Goal: Communication & Community: Answer question/provide support

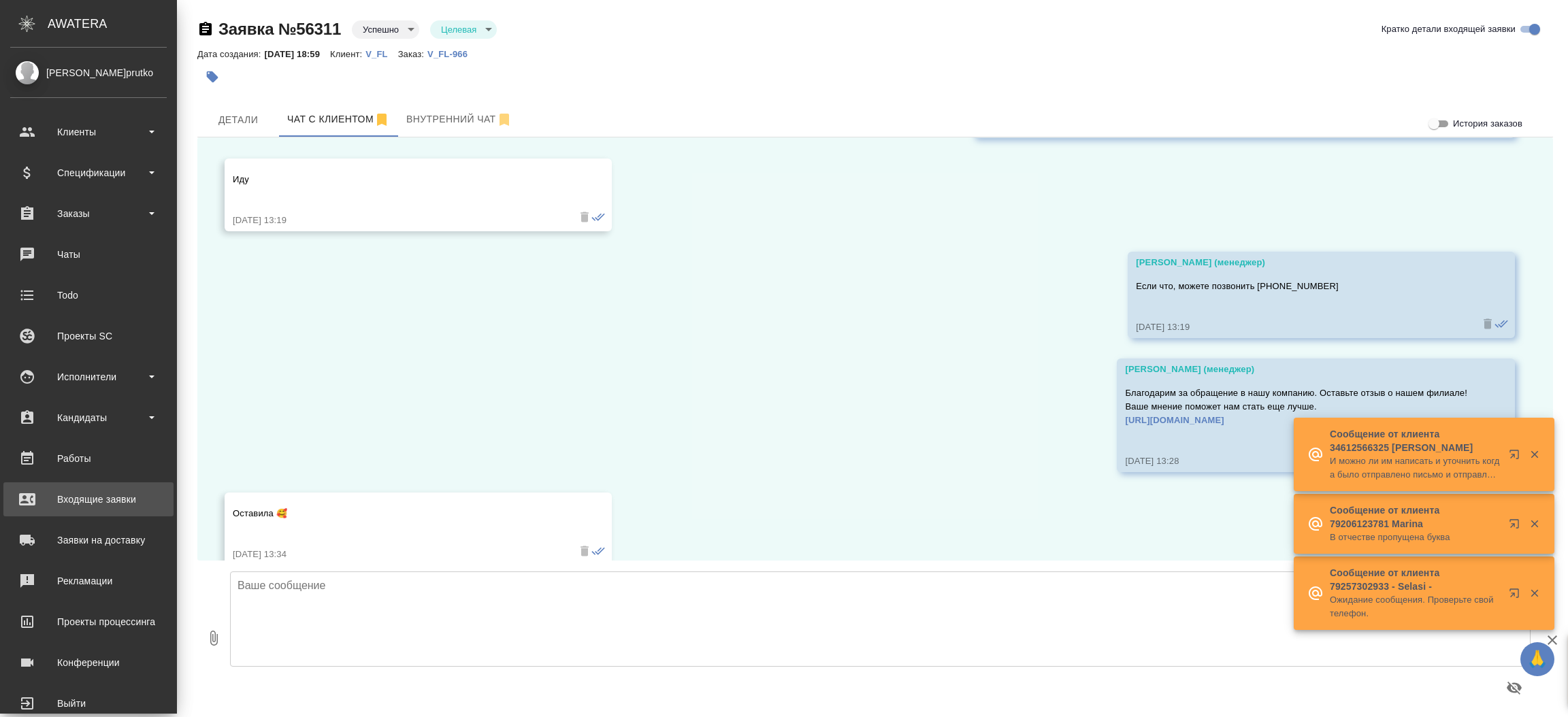
scroll to position [4910, 0]
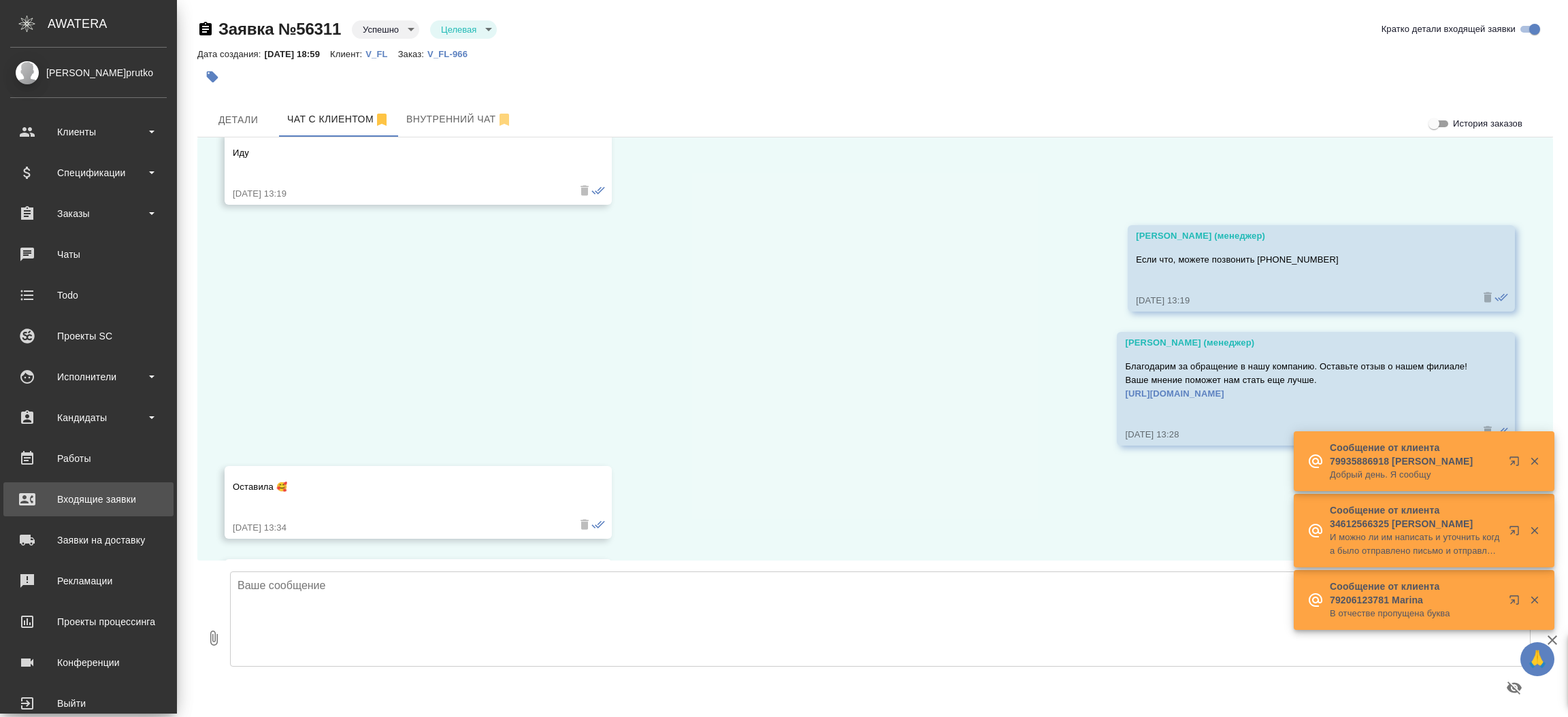
click at [50, 493] on div "Входящие заявки" at bounding box center [89, 500] width 157 height 20
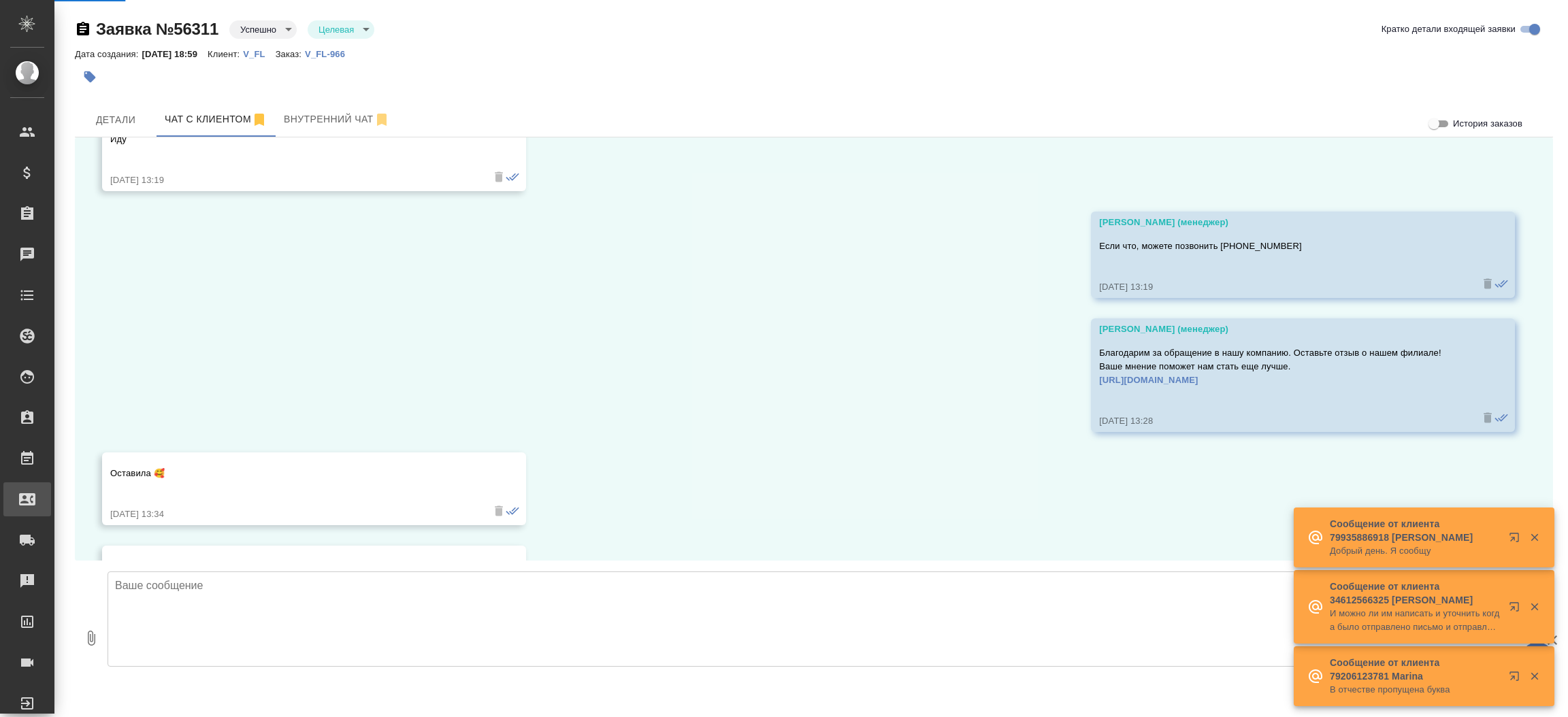
click at [27, 493] on div "Входящие заявки" at bounding box center [10, 500] width 34 height 20
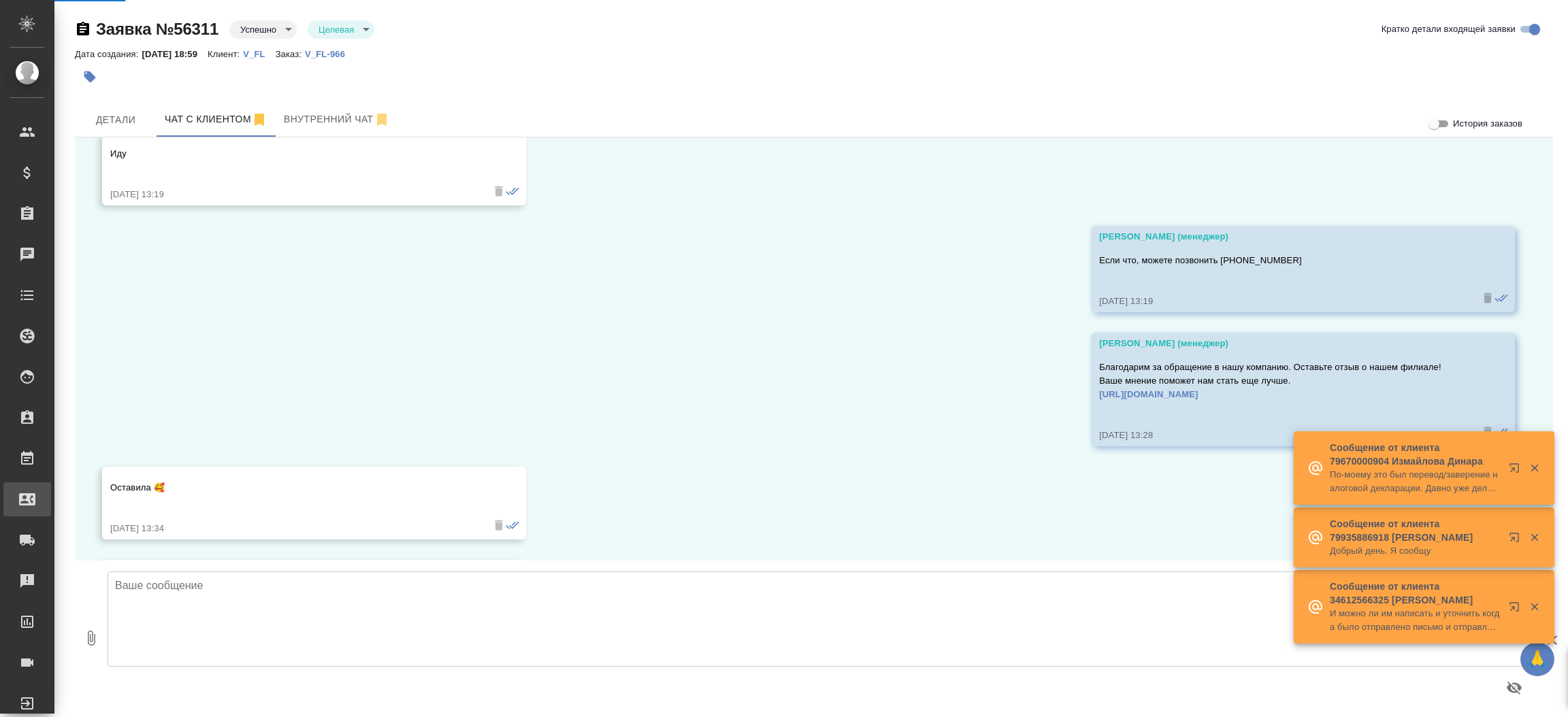
select select "RU"
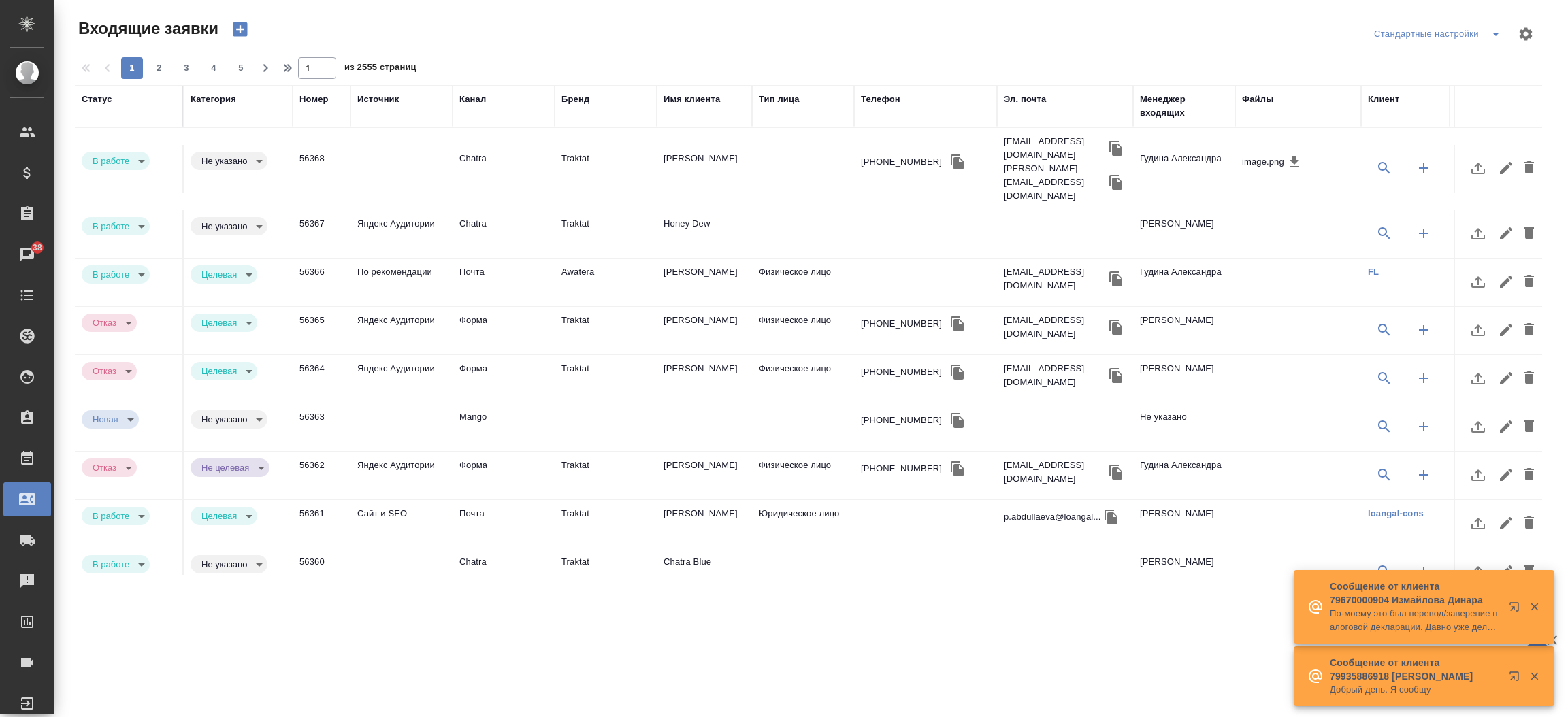
click at [879, 95] on div "Телефон" at bounding box center [880, 100] width 39 height 14
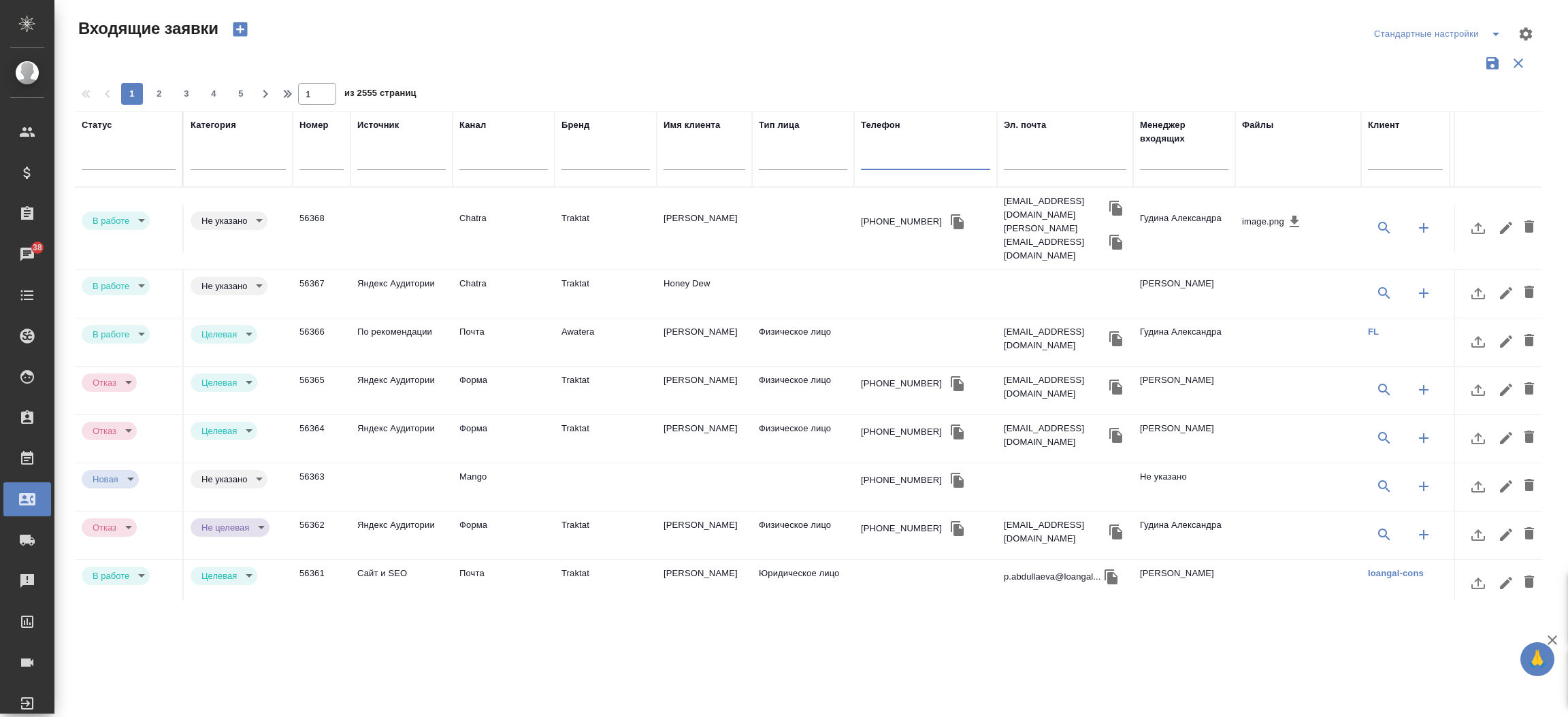
click at [941, 158] on input "text" at bounding box center [925, 161] width 129 height 17
paste input "7 916 491 52 68"
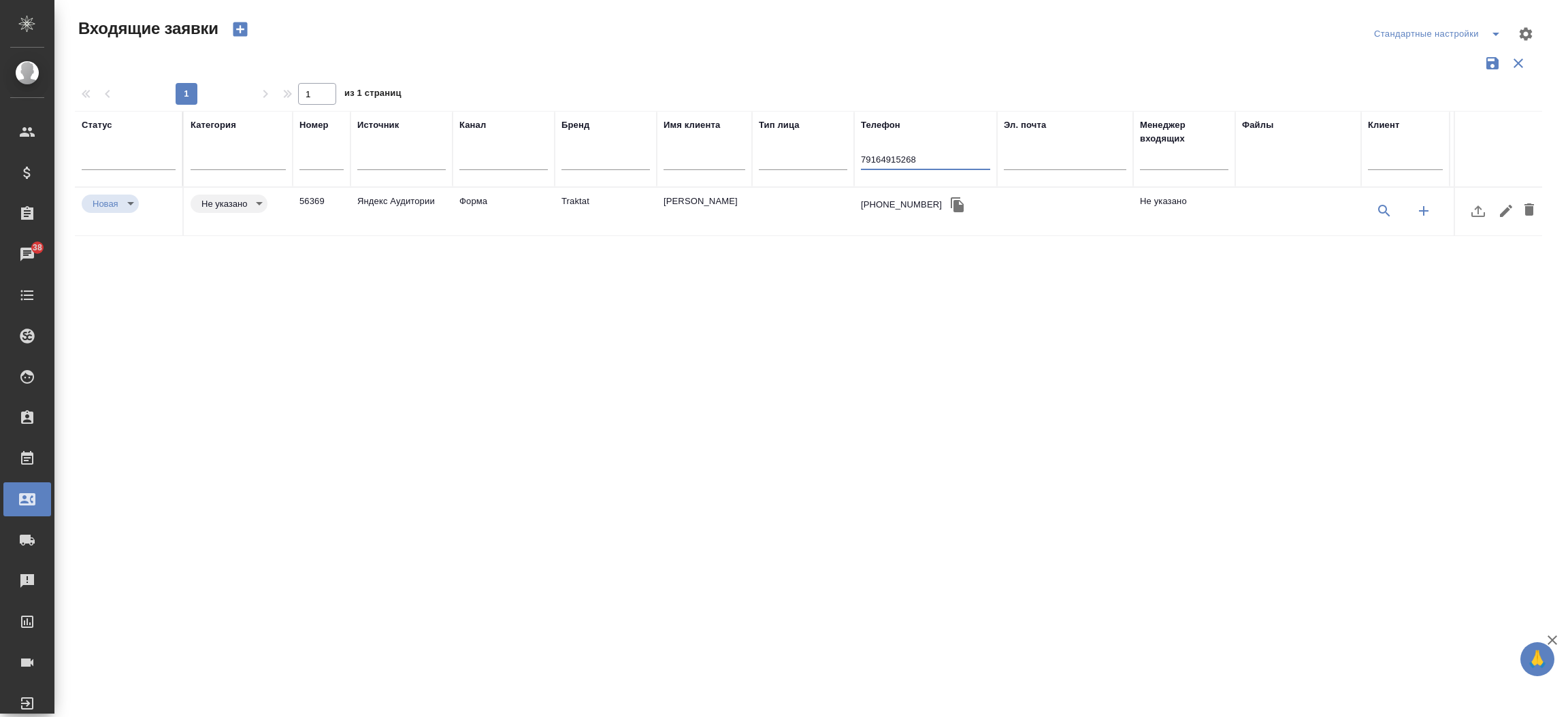
type input "79164915268"
click at [484, 203] on td "Форма" at bounding box center [504, 212] width 102 height 48
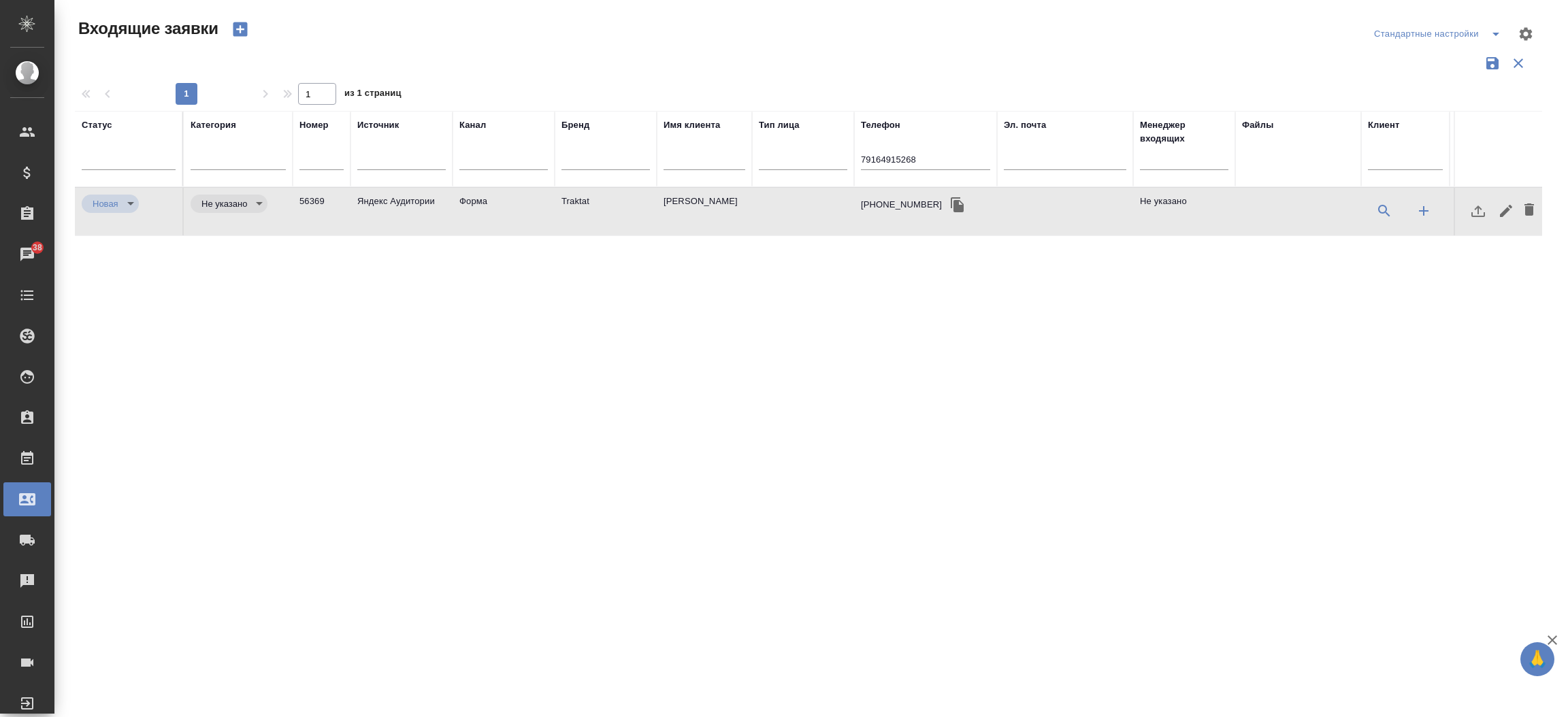
click at [484, 203] on td "Форма" at bounding box center [504, 212] width 102 height 48
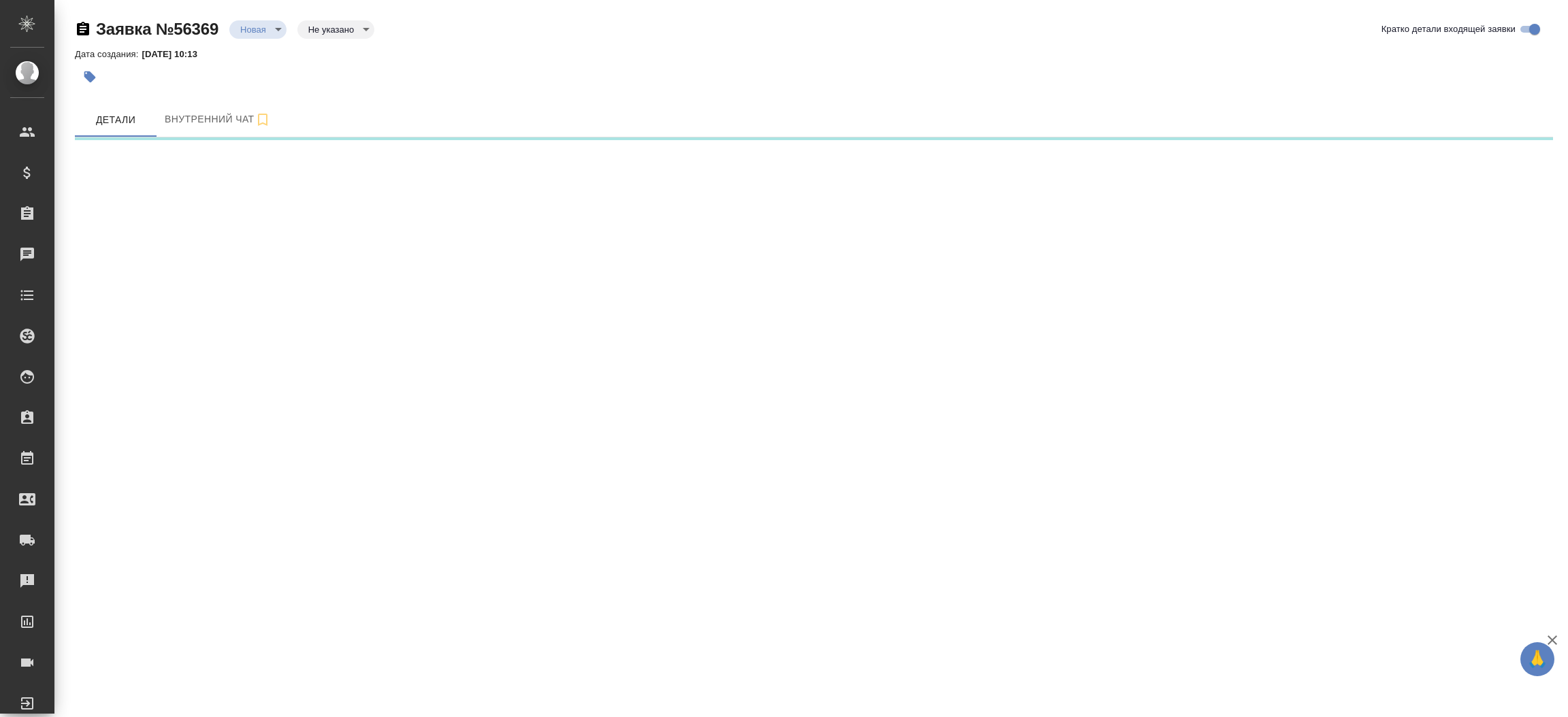
select select "RU"
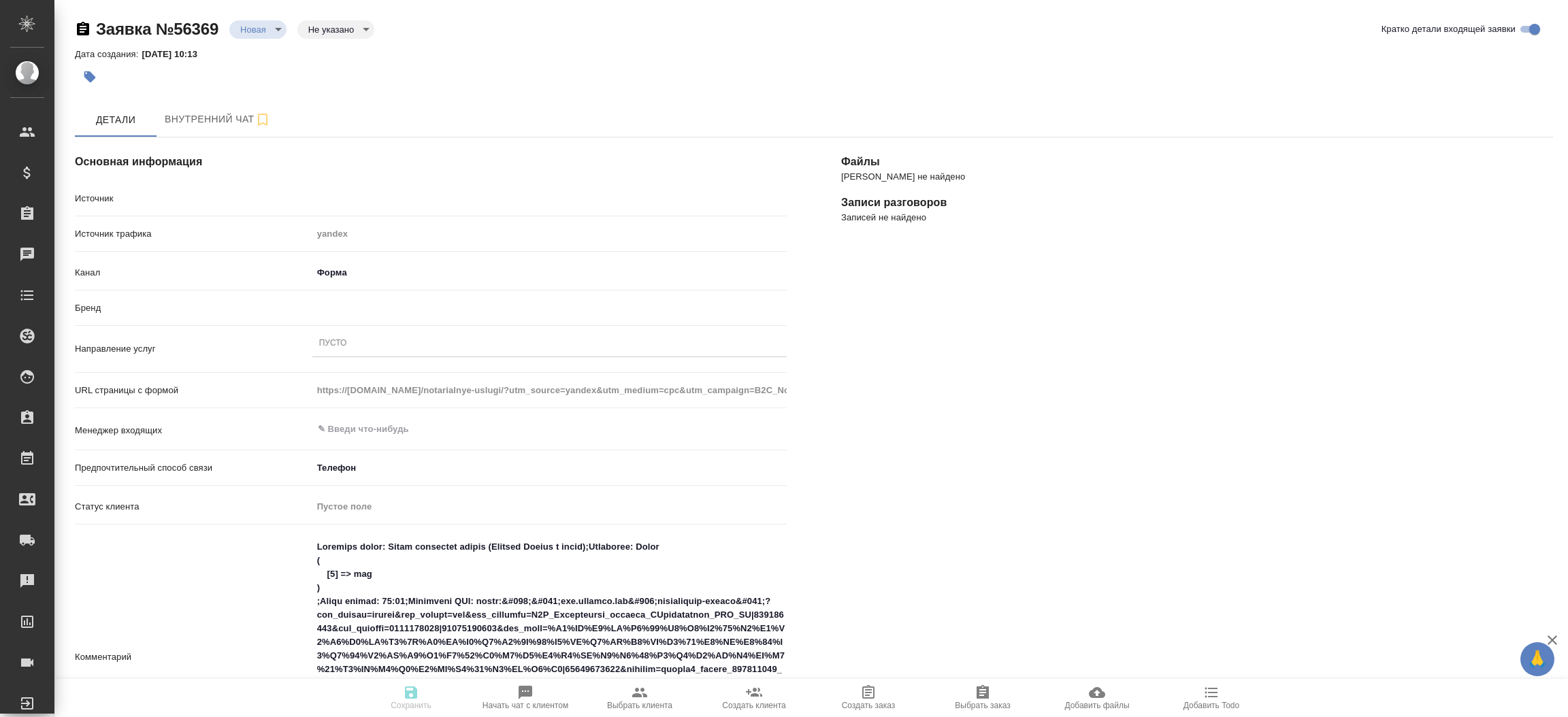
type textarea "x"
click at [503, 344] on div "Пусто" at bounding box center [549, 343] width 474 height 20
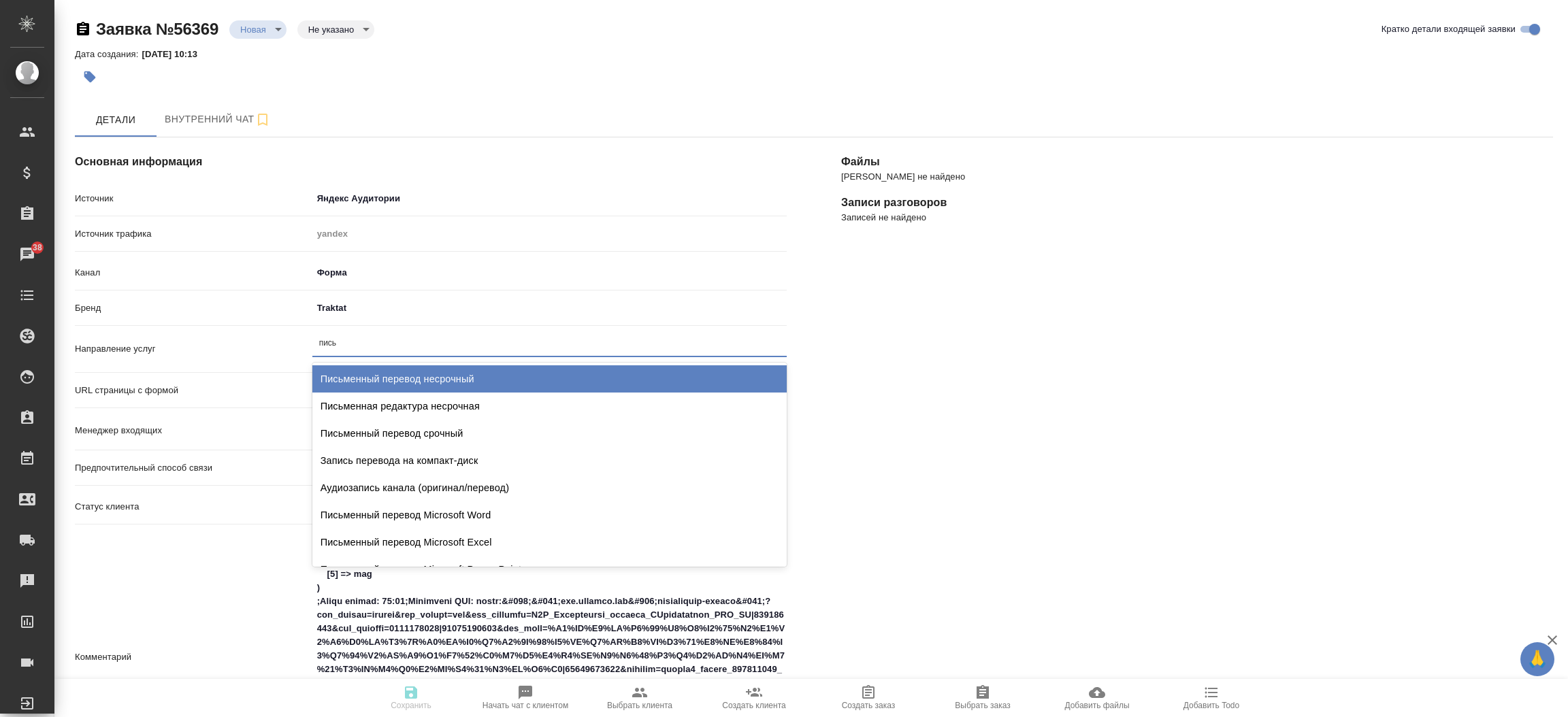
type input "письм"
click at [489, 373] on div "Письменный перевод несрочный" at bounding box center [549, 379] width 474 height 27
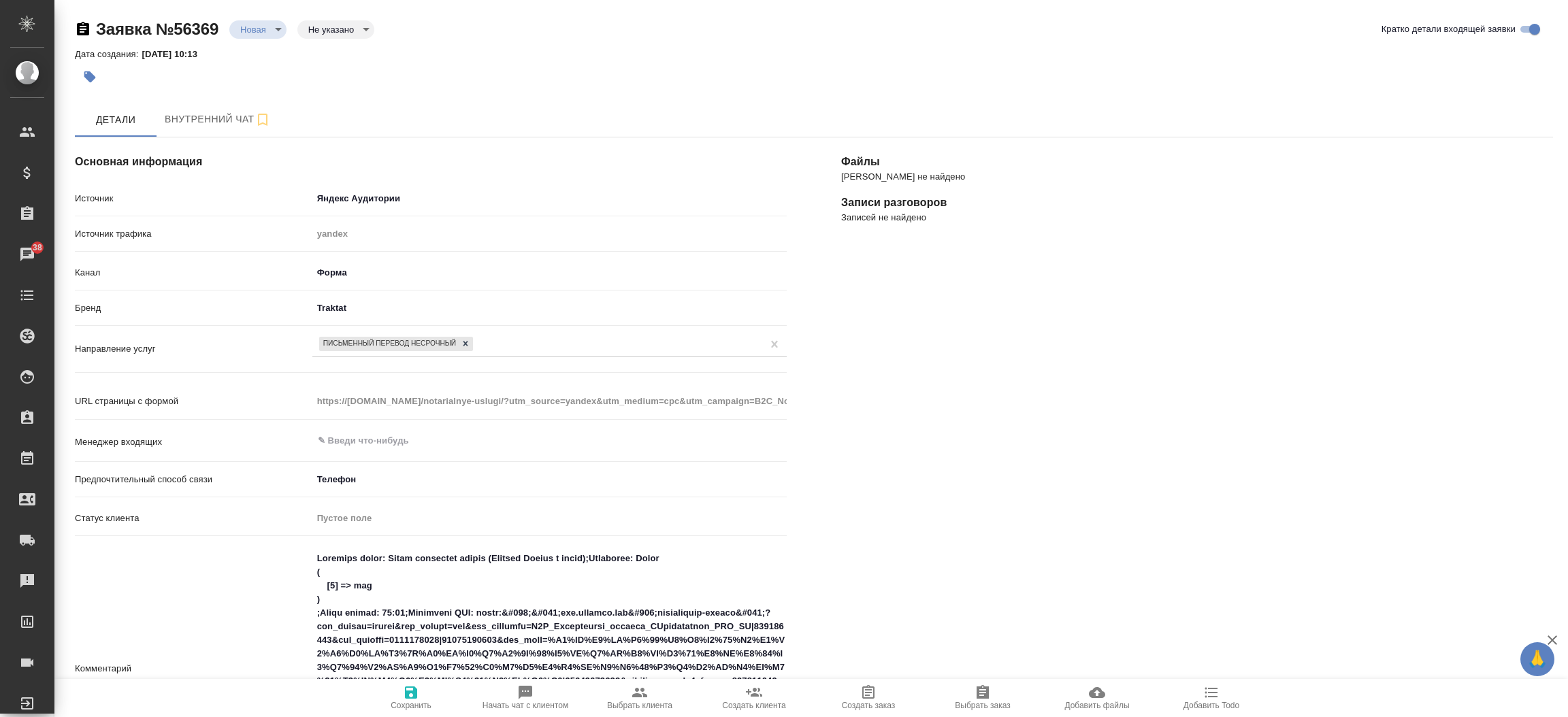
click at [815, 456] on div "Файлы Файлов не найдено Записи разговоров Записей не найдено" at bounding box center [1197, 640] width 766 height 1061
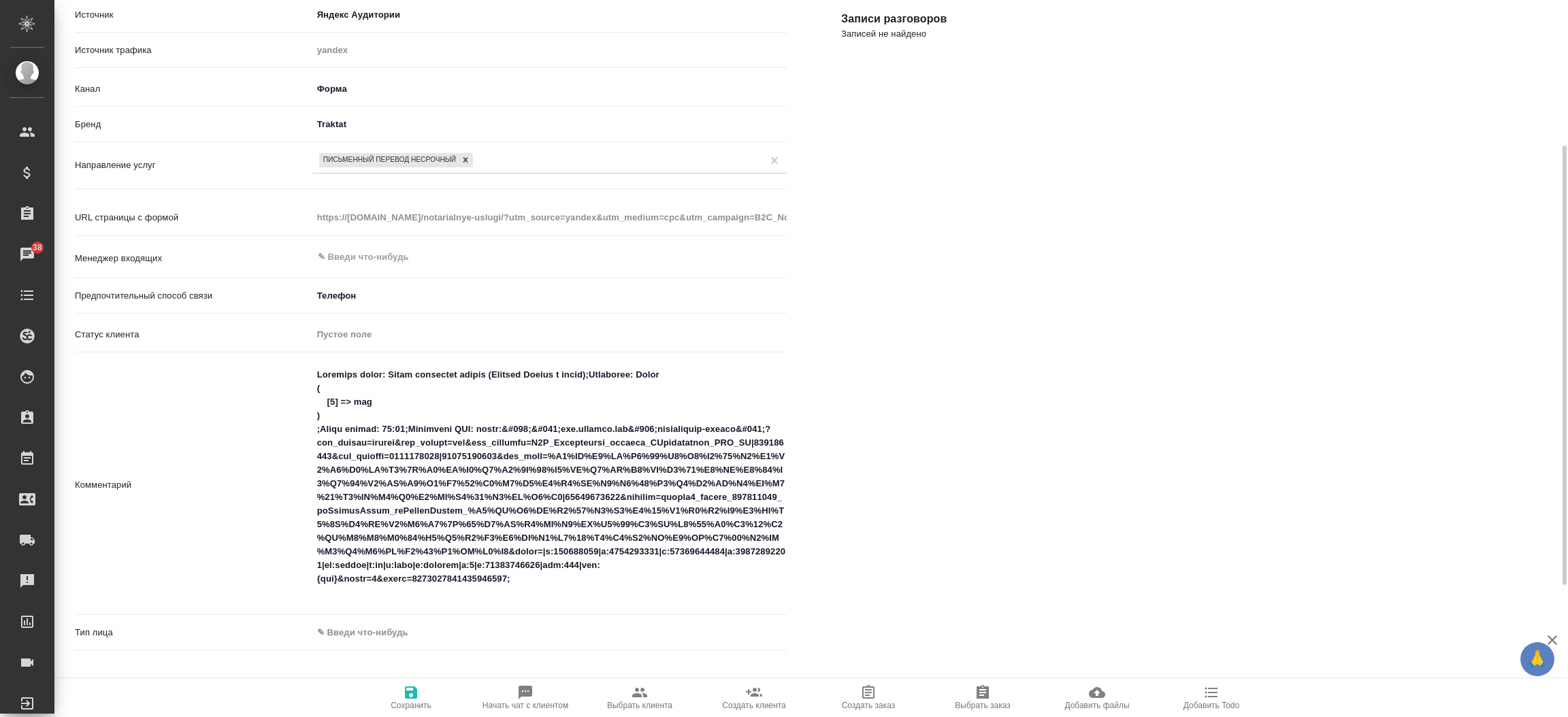
scroll to position [204, 0]
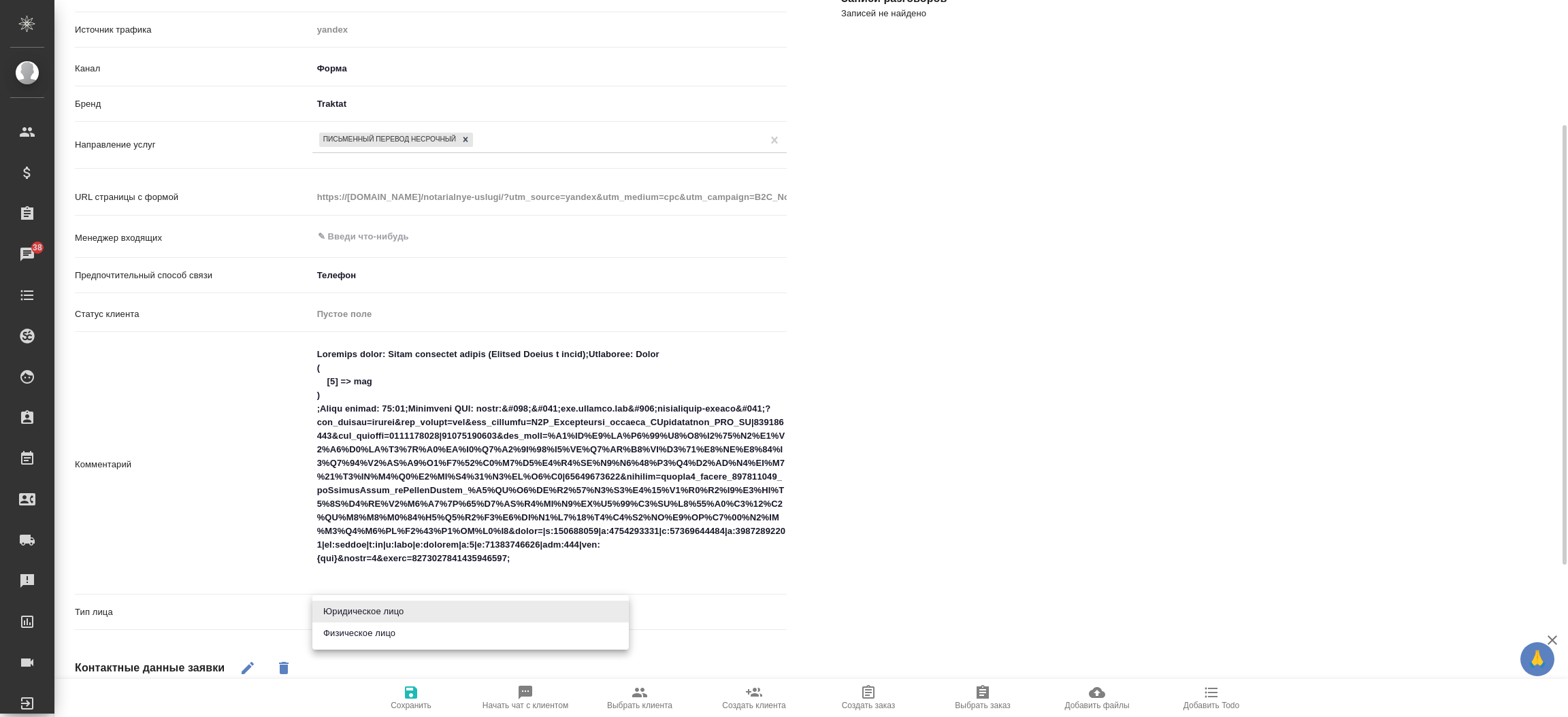
click at [375, 616] on body "🙏 .cls-1 fill:#fff; AWATERA Прутько Ирина i.prutko Клиенты Спецификации Заказы …" at bounding box center [784, 358] width 1568 height 717
click at [375, 616] on li "Юридическое лицо" at bounding box center [471, 612] width 317 height 22
type textarea "x"
type input "company"
click at [375, 616] on body "🙏 .cls-1 fill:#fff; AWATERA Прутько Ирина i.prutko Клиенты Спецификации Заказы …" at bounding box center [784, 358] width 1568 height 717
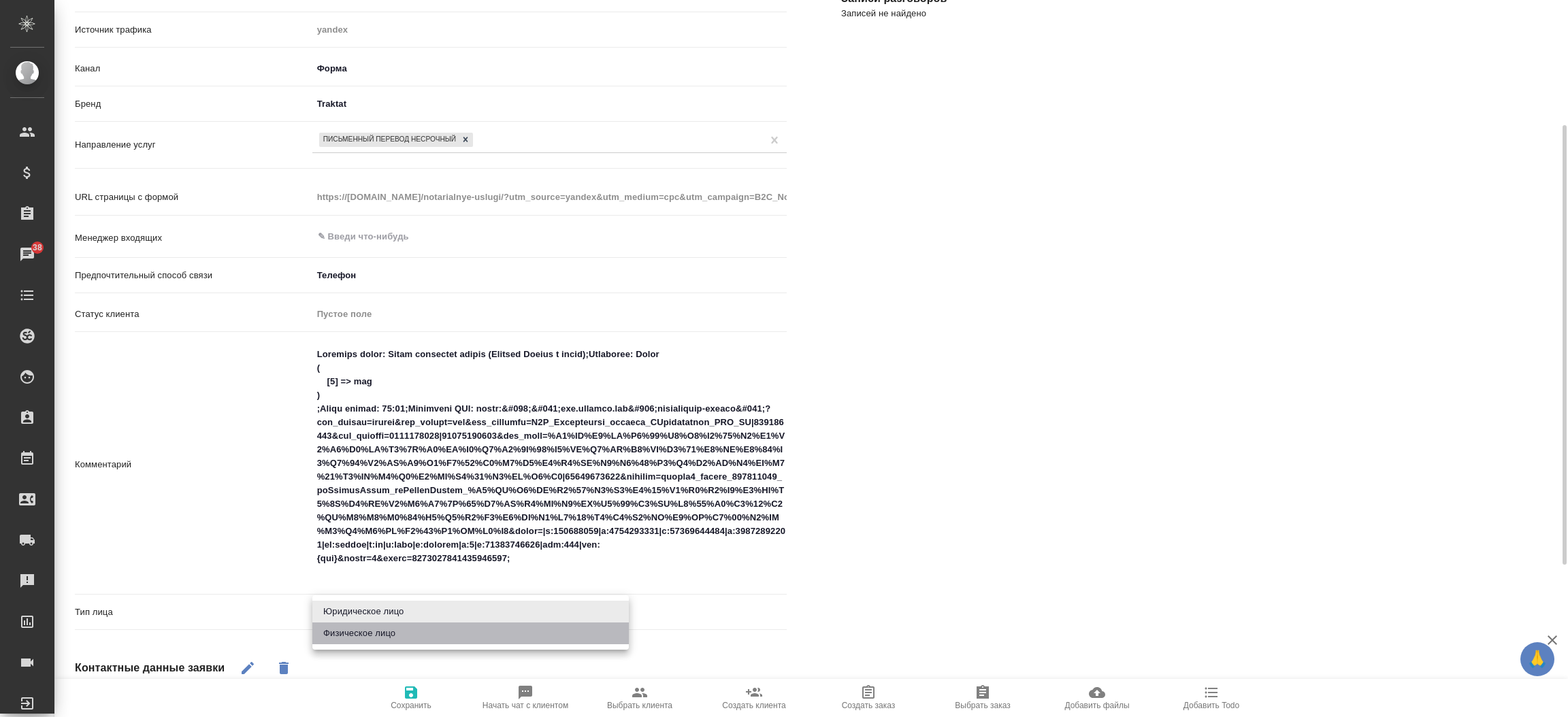
click at [371, 631] on li "Физическое лицо" at bounding box center [471, 634] width 317 height 22
type textarea "x"
type input "private"
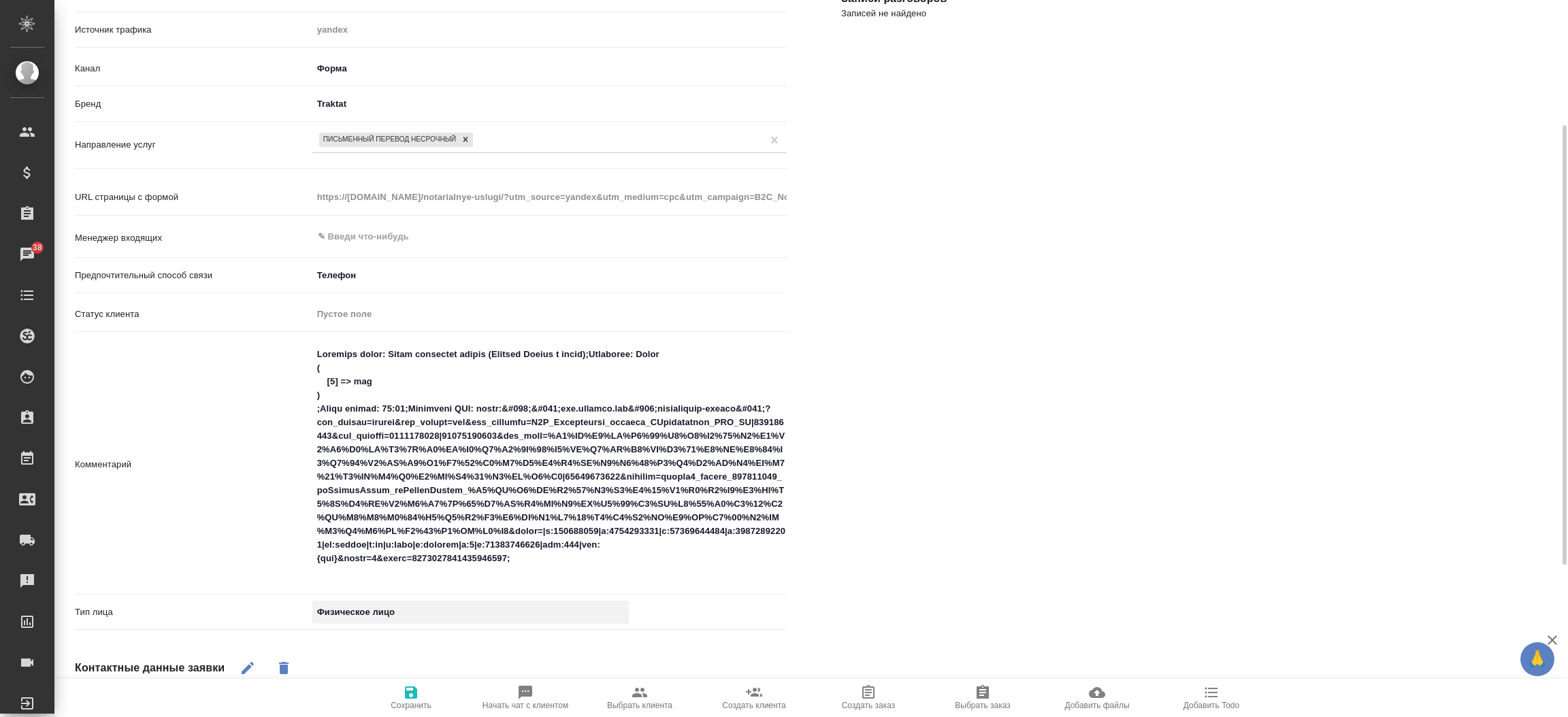
type textarea "x"
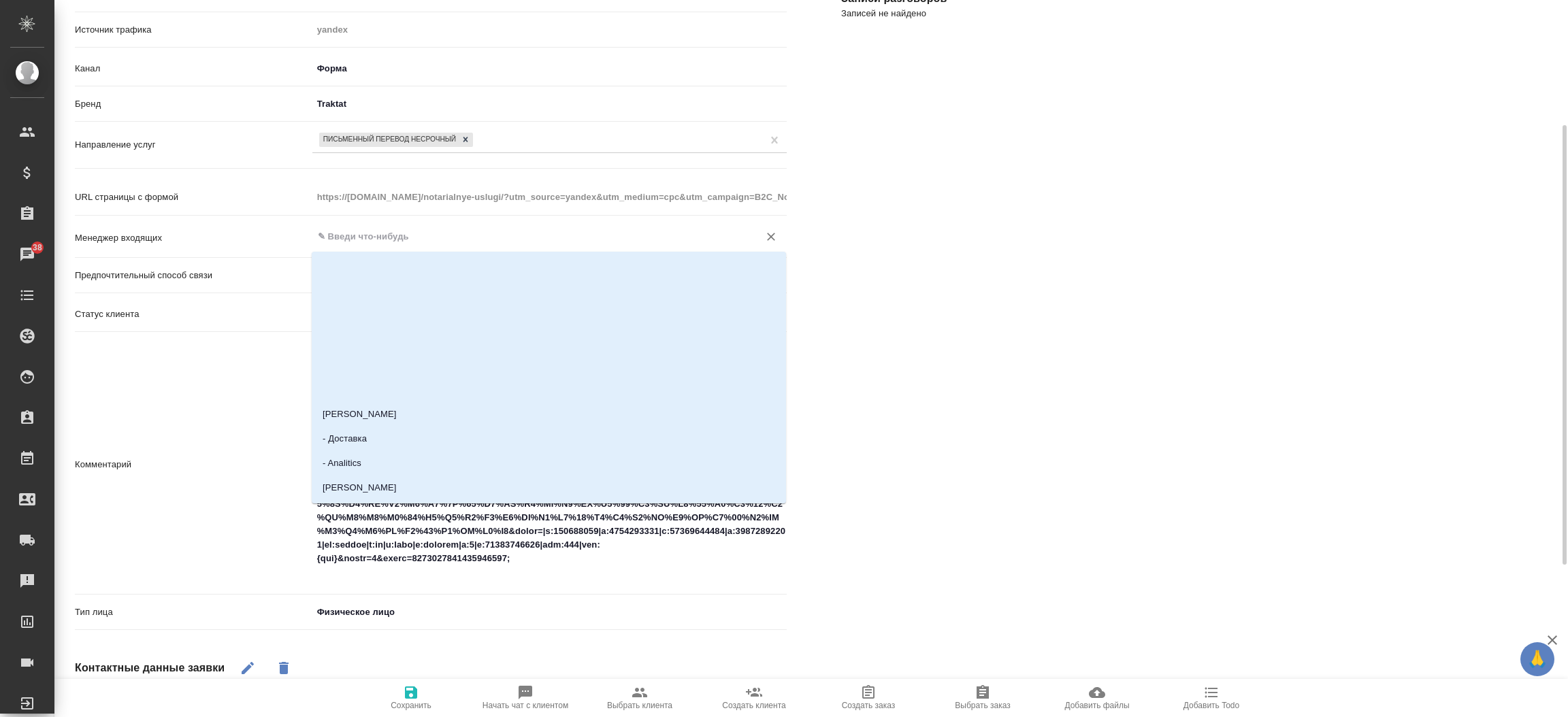
click at [387, 229] on input "text" at bounding box center [527, 237] width 421 height 16
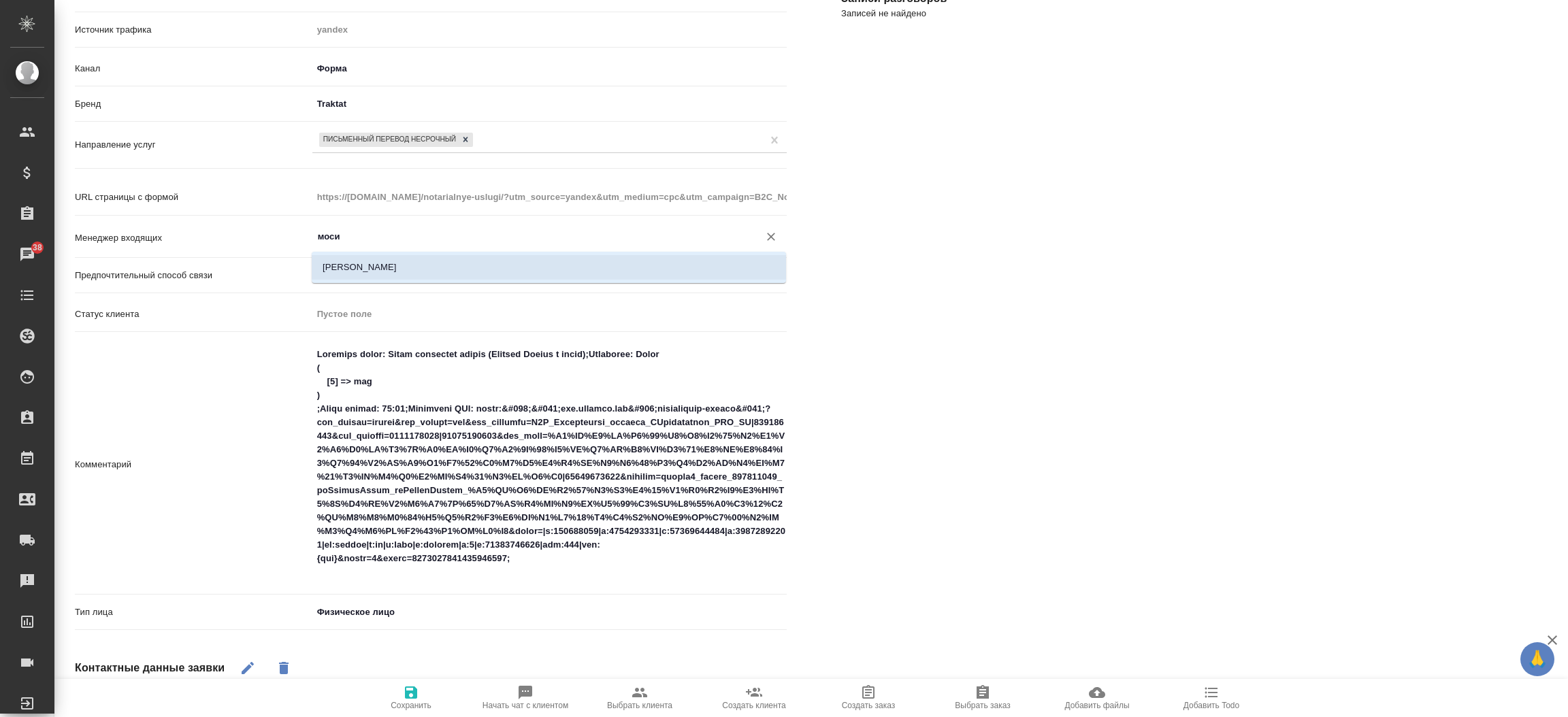
click at [371, 257] on li "[PERSON_NAME]" at bounding box center [548, 267] width 474 height 25
type input "[PERSON_NAME]"
type textarea "x"
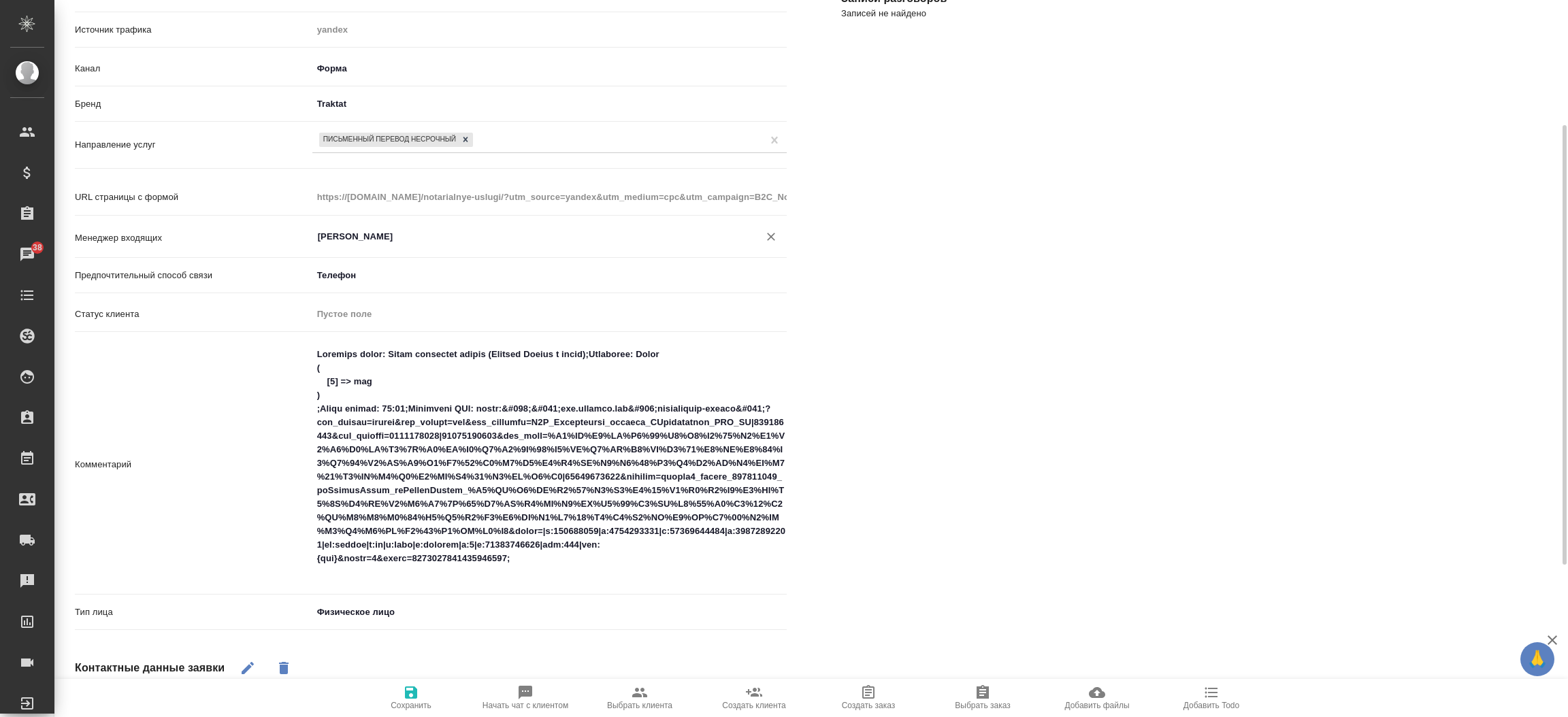
type input "[PERSON_NAME]"
click at [403, 694] on icon "button" at bounding box center [410, 692] width 16 height 16
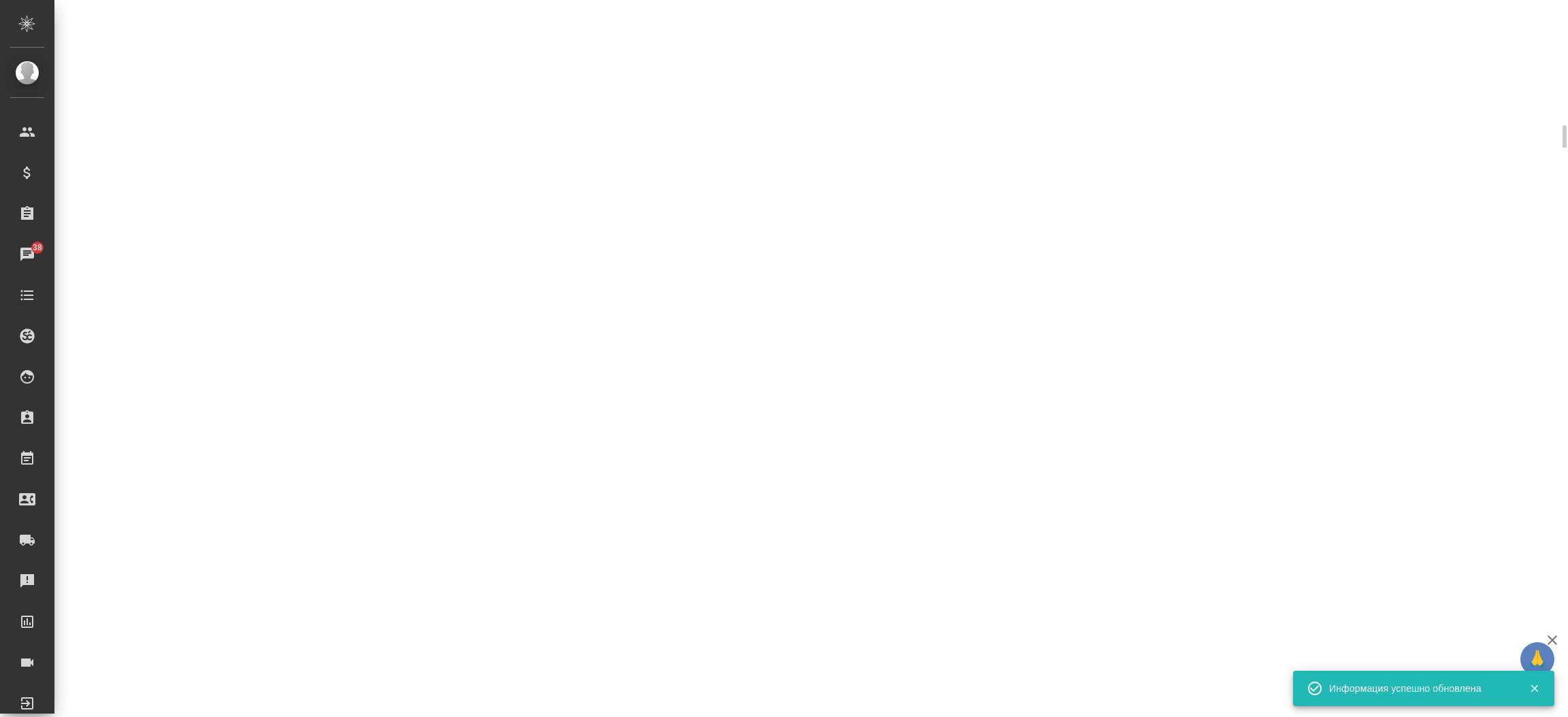
select select "RU"
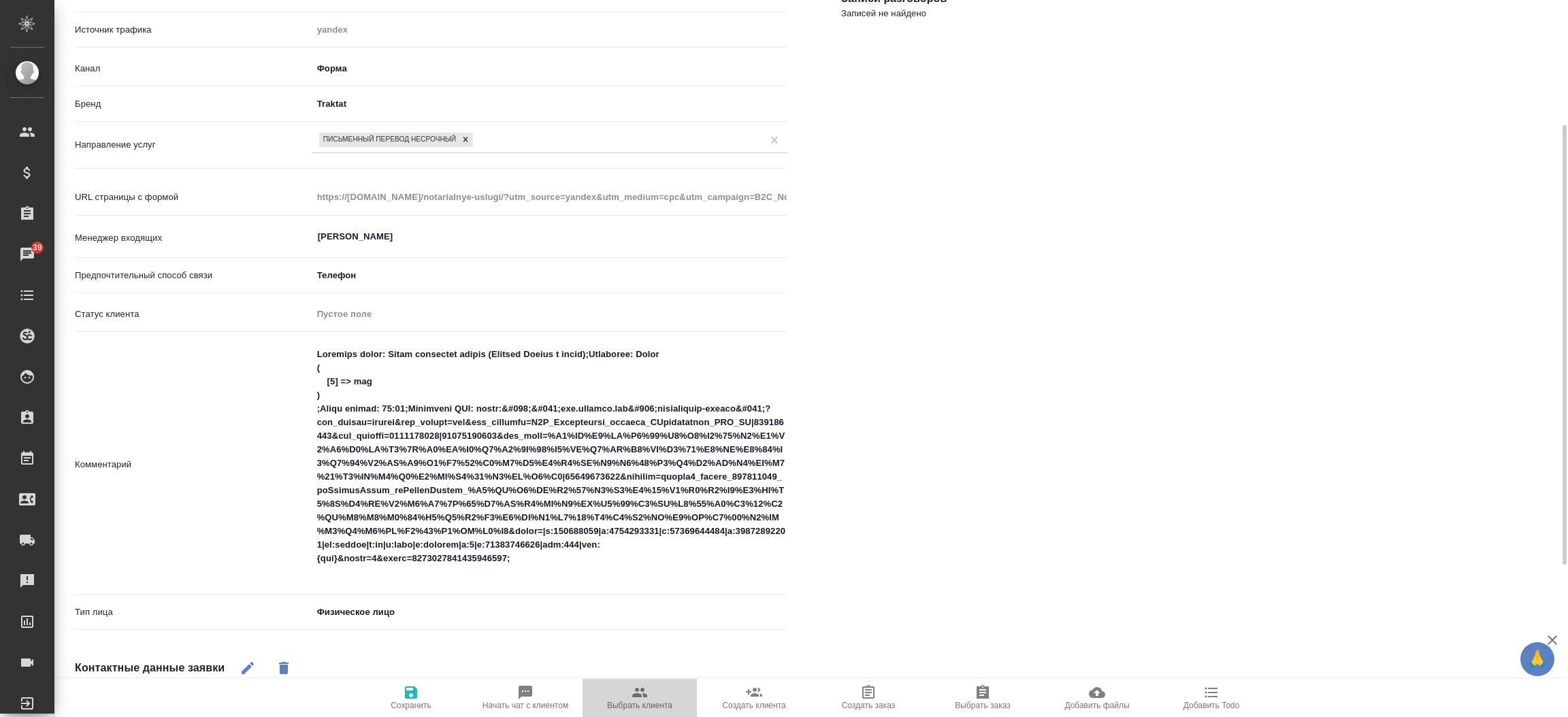
click at [627, 691] on span "Выбрать клиента" at bounding box center [639, 697] width 98 height 26
type textarea "x"
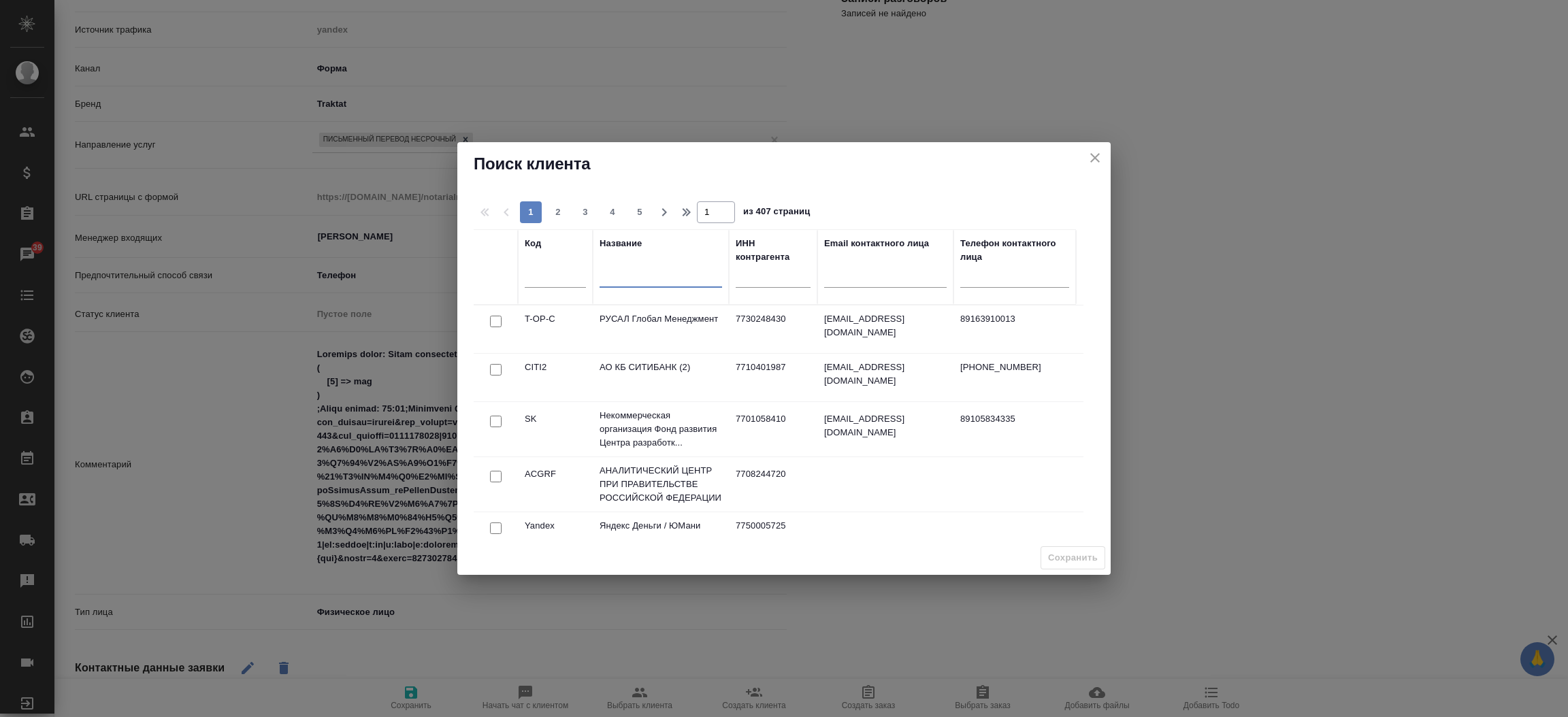
click at [654, 284] on input "text" at bounding box center [661, 279] width 123 height 17
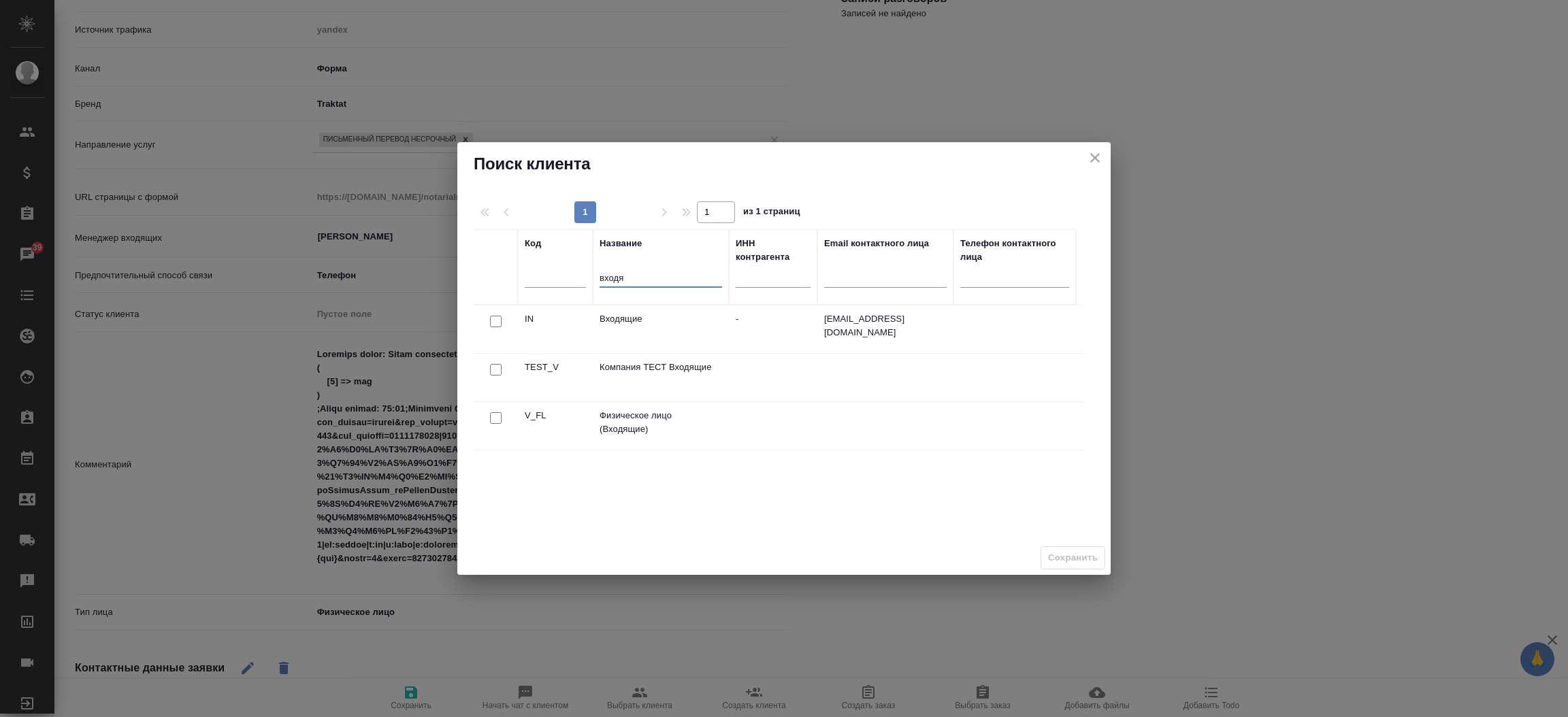
type input "входя"
click at [493, 418] on input "checkbox" at bounding box center [495, 418] width 12 height 12
checkbox input "true"
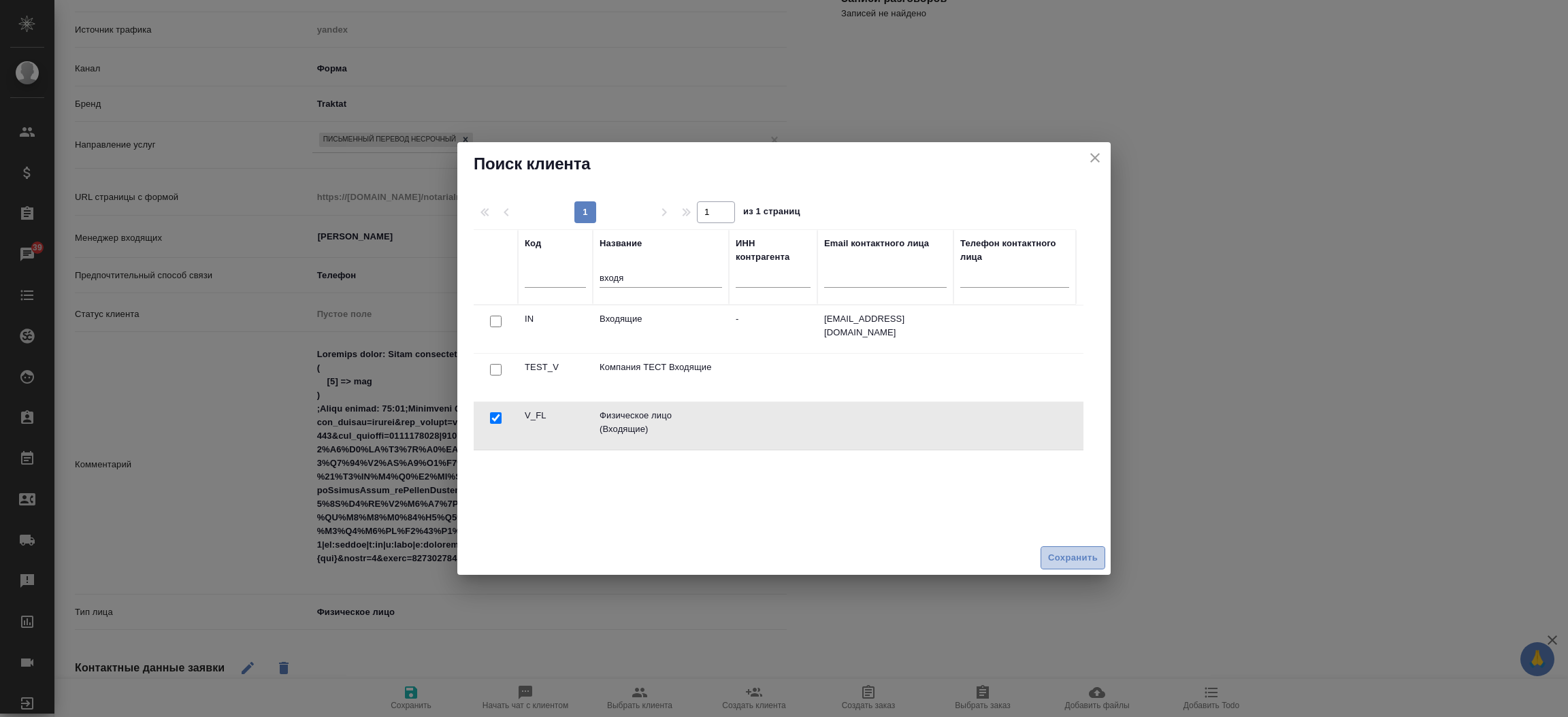
click at [1070, 555] on span "Сохранить" at bounding box center [1073, 559] width 49 height 15
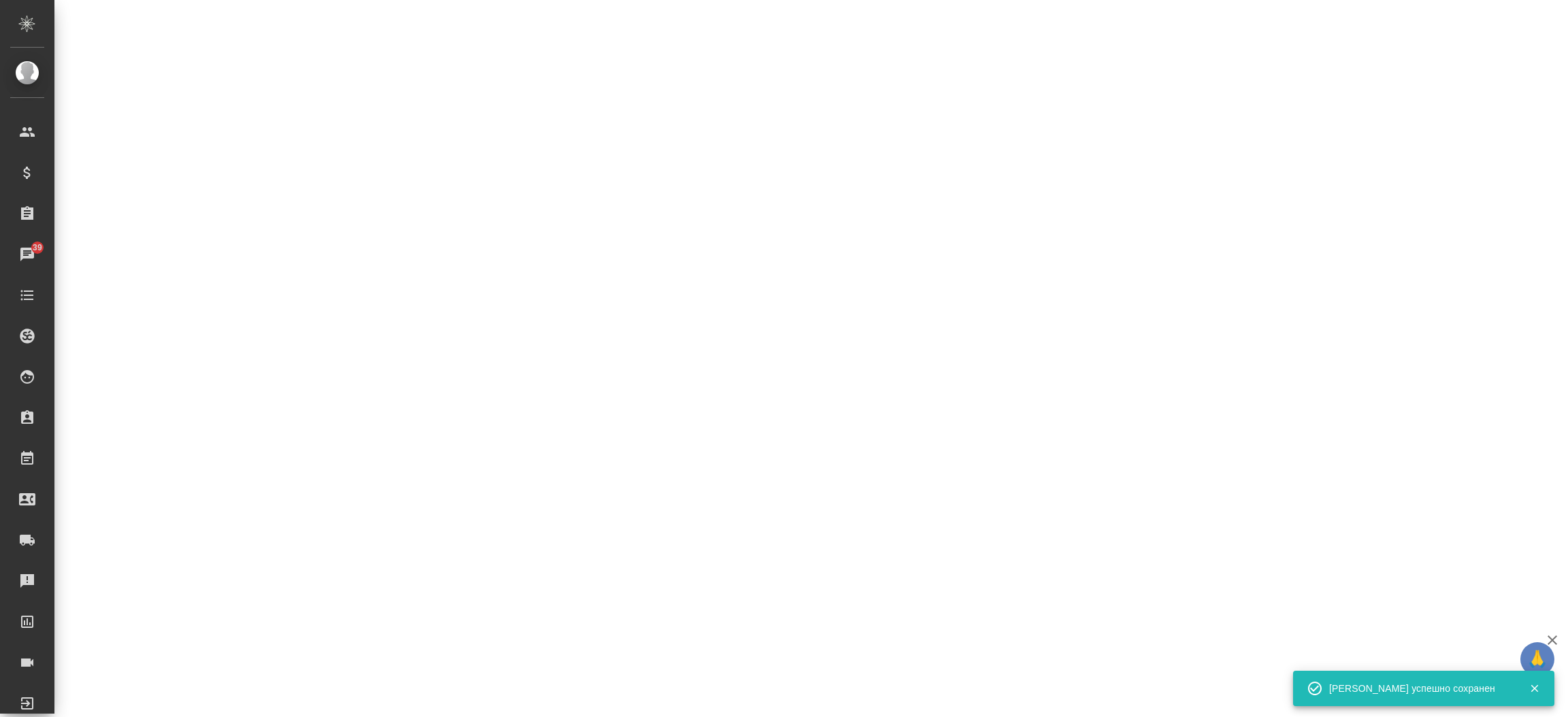
select select "RU"
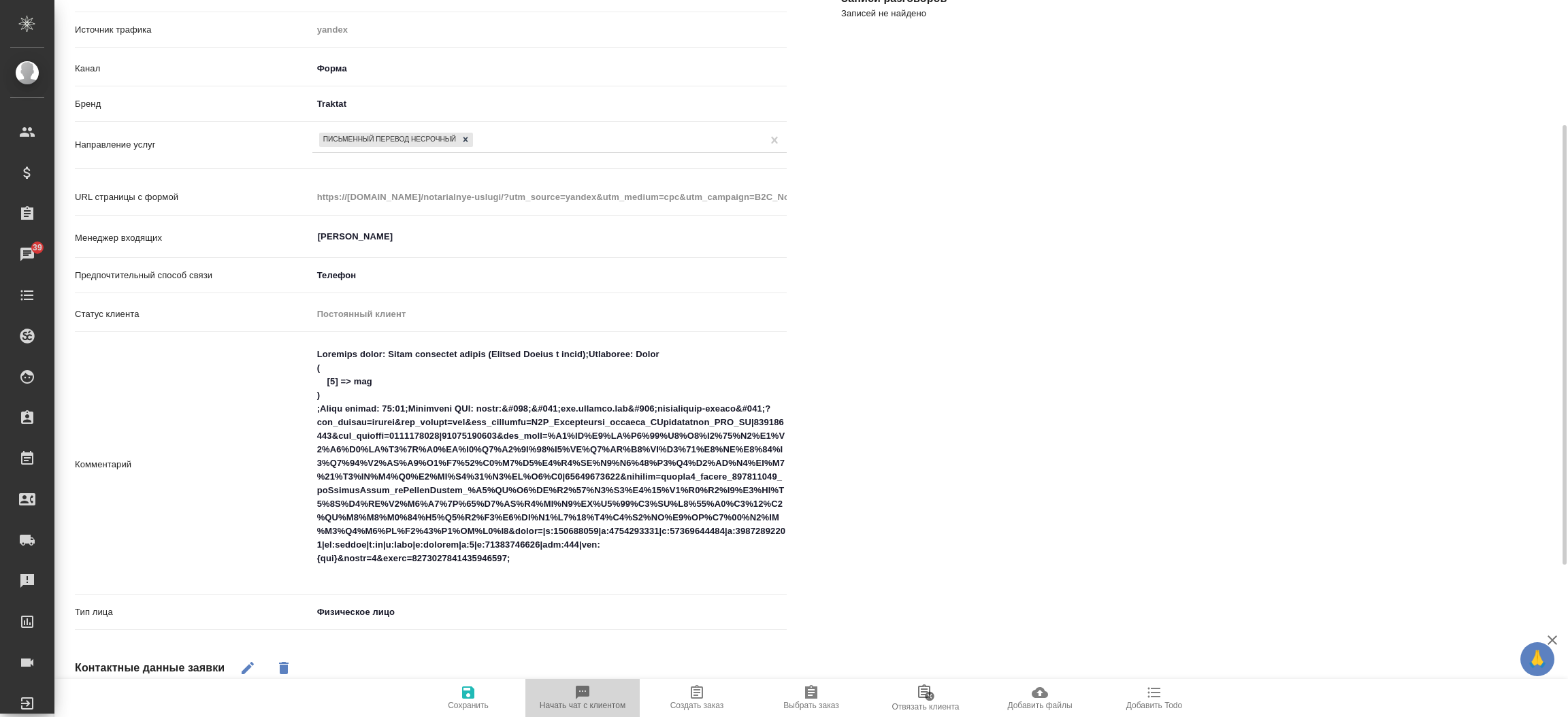
click at [581, 694] on icon "button" at bounding box center [582, 693] width 14 height 14
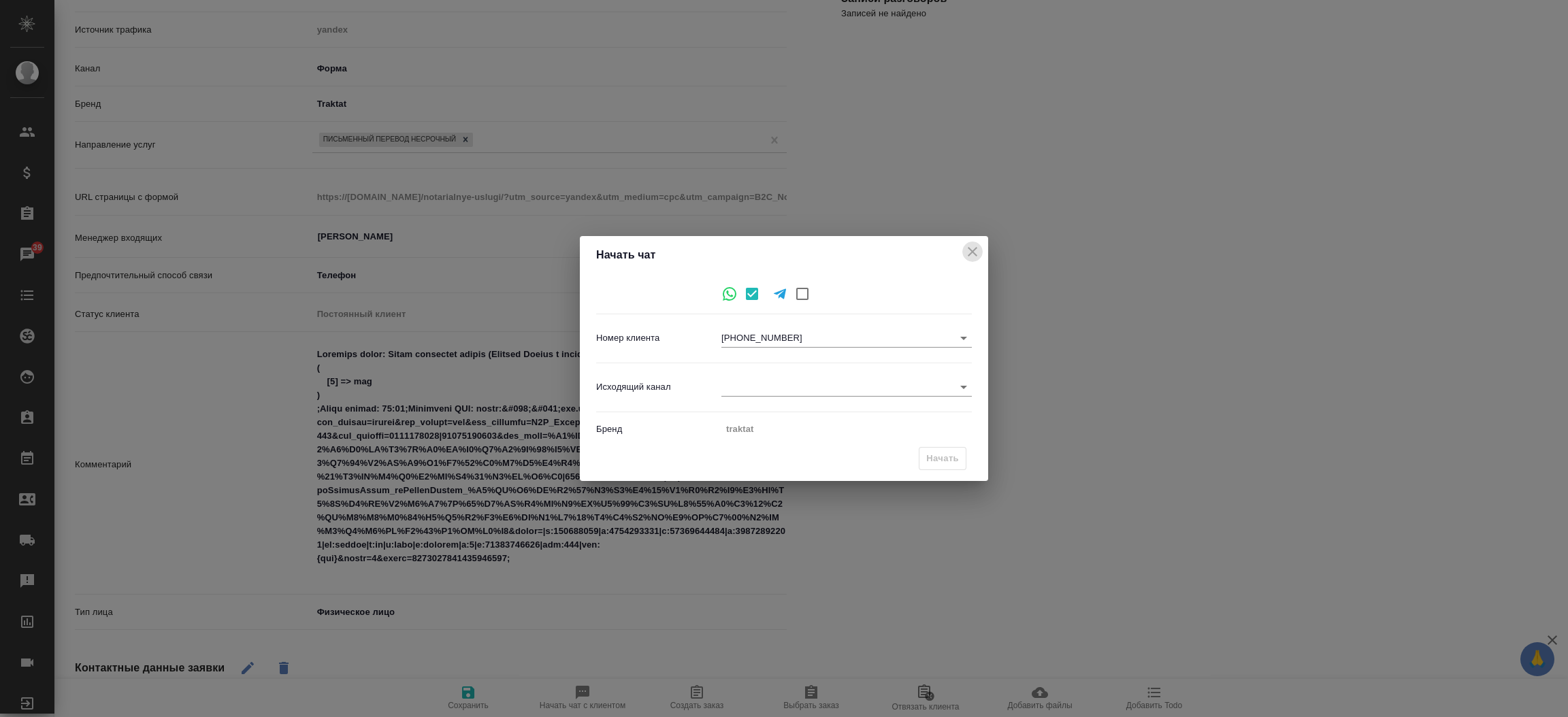
click at [973, 250] on icon "close" at bounding box center [972, 251] width 9 height 9
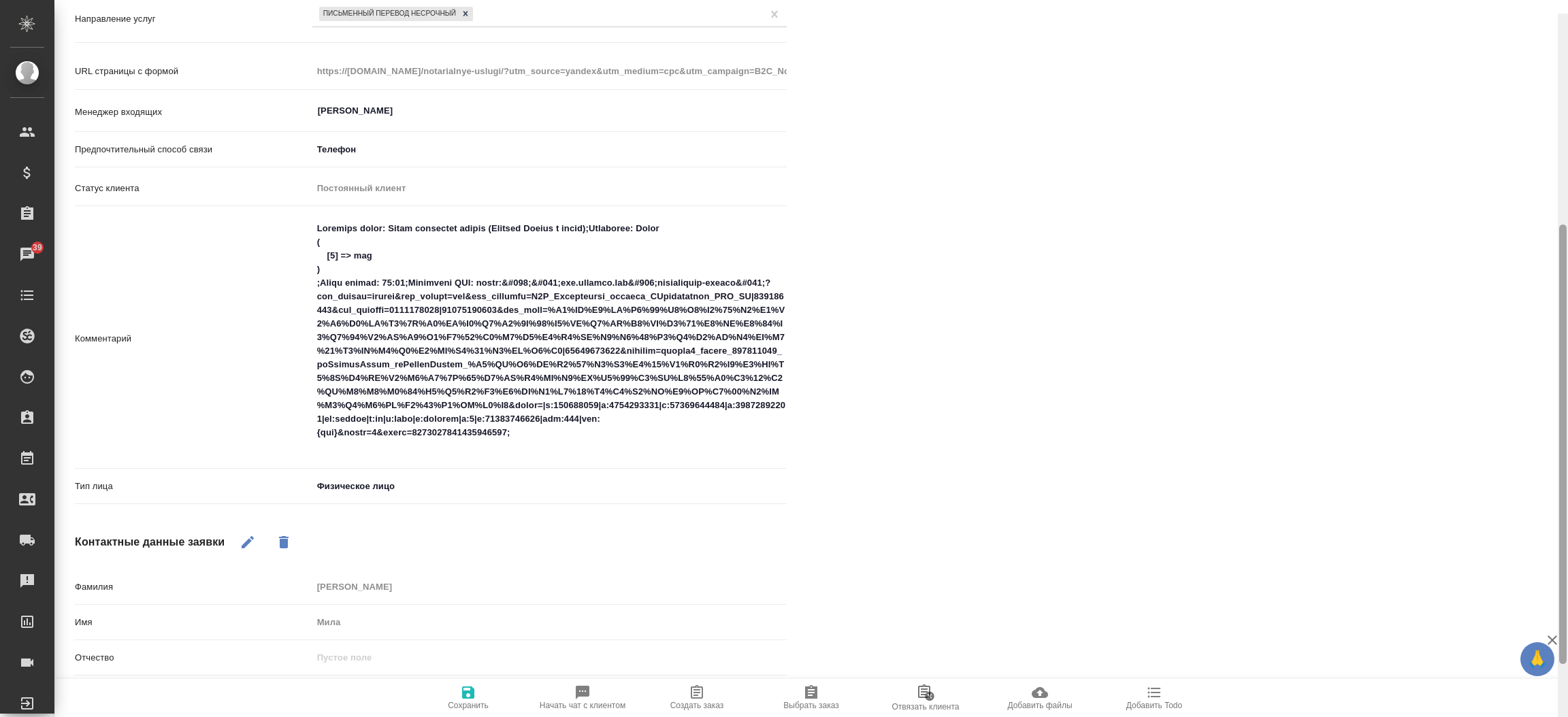
scroll to position [350, 0]
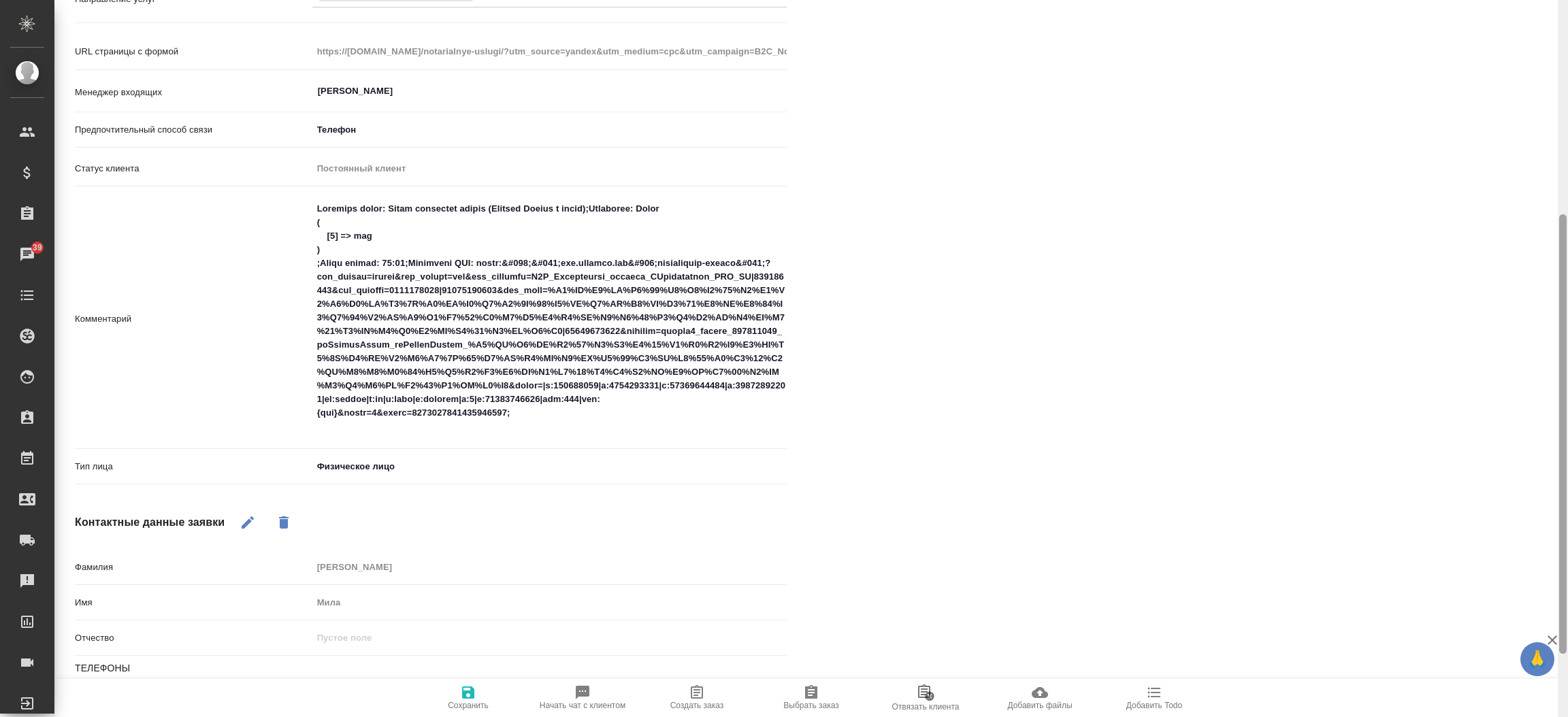
drag, startPoint x: 1565, startPoint y: 153, endPoint x: 1565, endPoint y: 243, distance: 90.0
click at [1565, 243] on div at bounding box center [1562, 434] width 8 height 439
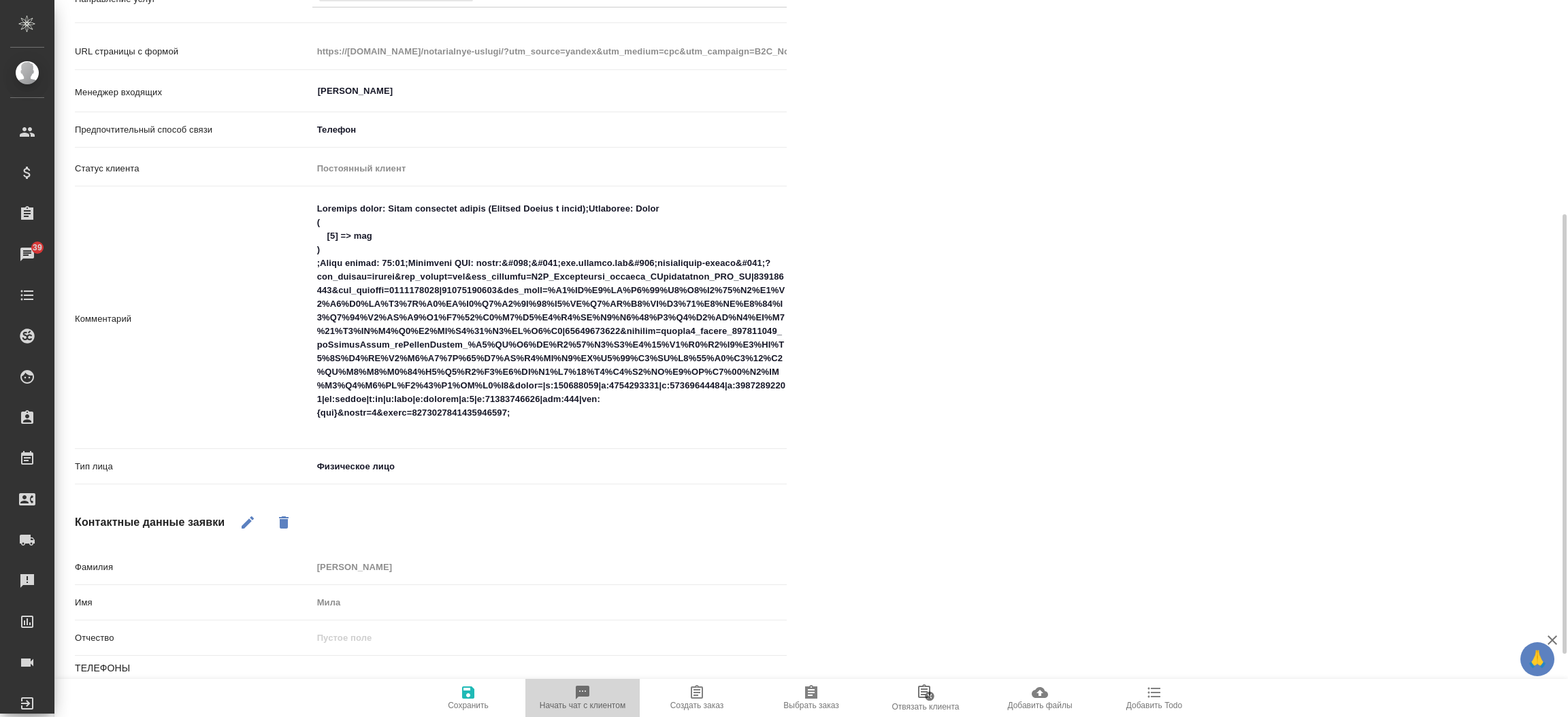
click at [598, 680] on button "Начать чат с клиентом" at bounding box center [582, 698] width 114 height 38
type textarea "x"
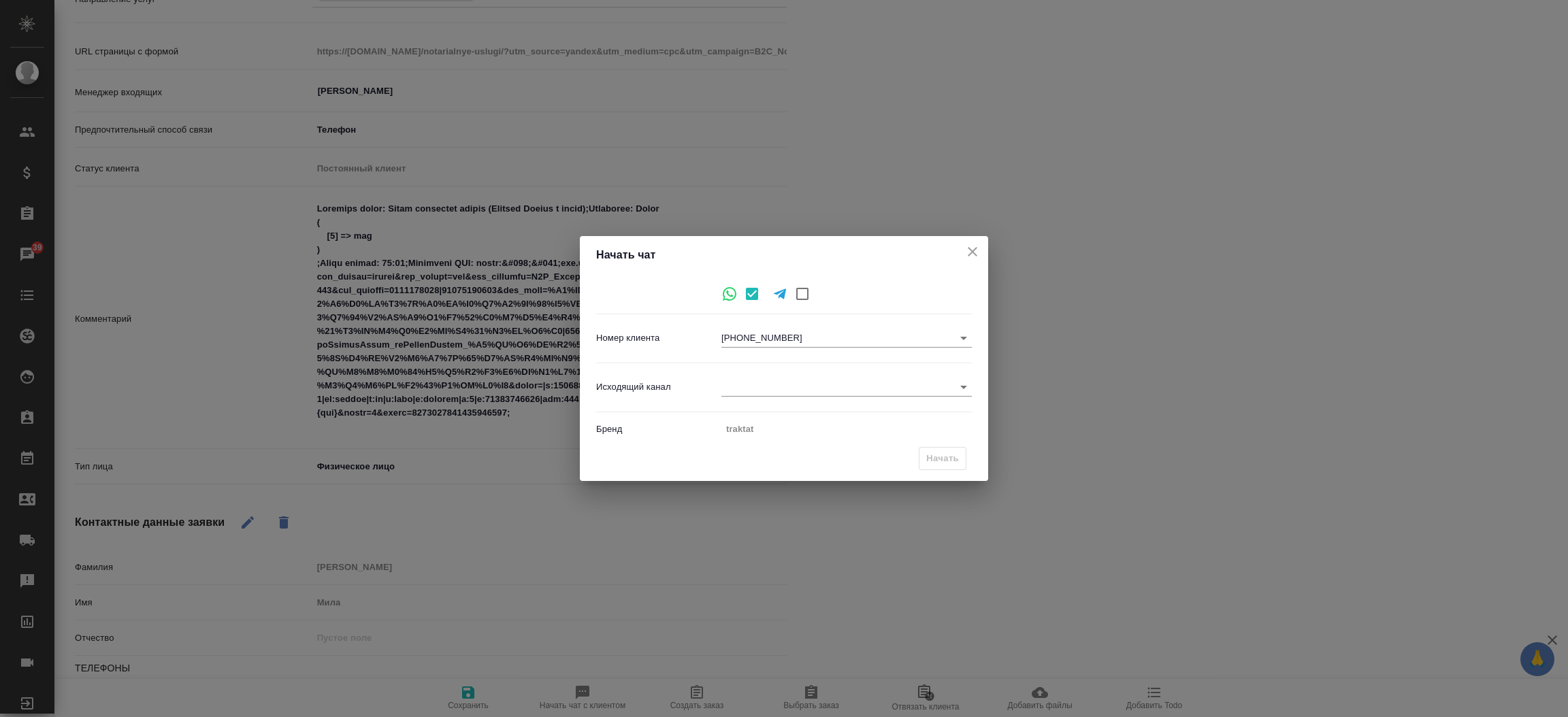
click at [812, 378] on body "🙏 .cls-1 fill:#fff; AWATERA Прутько Ирина i.prutko Клиенты Спецификации Заказы …" at bounding box center [784, 358] width 1568 height 717
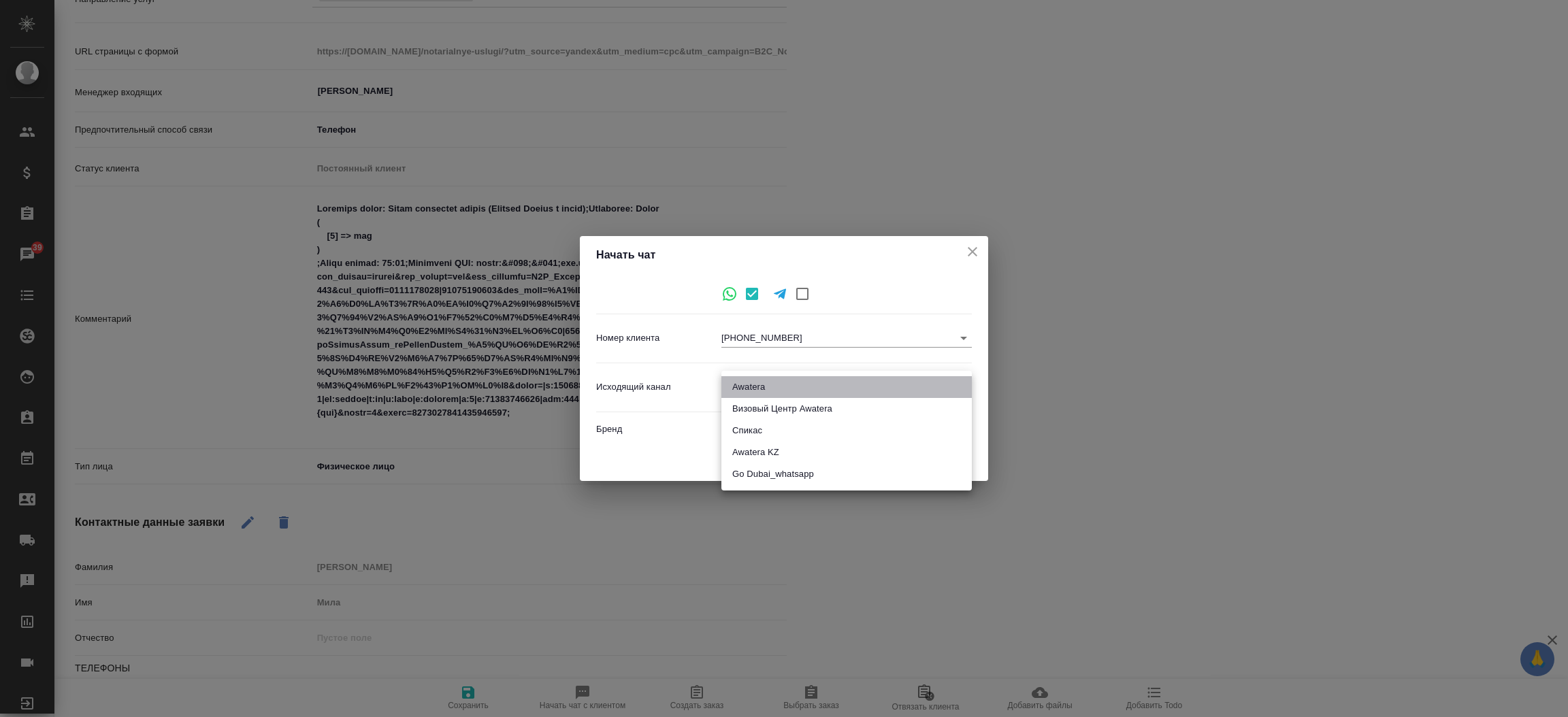
click at [812, 385] on li "Awatera" at bounding box center [846, 387] width 250 height 22
type input "2"
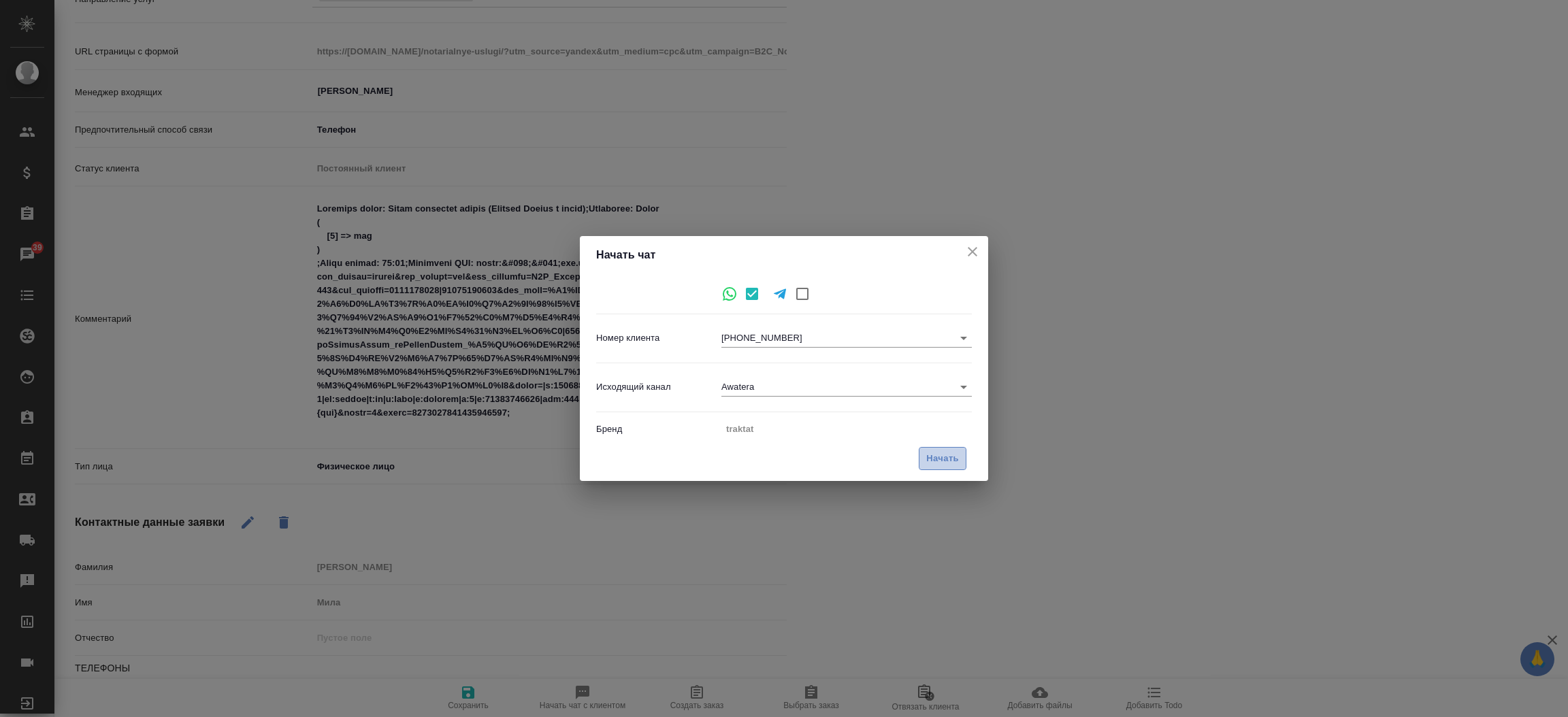
click at [926, 453] on span "Начать" at bounding box center [942, 459] width 32 height 15
type textarea "x"
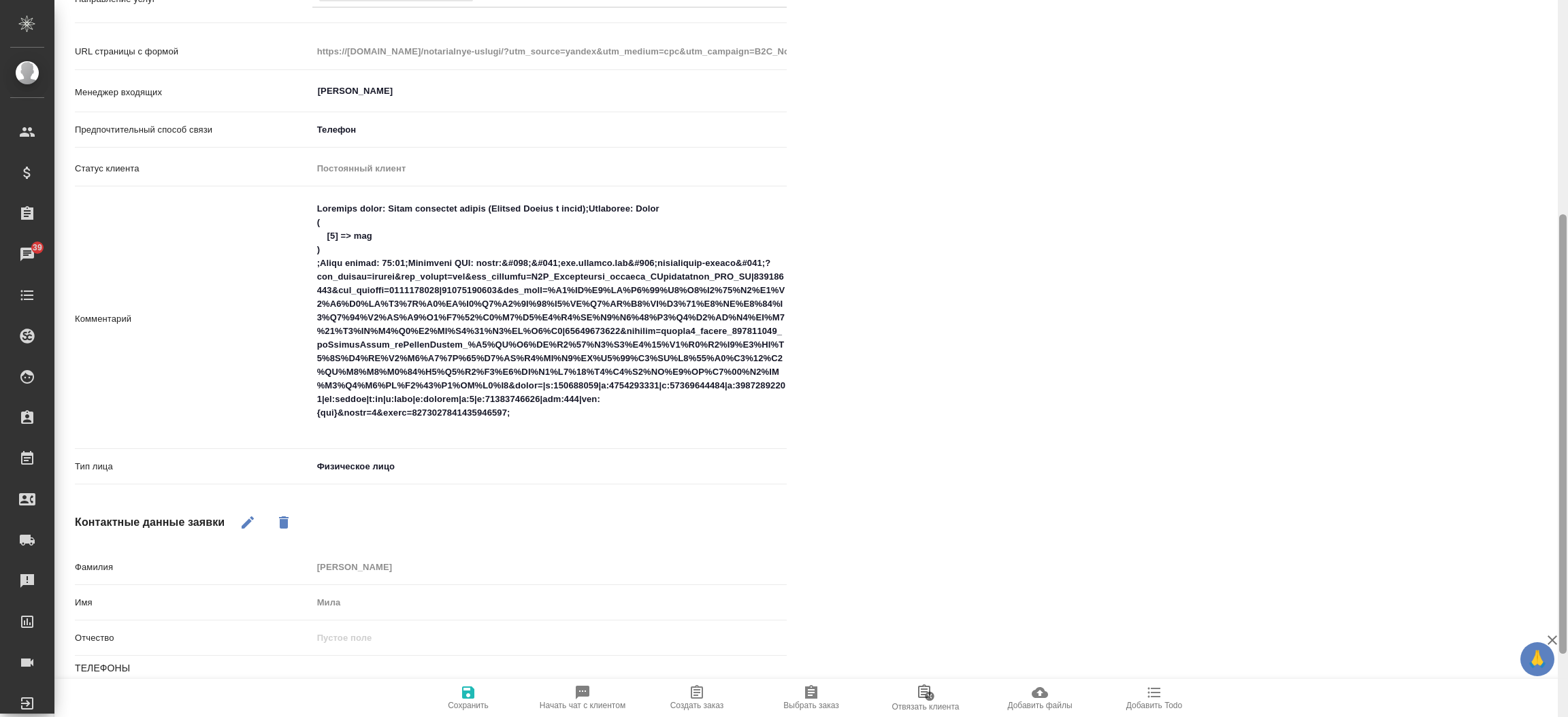
scroll to position [453, 0]
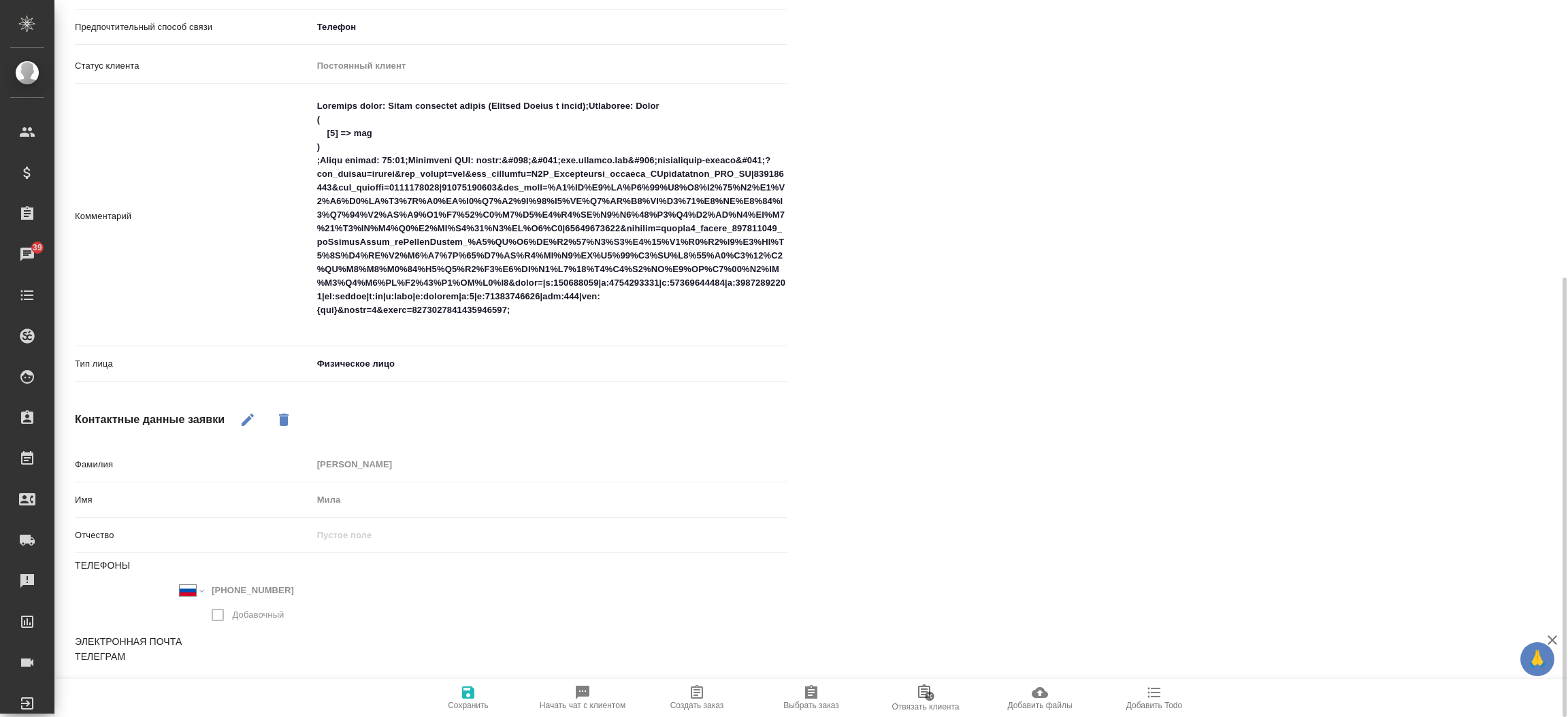
drag, startPoint x: 1566, startPoint y: 430, endPoint x: 1565, endPoint y: -11, distance: 441.0
click at [1565, 0] on html "🙏 .cls-1 fill:#fff; AWATERA Прутько Ирина i.prutko Клиенты Спецификации Заказы …" at bounding box center [784, 358] width 1568 height 717
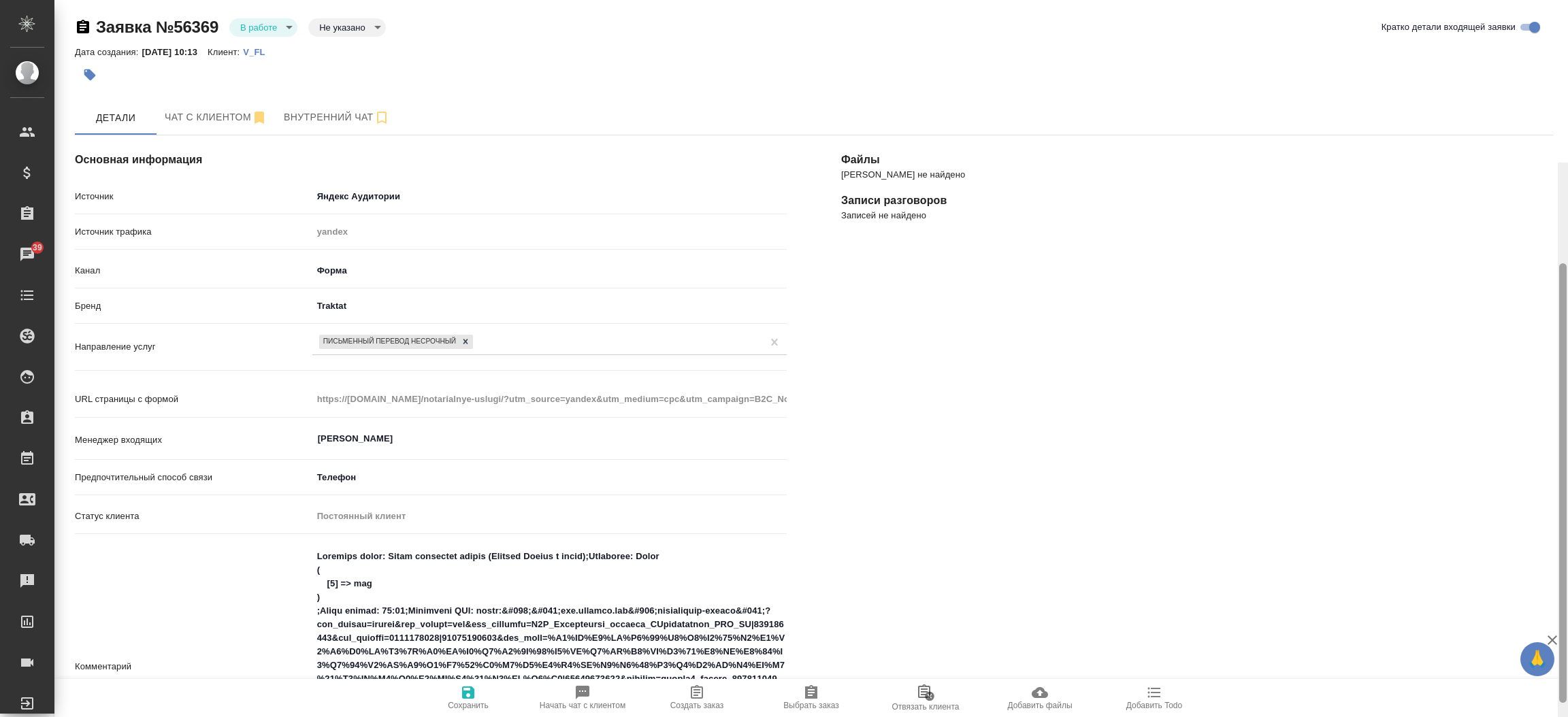
scroll to position [0, 0]
drag, startPoint x: 1561, startPoint y: 296, endPoint x: 1562, endPoint y: -123, distance: 419.0
click at [1562, 0] on html "🙏 .cls-1 fill:#fff; AWATERA Прутько Ирина i.prutko Клиенты Спецификации Заказы …" at bounding box center [784, 358] width 1568 height 717
click at [205, 112] on span "Чат с клиентом" at bounding box center [215, 119] width 103 height 17
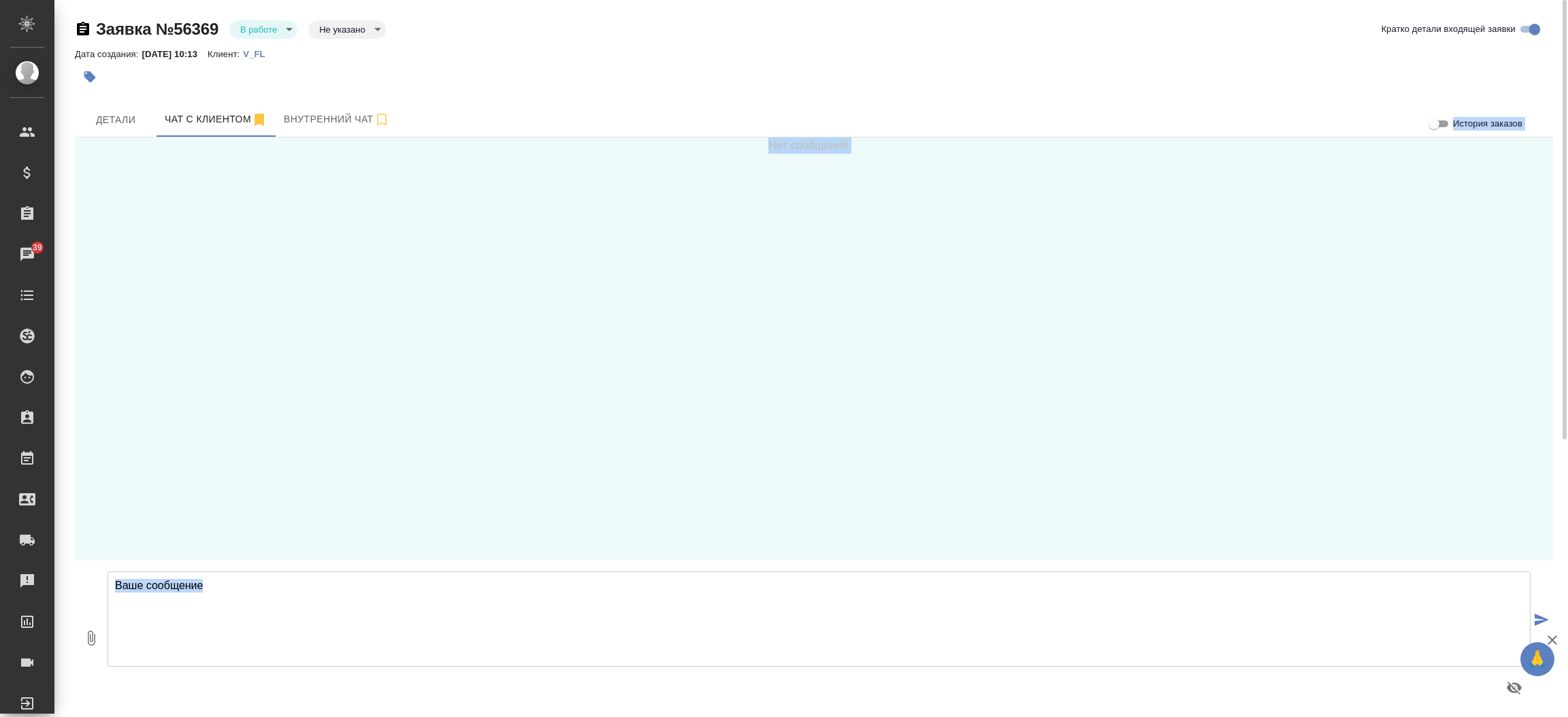
click at [232, 600] on textarea at bounding box center [818, 619] width 1422 height 95
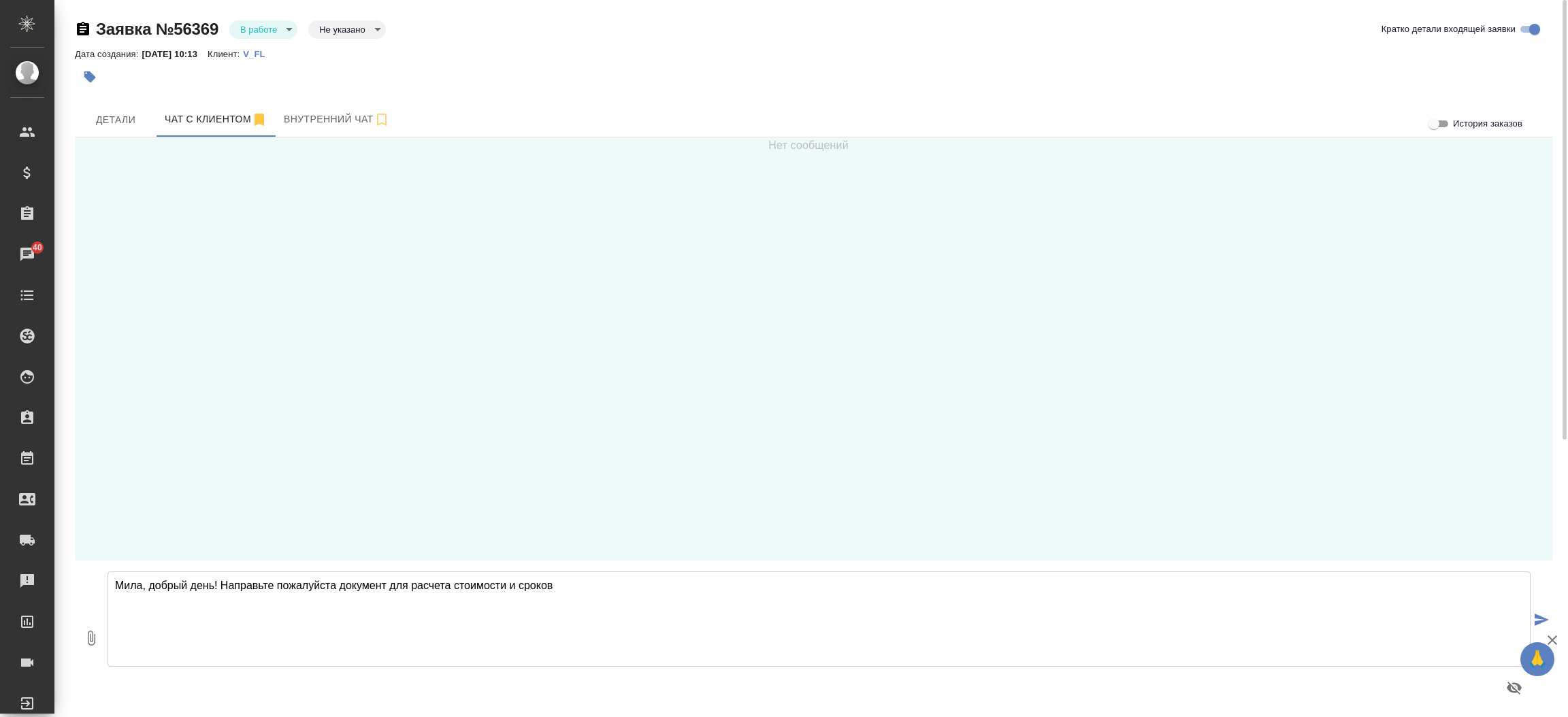
type textarea "Мила, добрый день! Направьте пожалуйста документ для расчета стоимости и сроков"
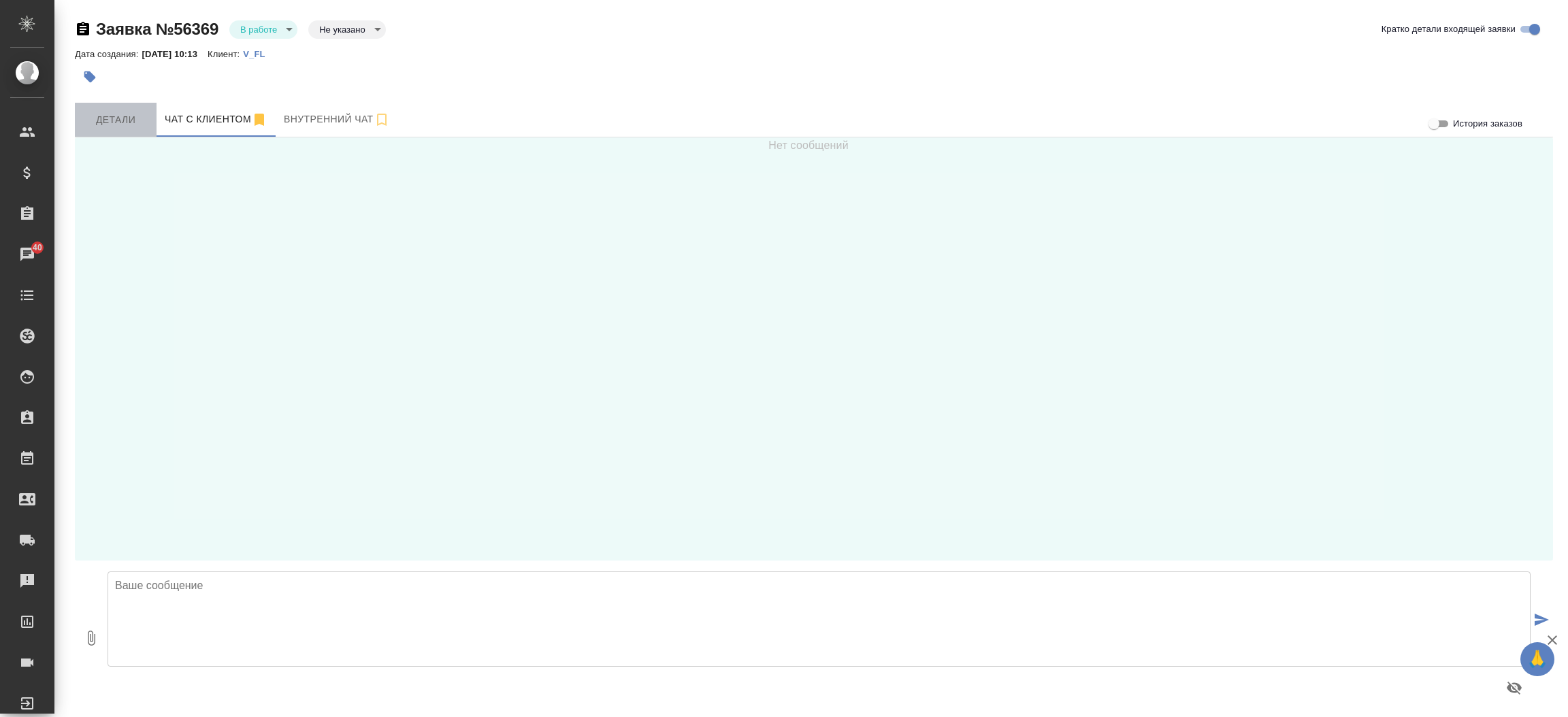
click at [110, 127] on span "Детали" at bounding box center [116, 120] width 66 height 17
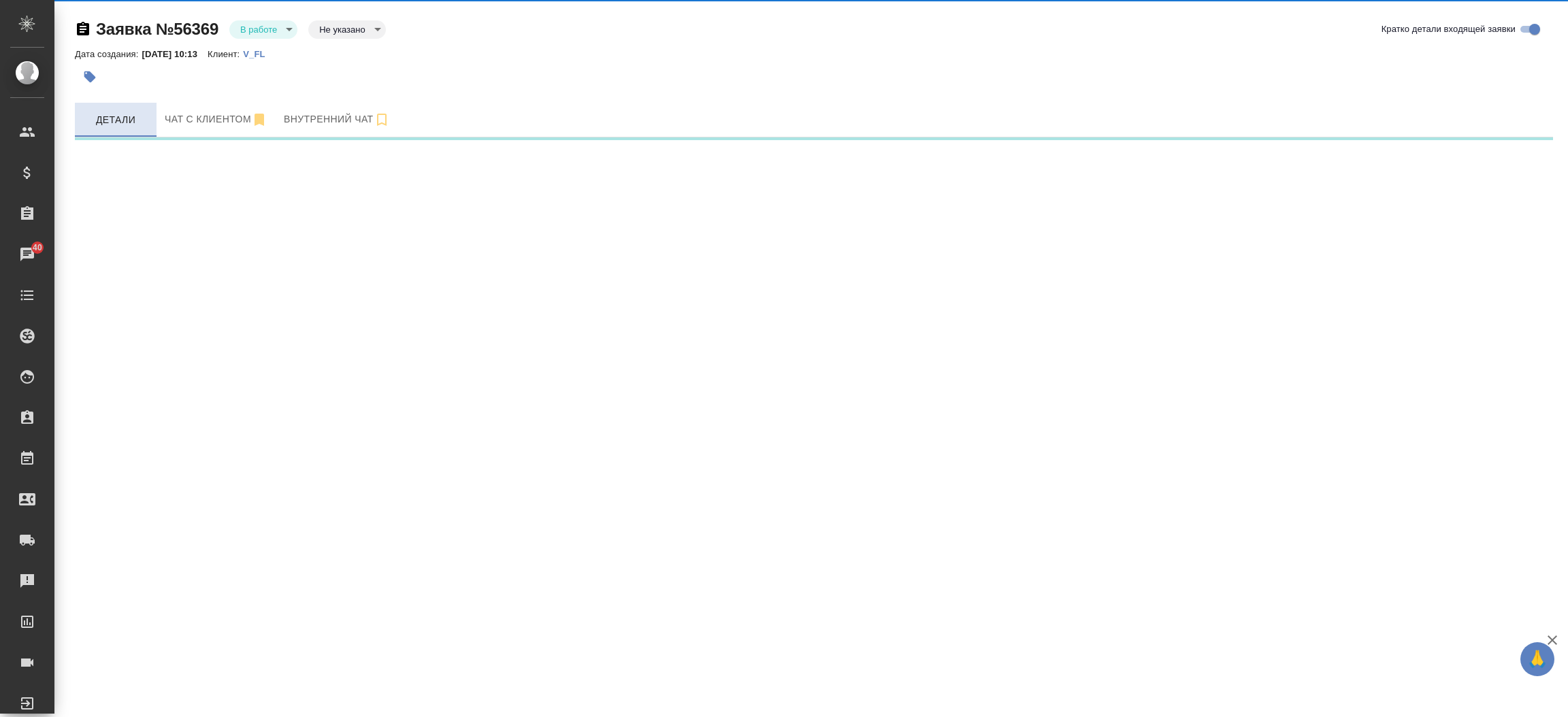
select select "RU"
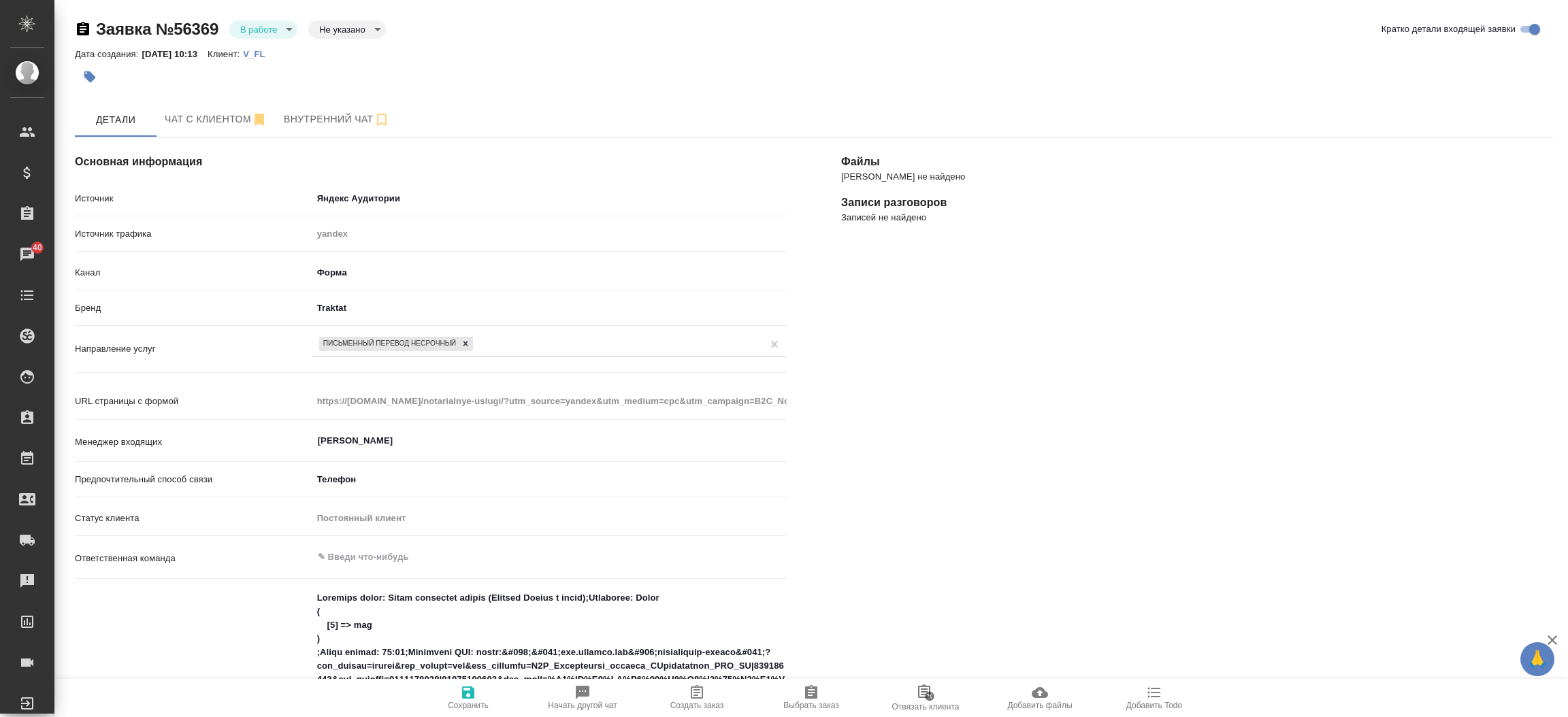
click at [960, 525] on div "Файлы Файлов не найдено Записи разговоров Записей не найдено" at bounding box center [1197, 660] width 766 height 1100
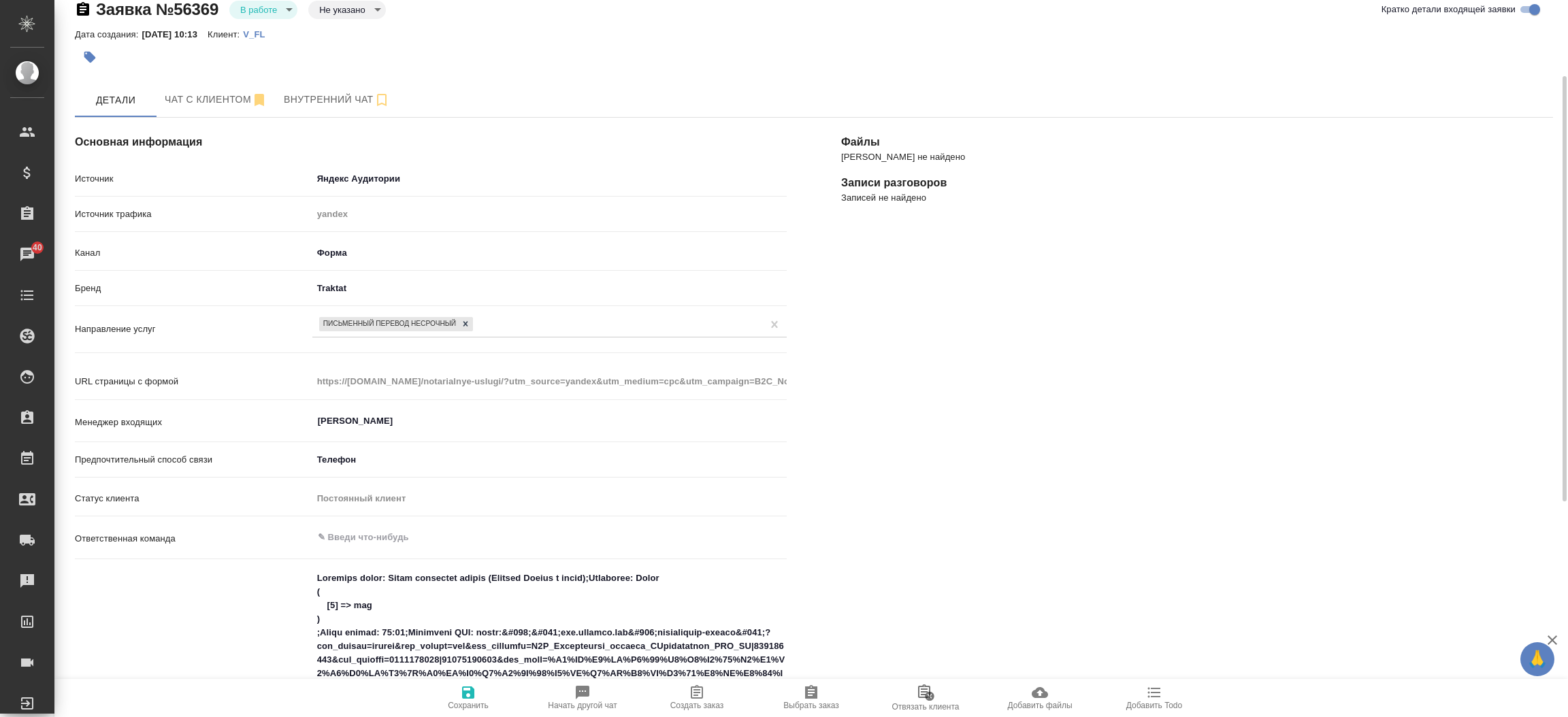
scroll to position [163, 0]
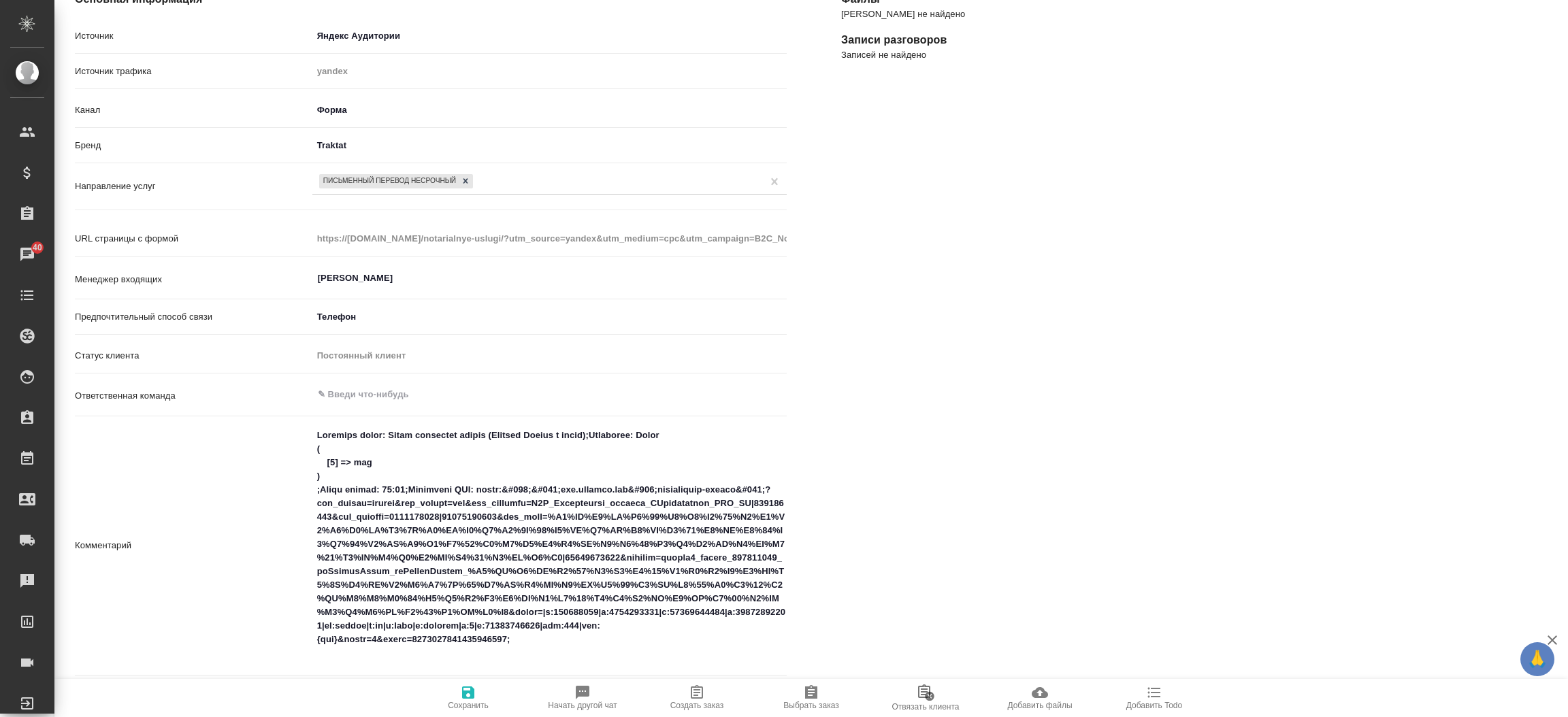
type textarea "x"
click at [553, 657] on textarea at bounding box center [550, 545] width 473 height 241
type textarea "Название формы: Заказ обратного звонка (Лэндинг Баннер в шапке);Позвонить: Arra…"
type textarea "x"
type textarea "Название формы: Заказ обратного звонка (Лэндинг Баннер в шапке);Позвонить: Arra…"
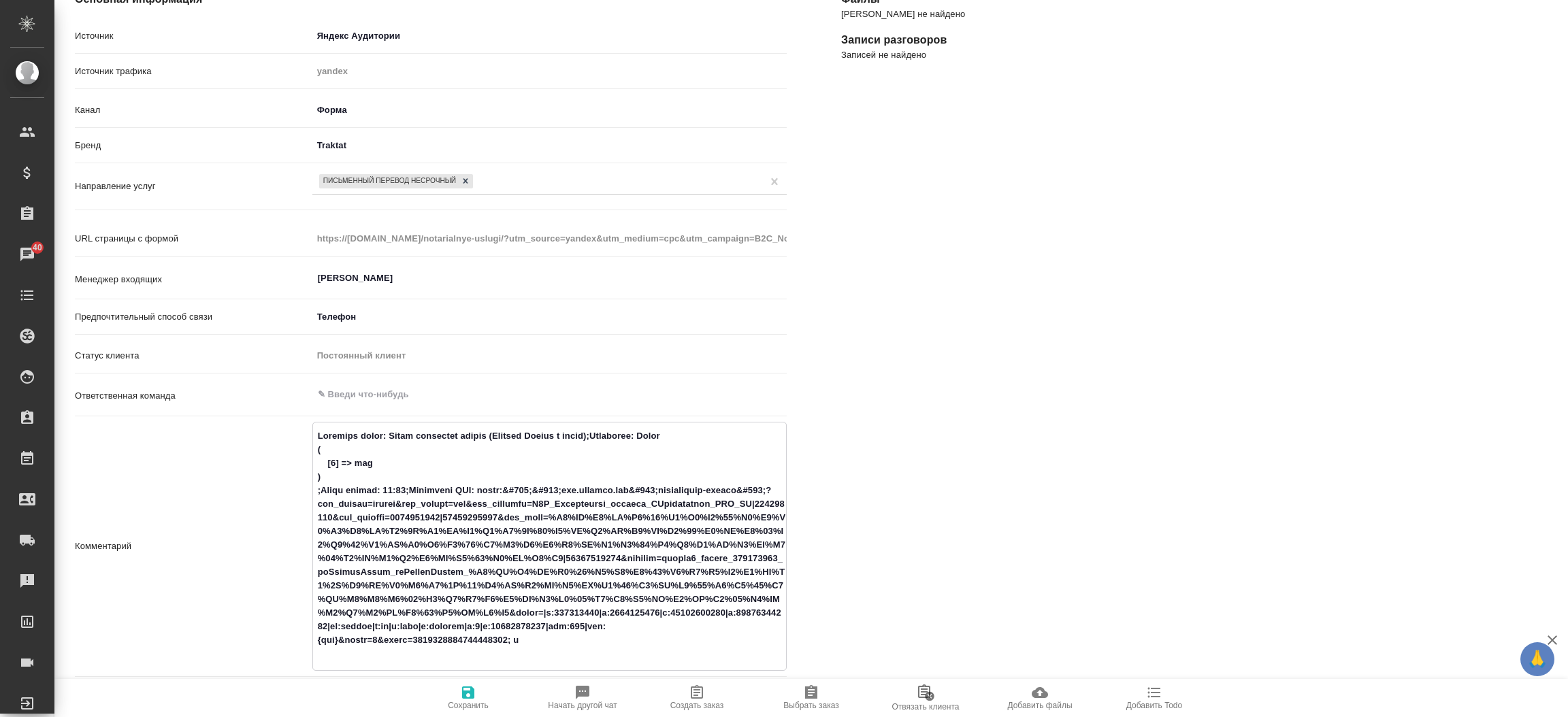
type textarea "x"
type textarea "Название формы: Заказ обратного звонка (Лэндинг Баннер в шапке);Позвонить: Arra…"
type textarea "x"
type textarea "Название формы: Заказ обратного звонка (Лэндинг Баннер в шапке);Позвонить: Arra…"
type textarea "x"
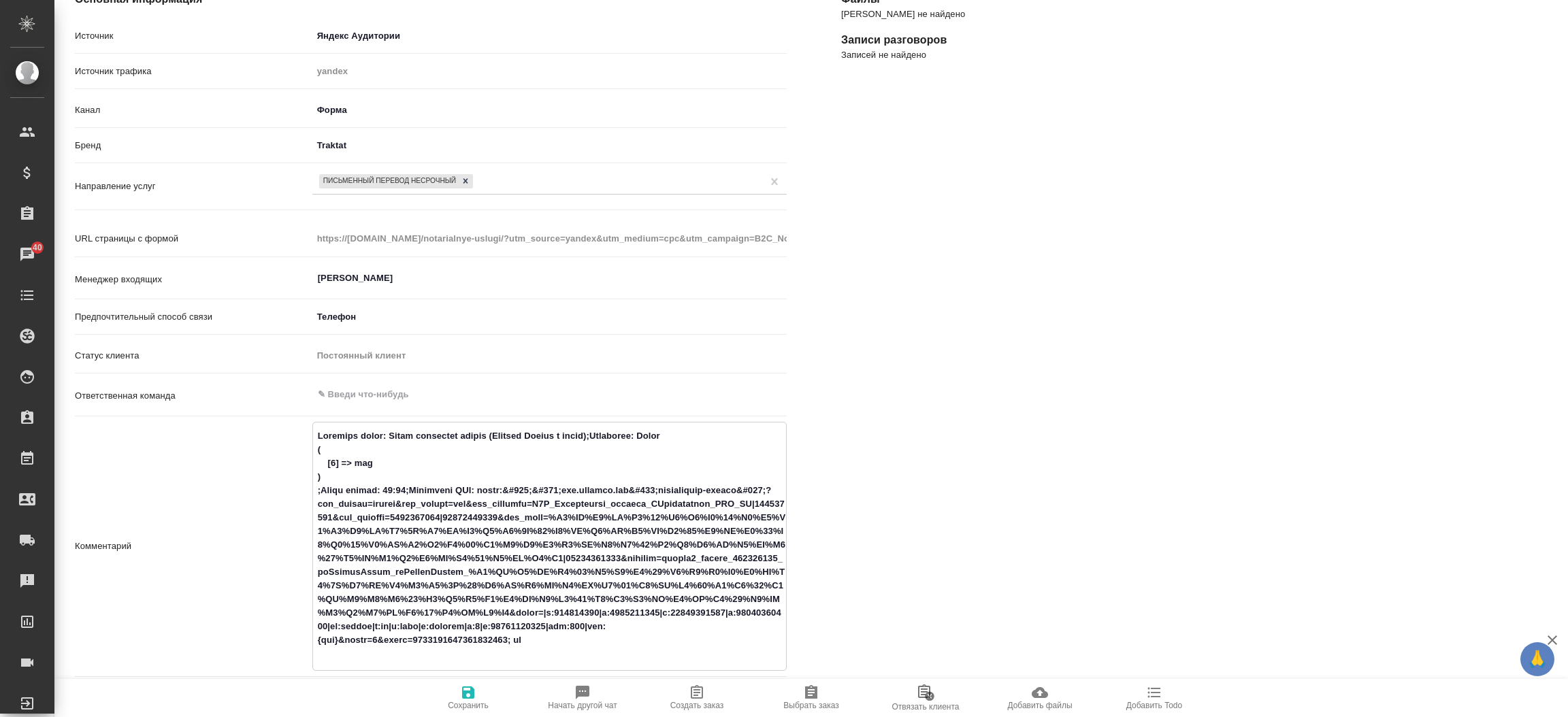
type textarea "Название формы: Заказ обратного звонка (Лэндинг Баннер в шапке);Позвонить: Arra…"
type textarea "x"
type textarea "Название формы: Заказ обратного звонка (Лэндинг Баннер в шапке);Позвонить: Arra…"
type textarea "x"
type textarea "Название формы: Заказ обратного звонка (Лэндинг Баннер в шапке);Позвонить: Arra…"
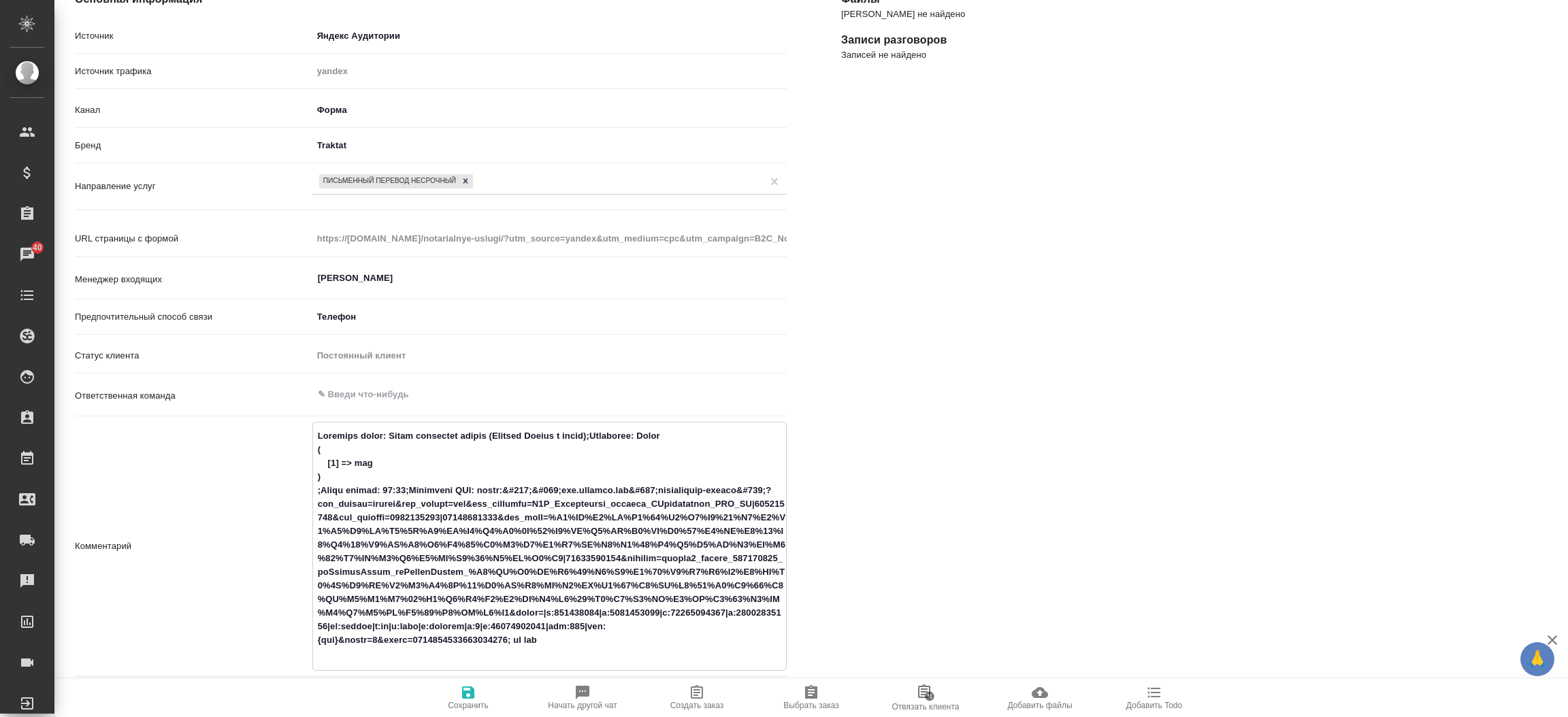
type textarea "x"
type textarea "Название формы: Заказ обратного звонка (Лэндинг Баннер в шапке);Позвонить: Arra…"
type textarea "x"
type textarea "Название формы: Заказ обратного звонка (Лэндинг Баннер в шапке);Позвонить: Arra…"
type textarea "x"
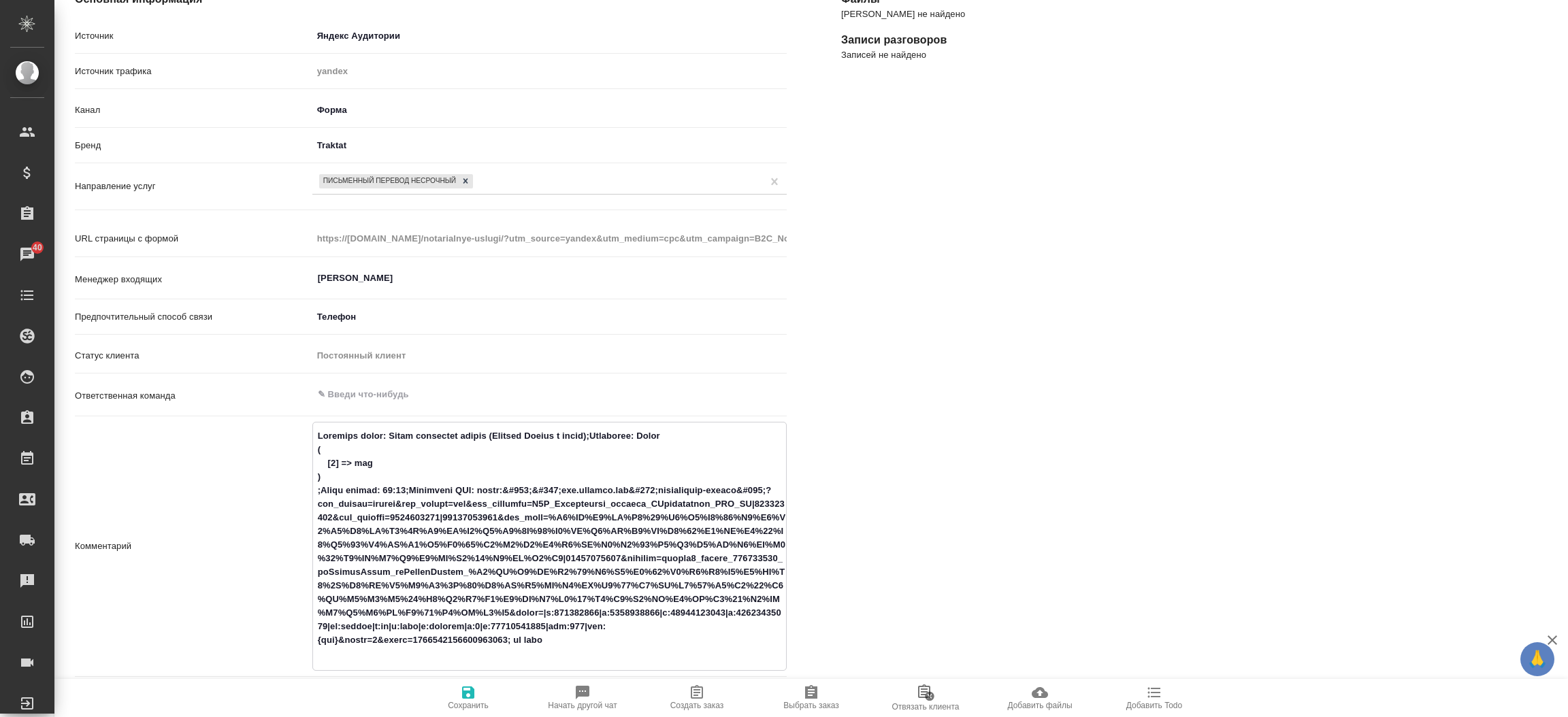
type textarea "Название формы: Заказ обратного звонка (Лэндинг Баннер в шапке);Позвонить: Arra…"
type textarea "x"
type textarea "Название формы: Заказ обратного звонка (Лэндинг Баннер в шапке);Позвонить: Arra…"
type textarea "x"
type textarea "Название формы: Заказ обратного звонка (Лэндинг Баннер в шапке);Позвонить: Arra…"
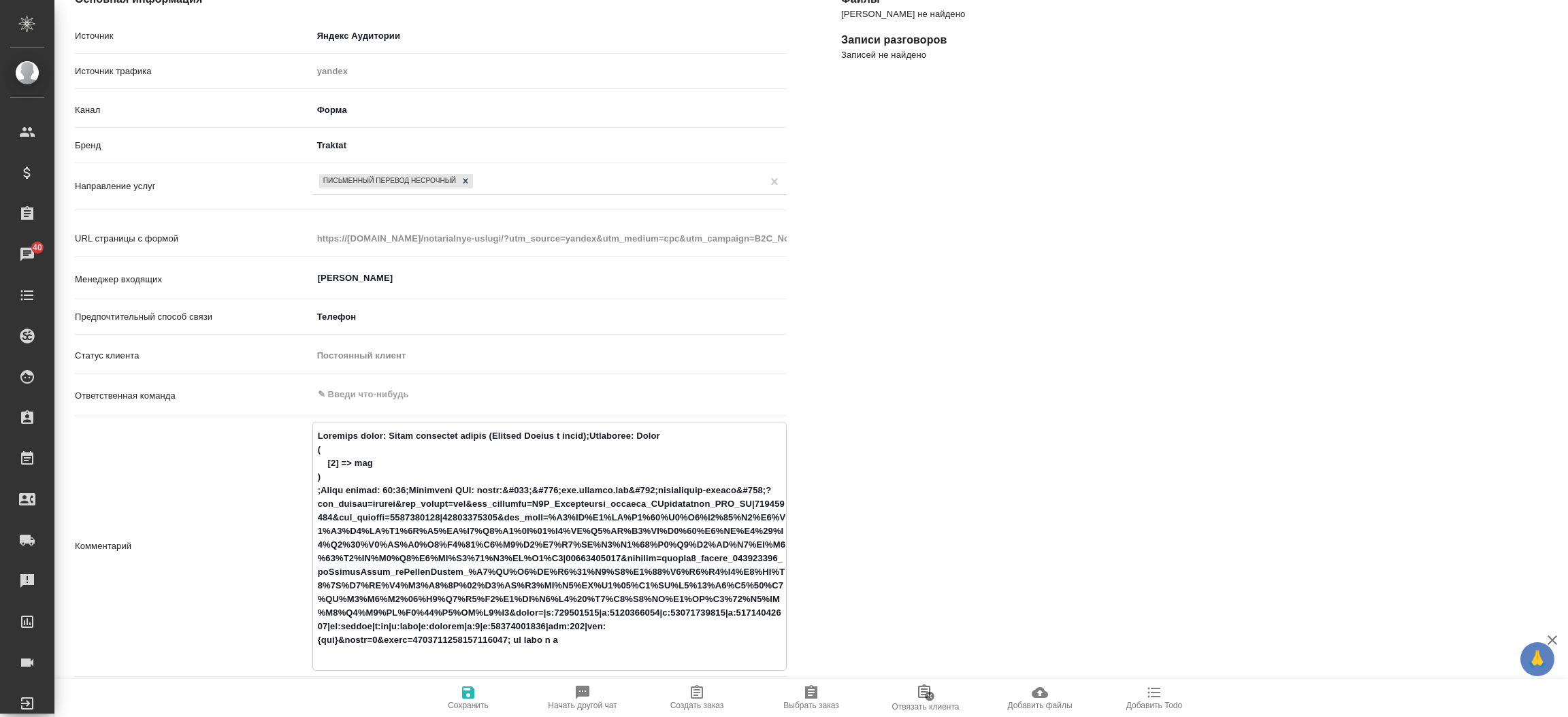
type textarea "x"
type textarea "Название формы: Заказ обратного звонка (Лэндинг Баннер в шапке);Позвонить: Arra…"
type textarea "x"
type textarea "Название формы: Заказ обратного звонка (Лэндинг Баннер в шапке);Позвонить: Arra…"
type textarea "x"
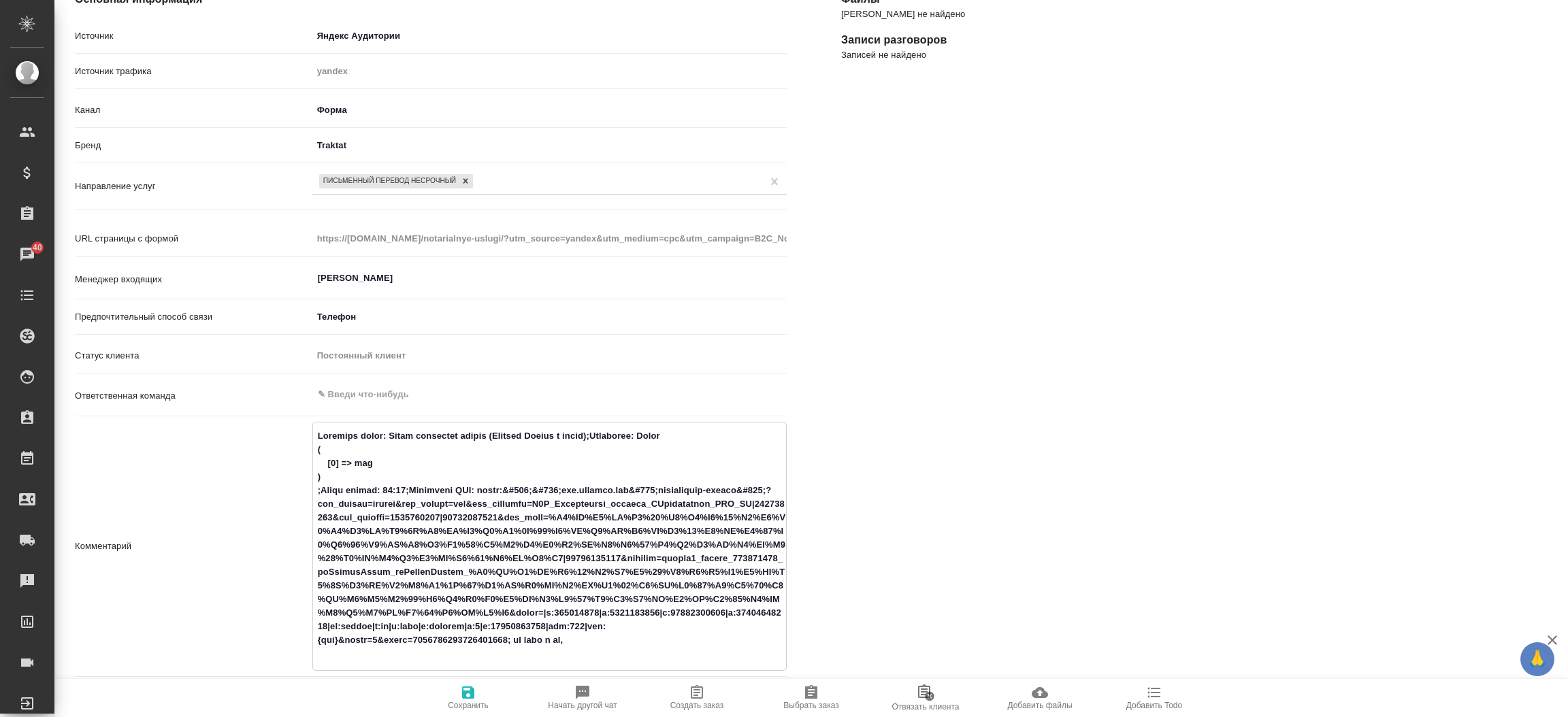
type textarea "Название формы: Заказ обратного звонка (Лэндинг Баннер в шапке);Позвонить: Arra…"
type textarea "x"
type textarea "Название формы: Заказ обратного звонка (Лэндинг Баннер в шапке);Позвонить: Arra…"
type textarea "x"
type textarea "Название формы: Заказ обратного звонка (Лэндинг Баннер в шапке);Позвонить: Arra…"
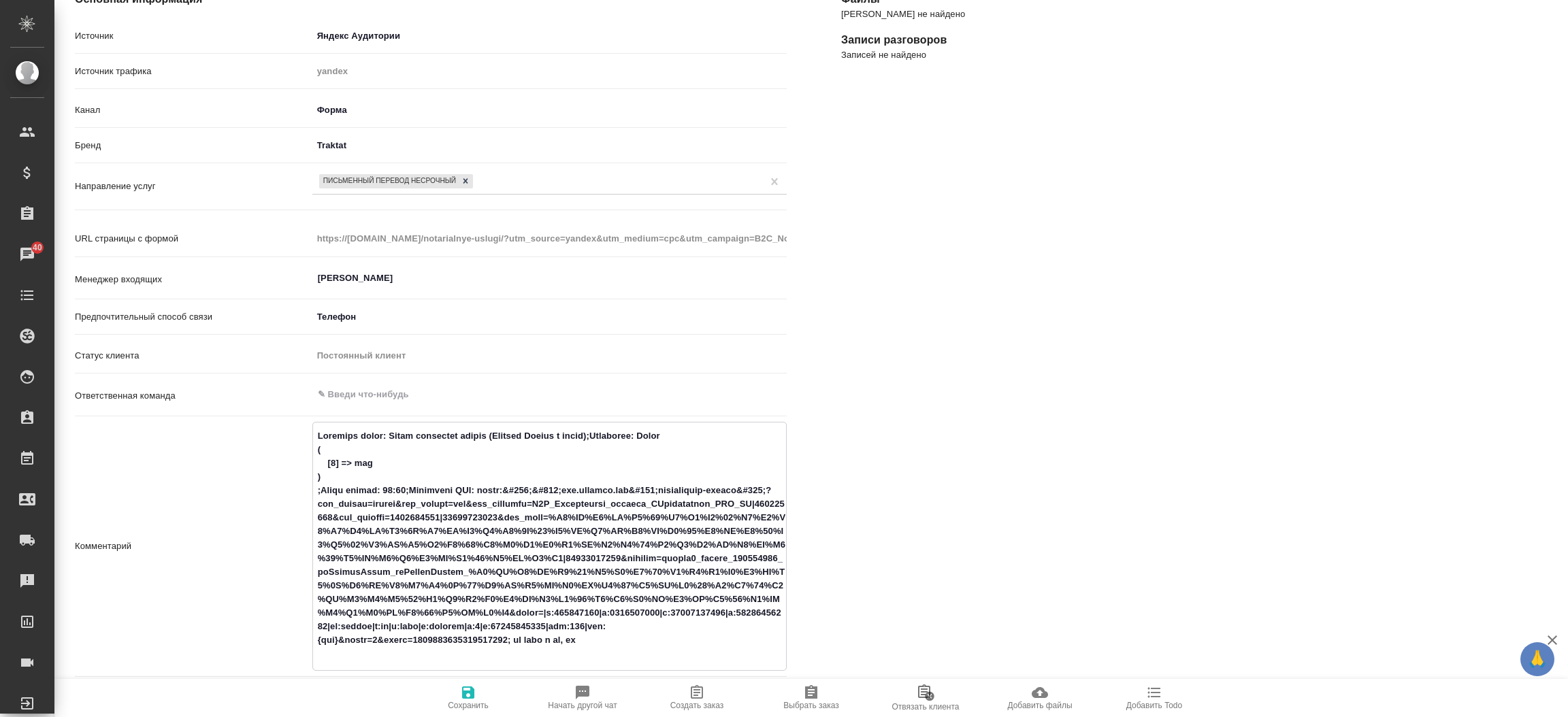
type textarea "x"
type textarea "Название формы: Заказ обратного звонка (Лэндинг Баннер в шапке);Позвонить: Arra…"
type textarea "x"
type textarea "Название формы: Заказ обратного звонка (Лэндинг Баннер в шапке);Позвонить: Arra…"
type textarea "x"
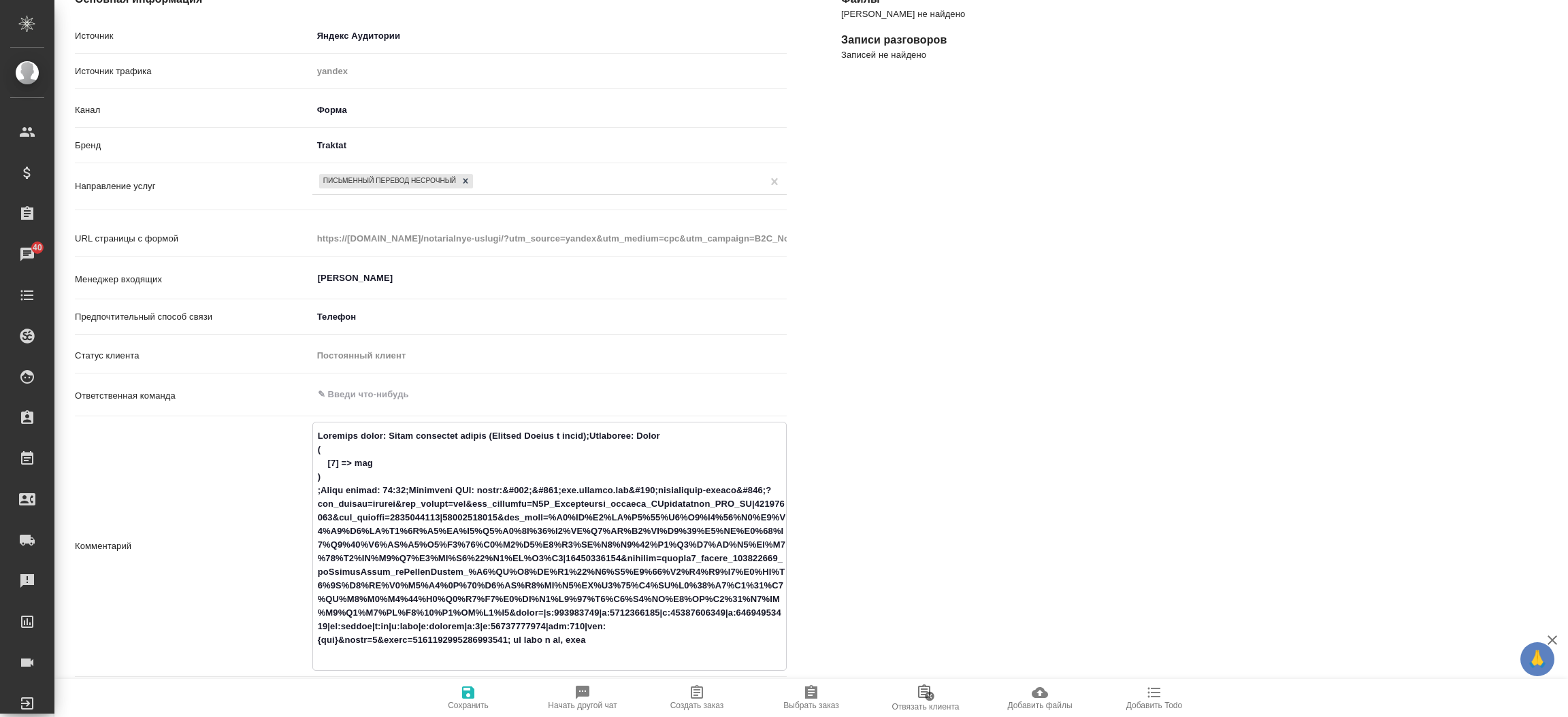
type textarea "Название формы: Заказ обратного звонка (Лэндинг Баннер в шапке);Позвонить: Arra…"
type textarea "x"
type textarea "Название формы: Заказ обратного звонка (Лэндинг Баннер в шапке);Позвонить: Arra…"
type textarea "x"
type textarea "Название формы: Заказ обратного звонка (Лэндинг Баннер в шапке);Позвонить: Arra…"
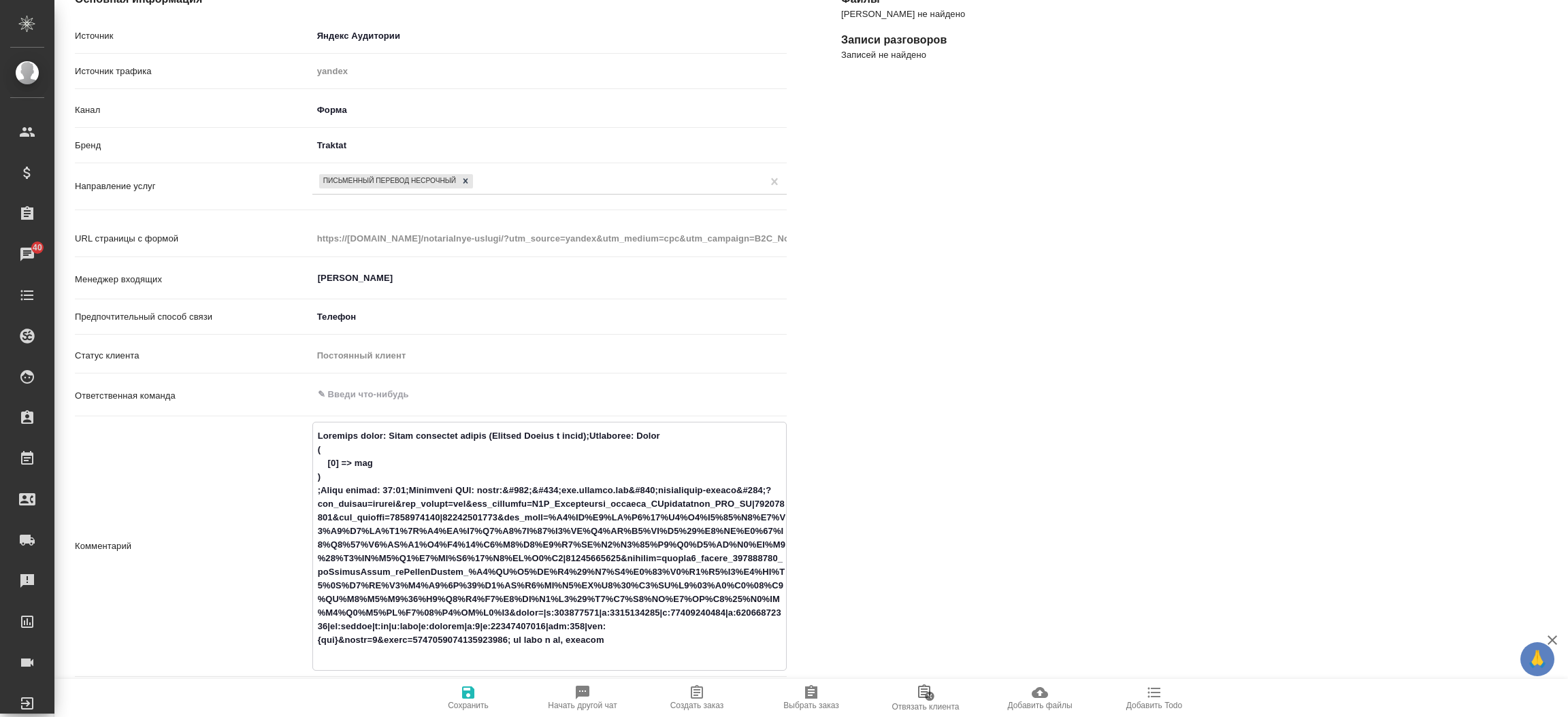
type textarea "x"
type textarea "Название формы: Заказ обратного звонка (Лэндинг Баннер в шапке);Позвонить: Arra…"
type textarea "x"
click at [470, 699] on icon "button" at bounding box center [468, 692] width 12 height 12
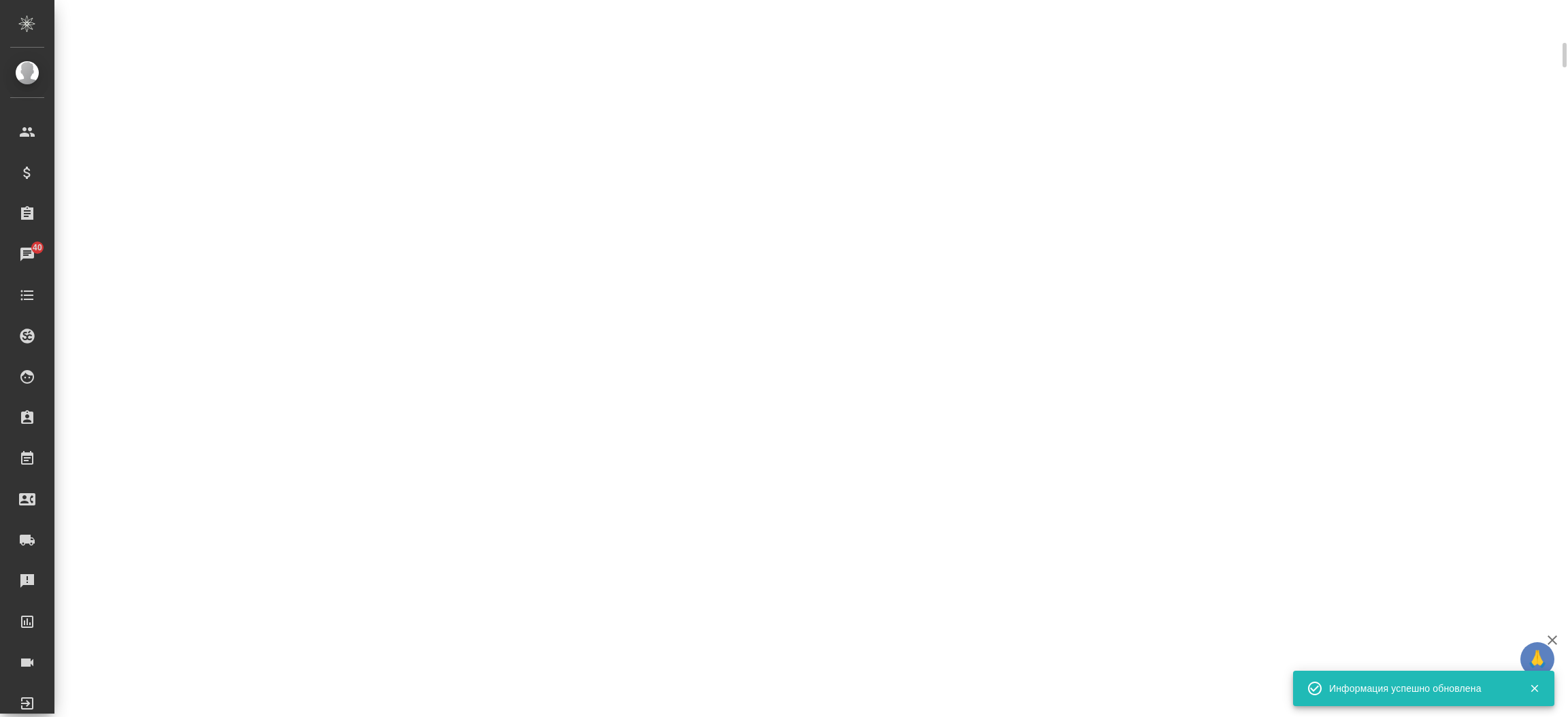
scroll to position [176, 0]
select select "RU"
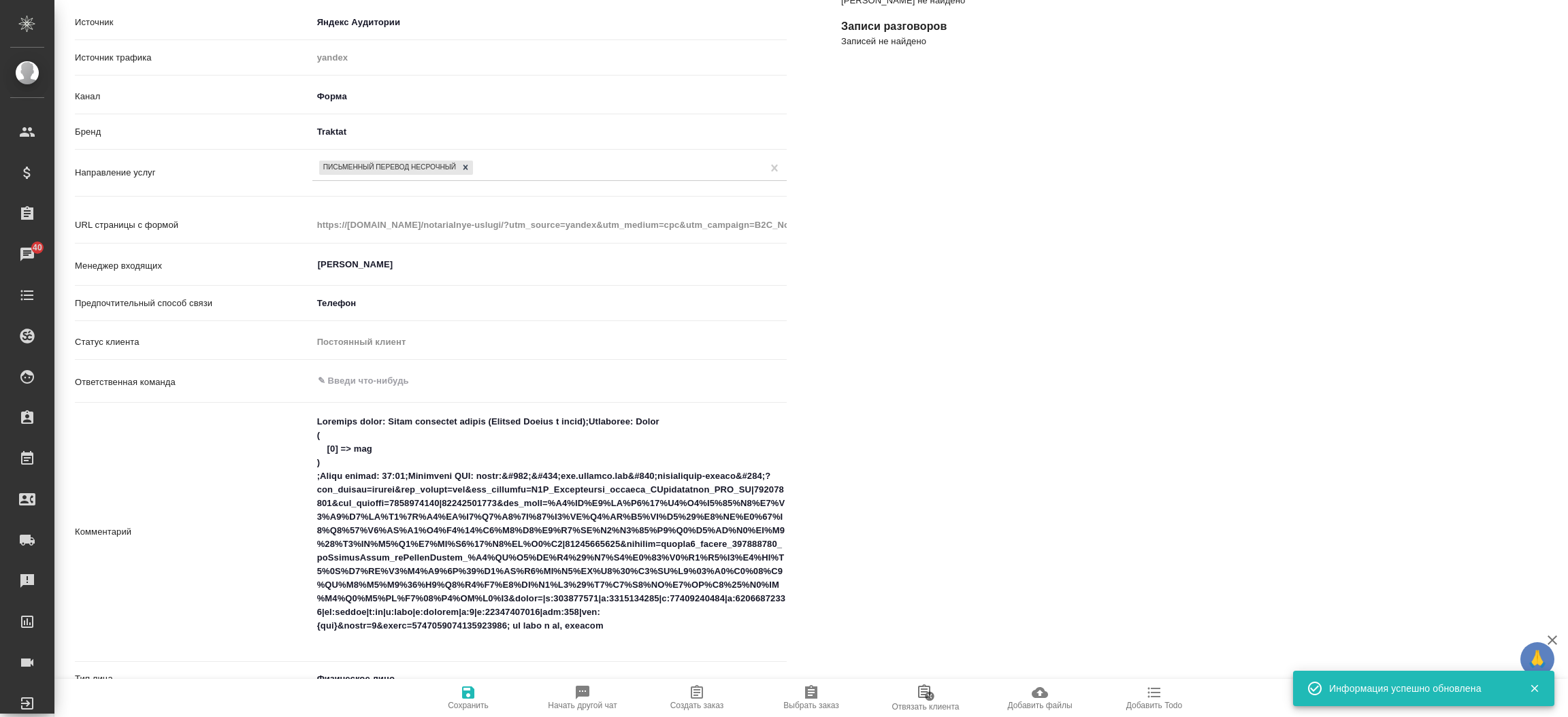
type textarea "x"
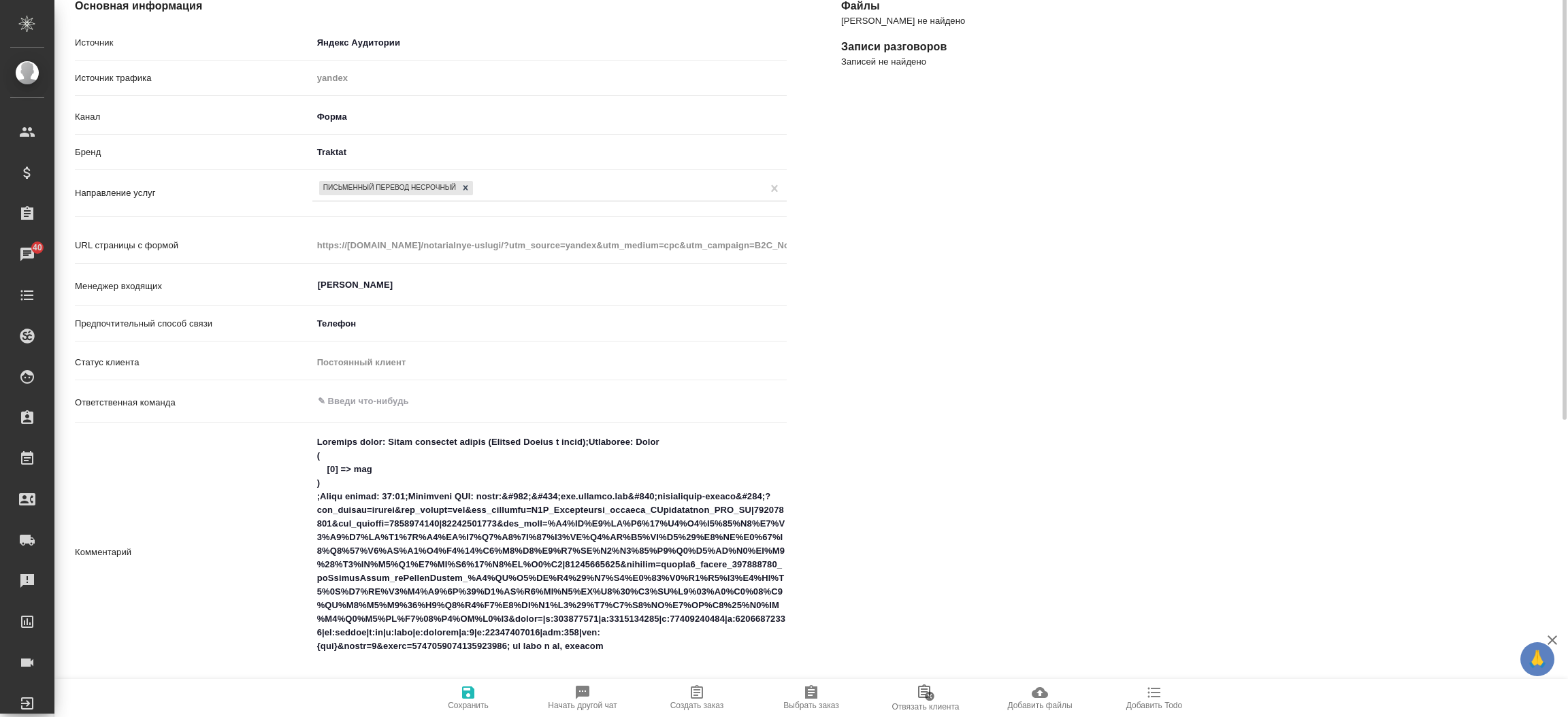
scroll to position [0, 0]
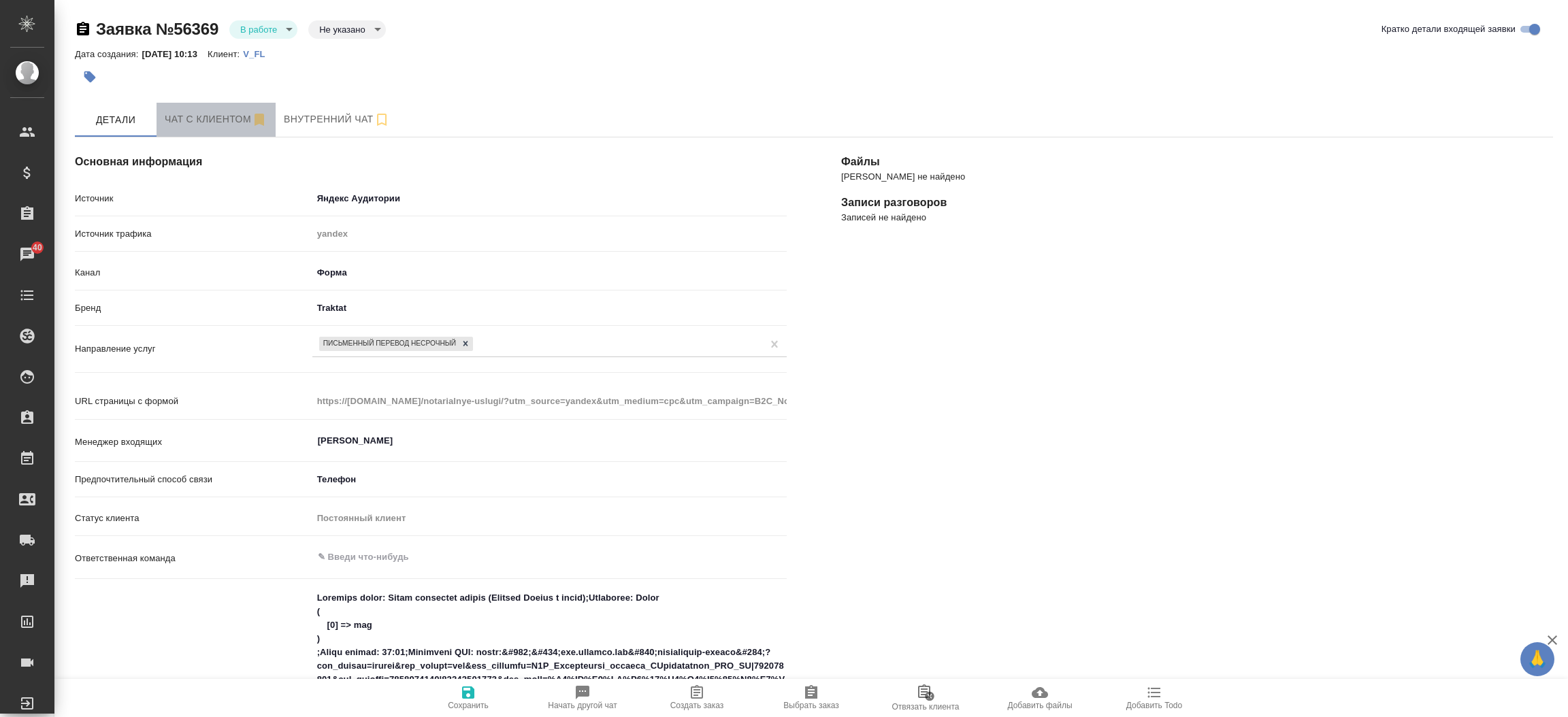
click at [243, 111] on span "Чат с клиентом" at bounding box center [215, 119] width 103 height 17
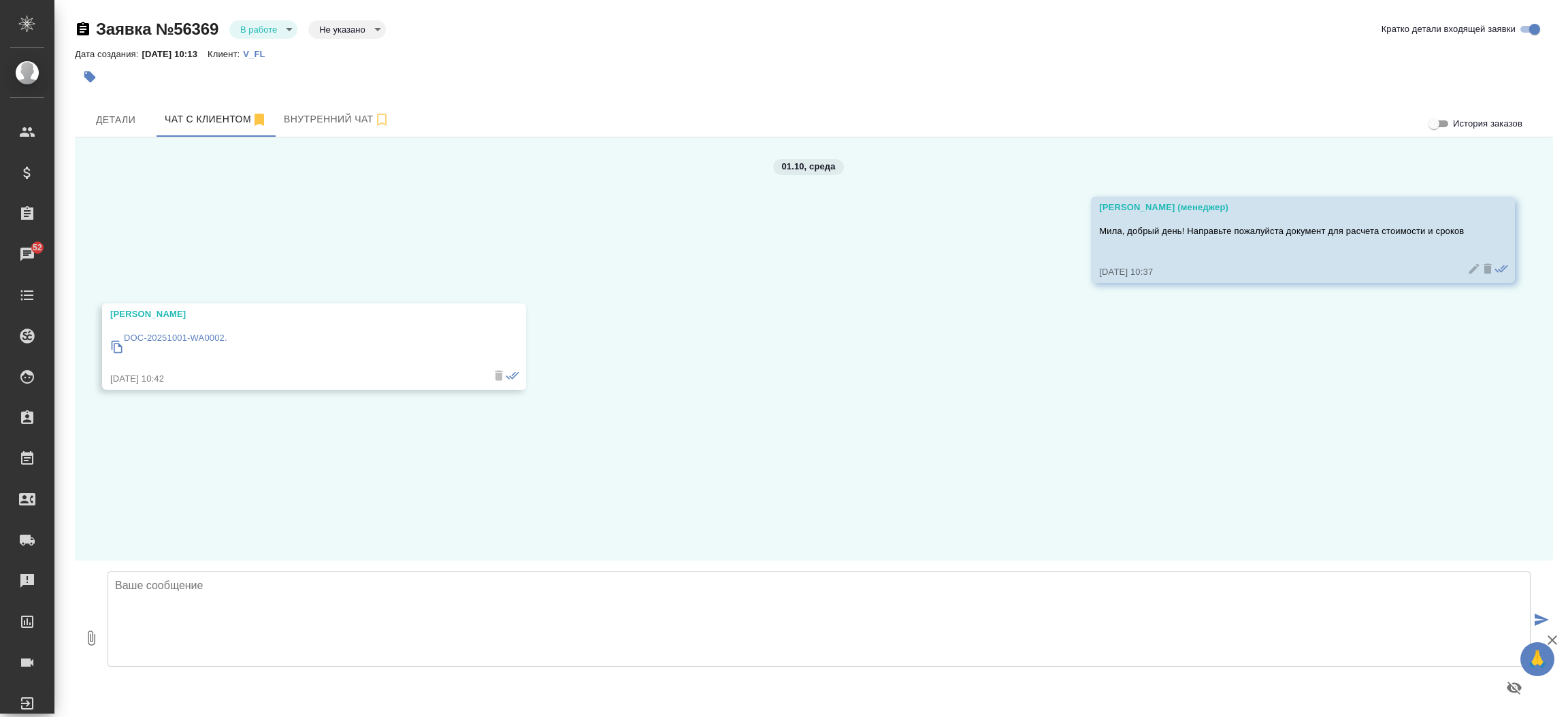
click at [401, 579] on textarea at bounding box center [818, 619] width 1422 height 95
type textarea "п"
type textarea "Передаю Ваш запрос коллегам на расчет стоимости и сроков. Направим расчет в дан…"
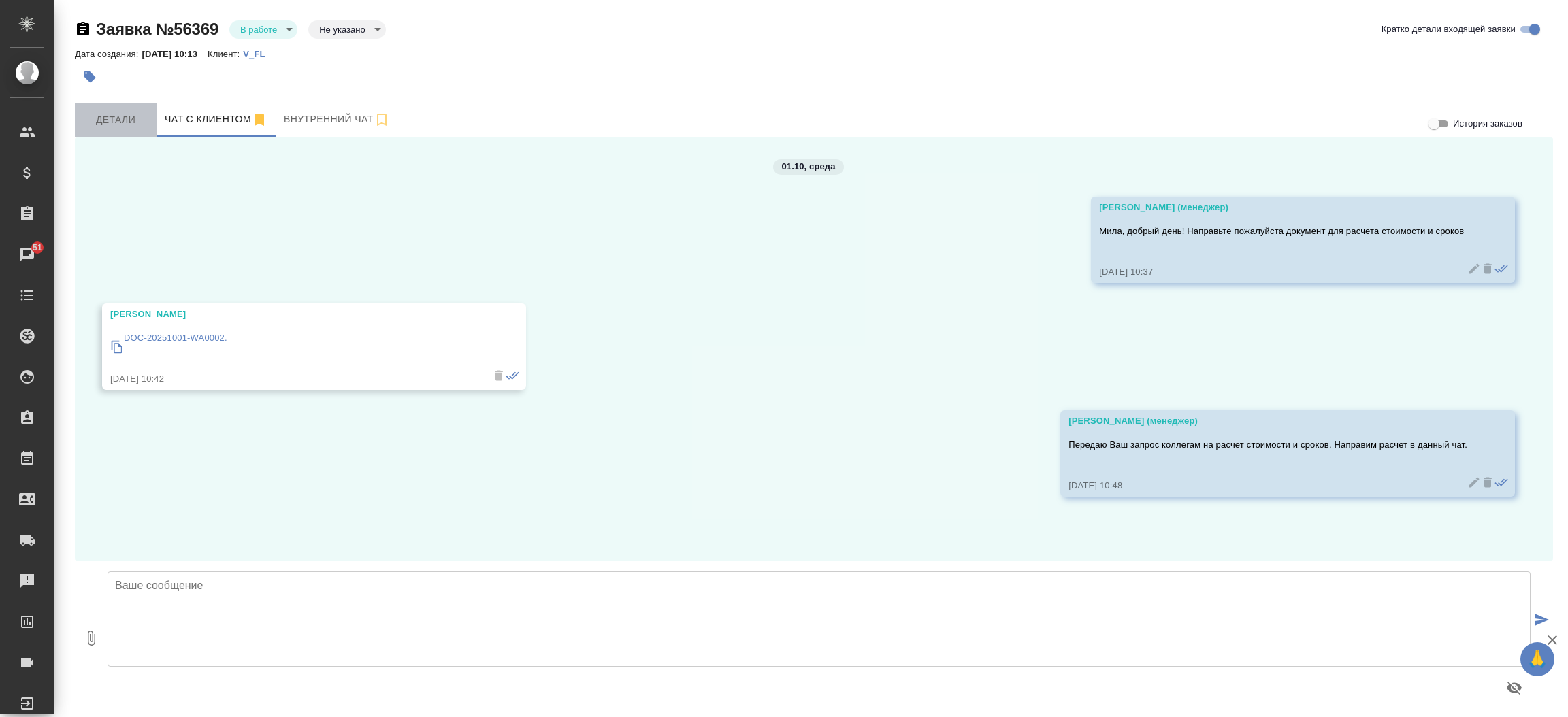
click at [115, 113] on span "Детали" at bounding box center [116, 120] width 66 height 17
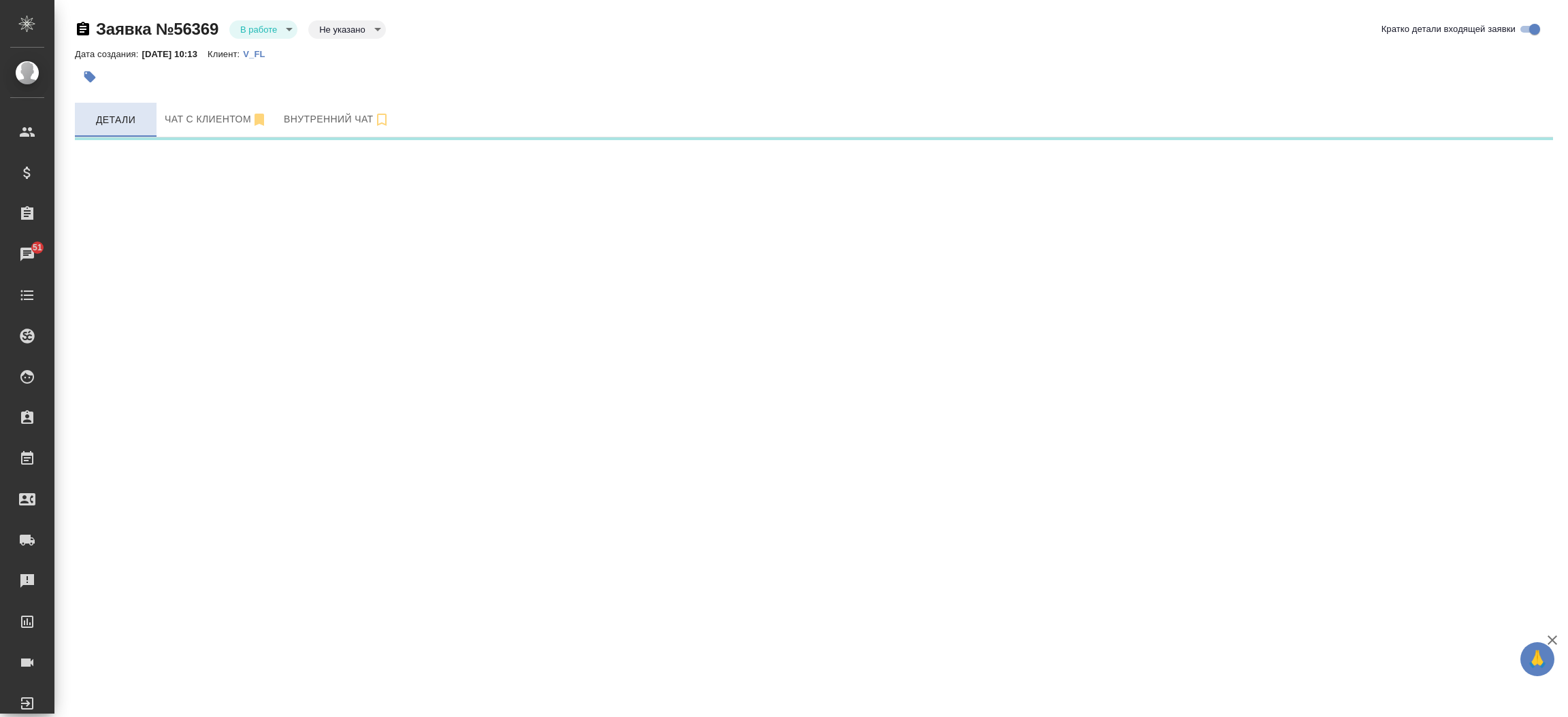
select select "RU"
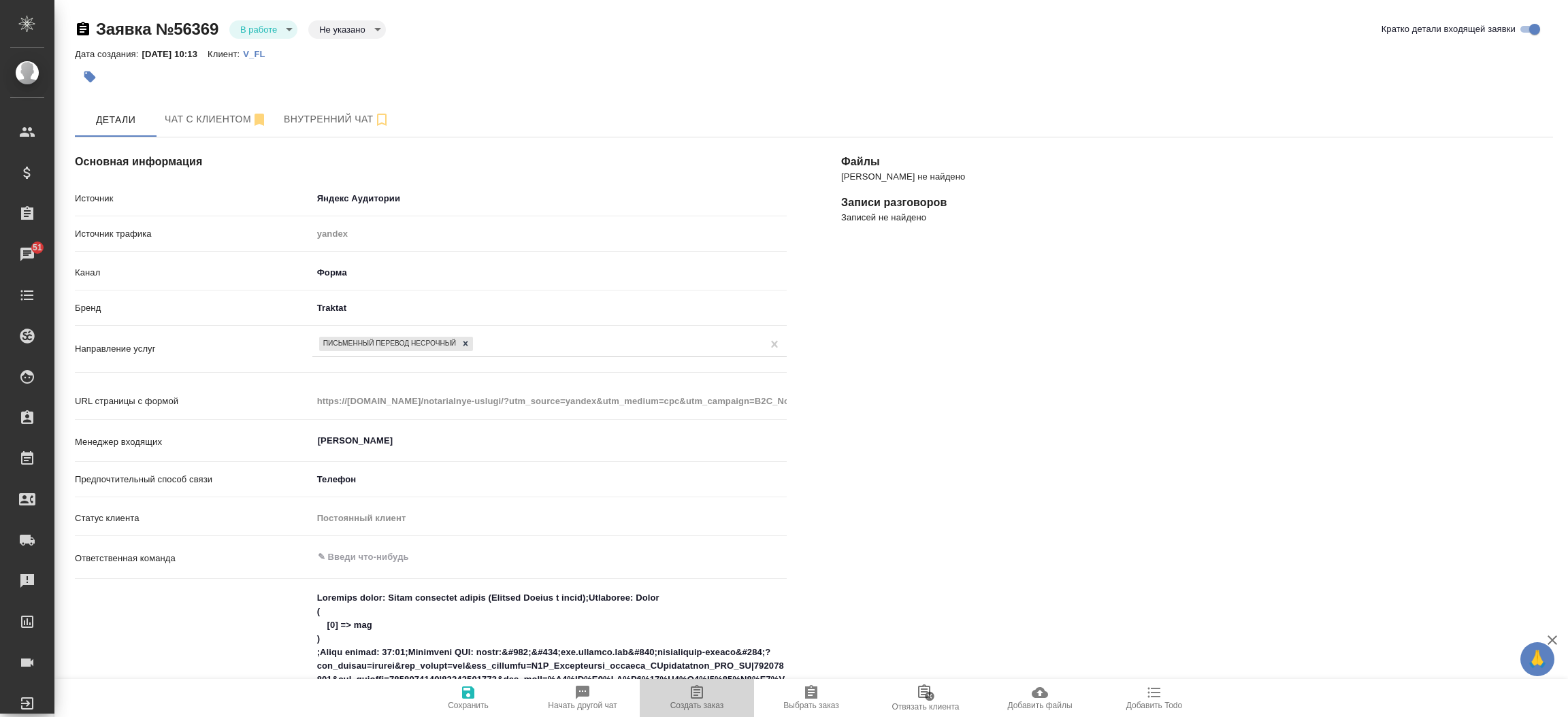
click at [689, 690] on icon "button" at bounding box center [696, 692] width 16 height 16
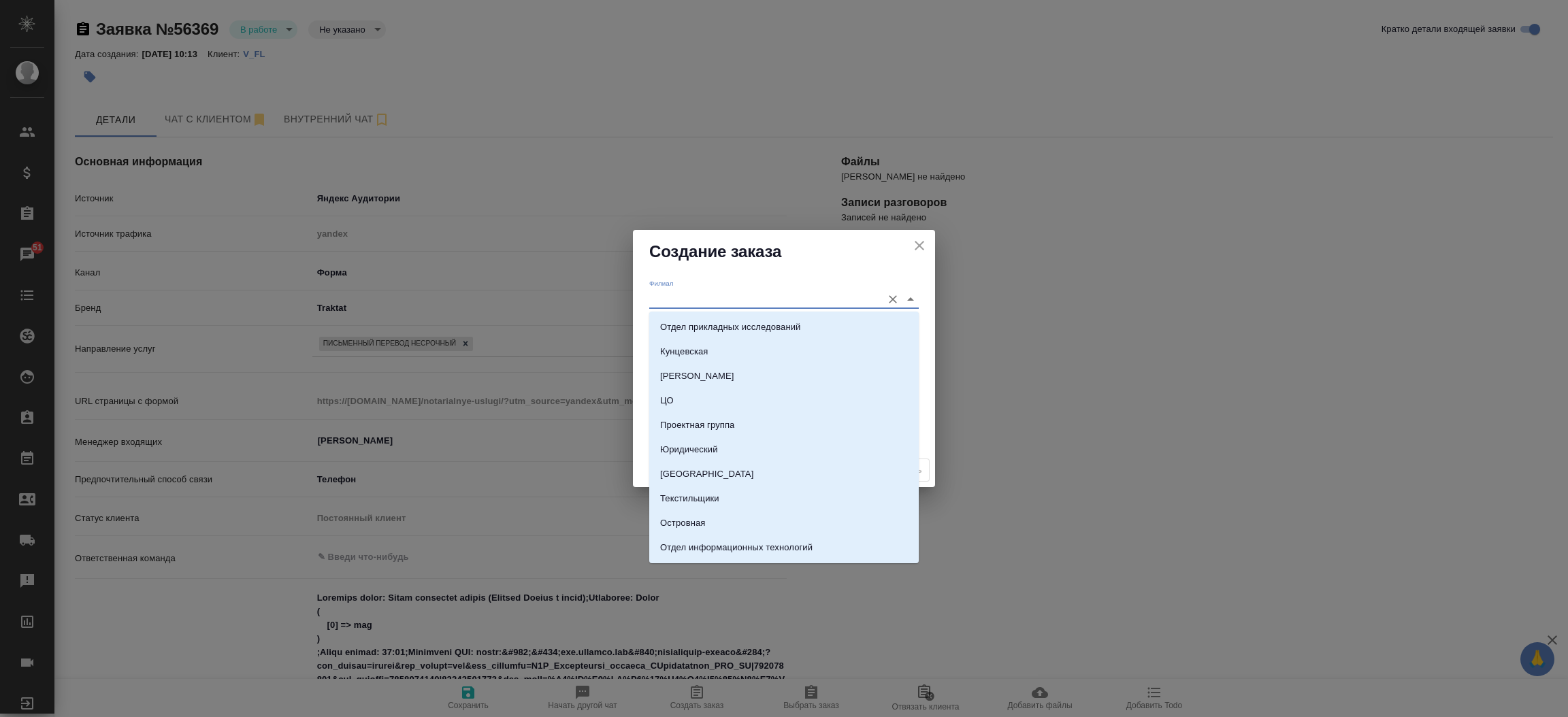
click at [681, 293] on input "Филиал" at bounding box center [762, 299] width 226 height 19
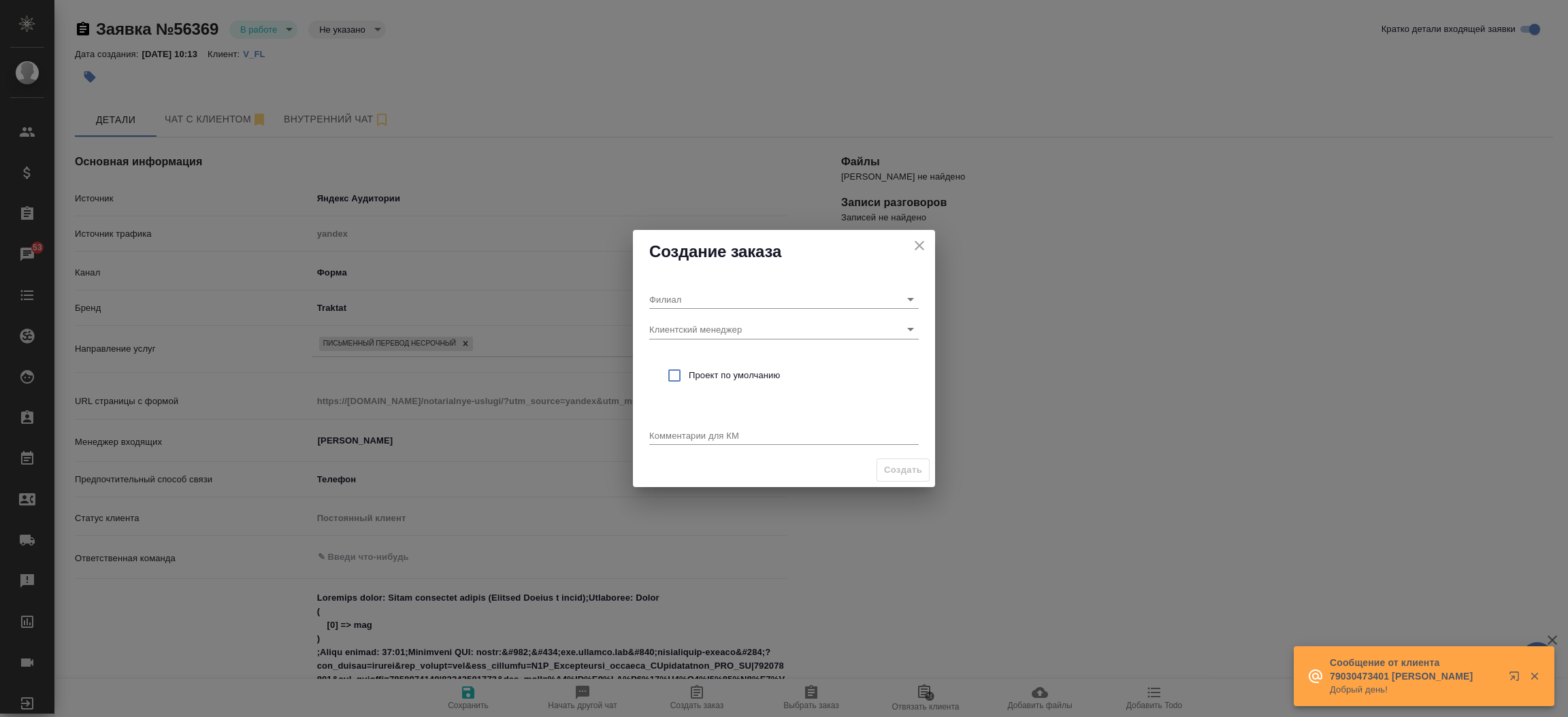
type textarea "x"
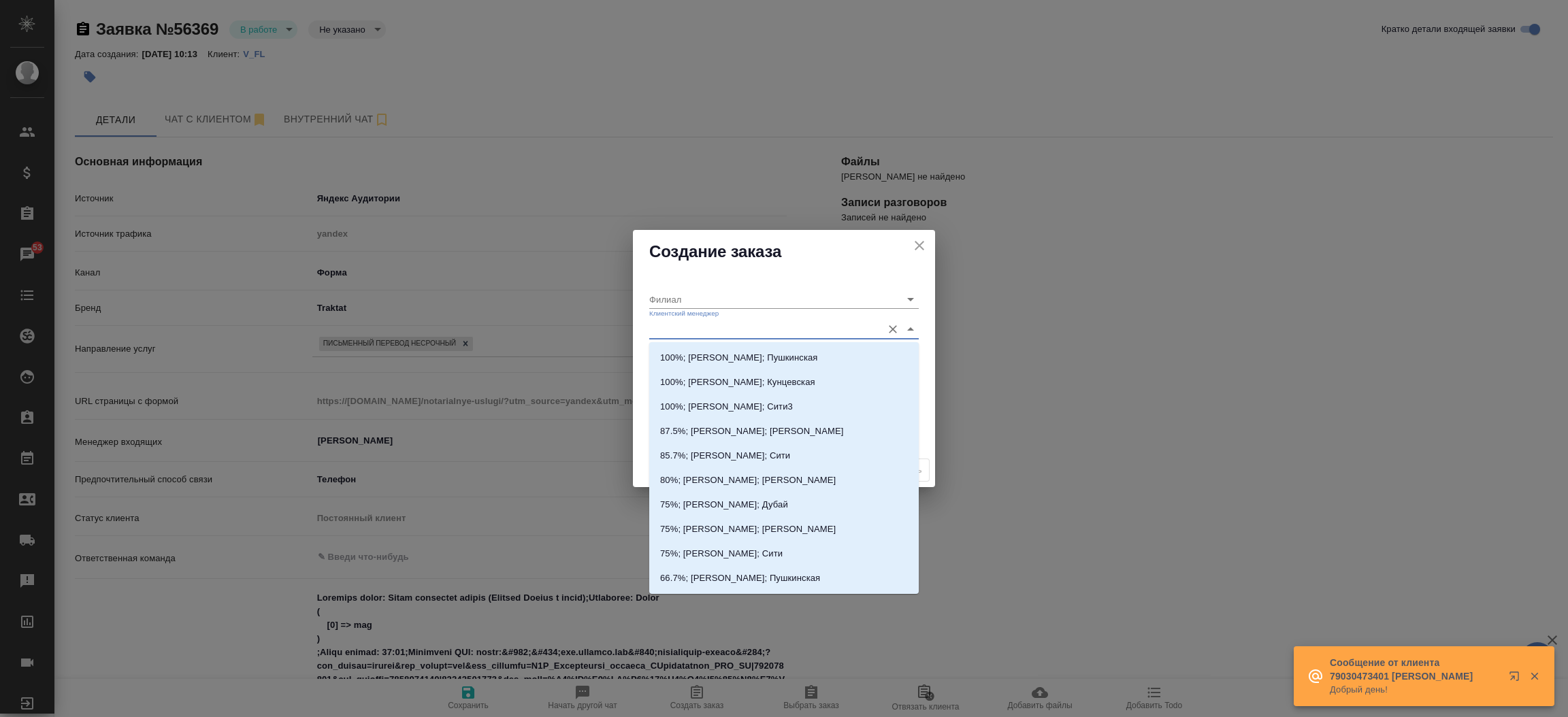
click at [709, 330] on input "Клиентский менеджер" at bounding box center [762, 330] width 226 height 19
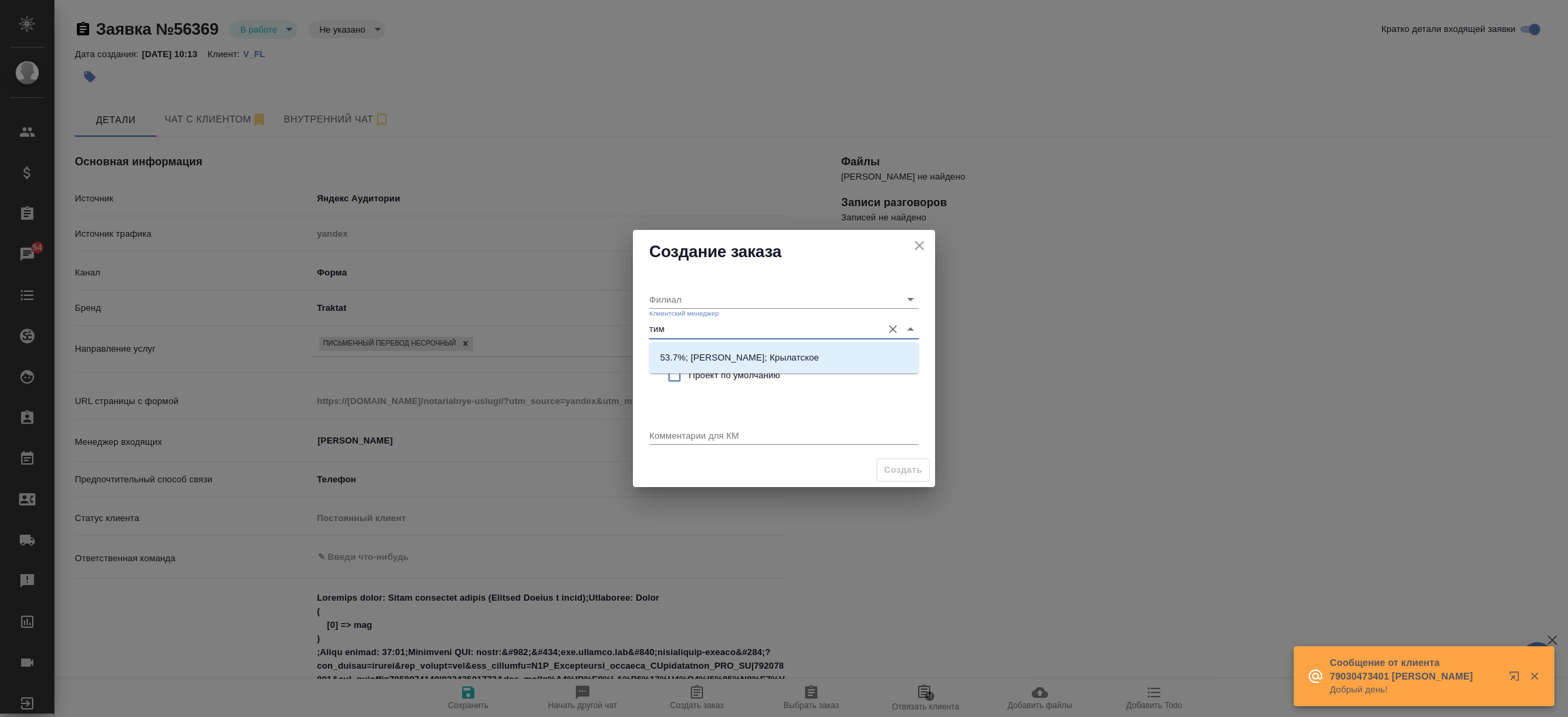
type input "тиму"
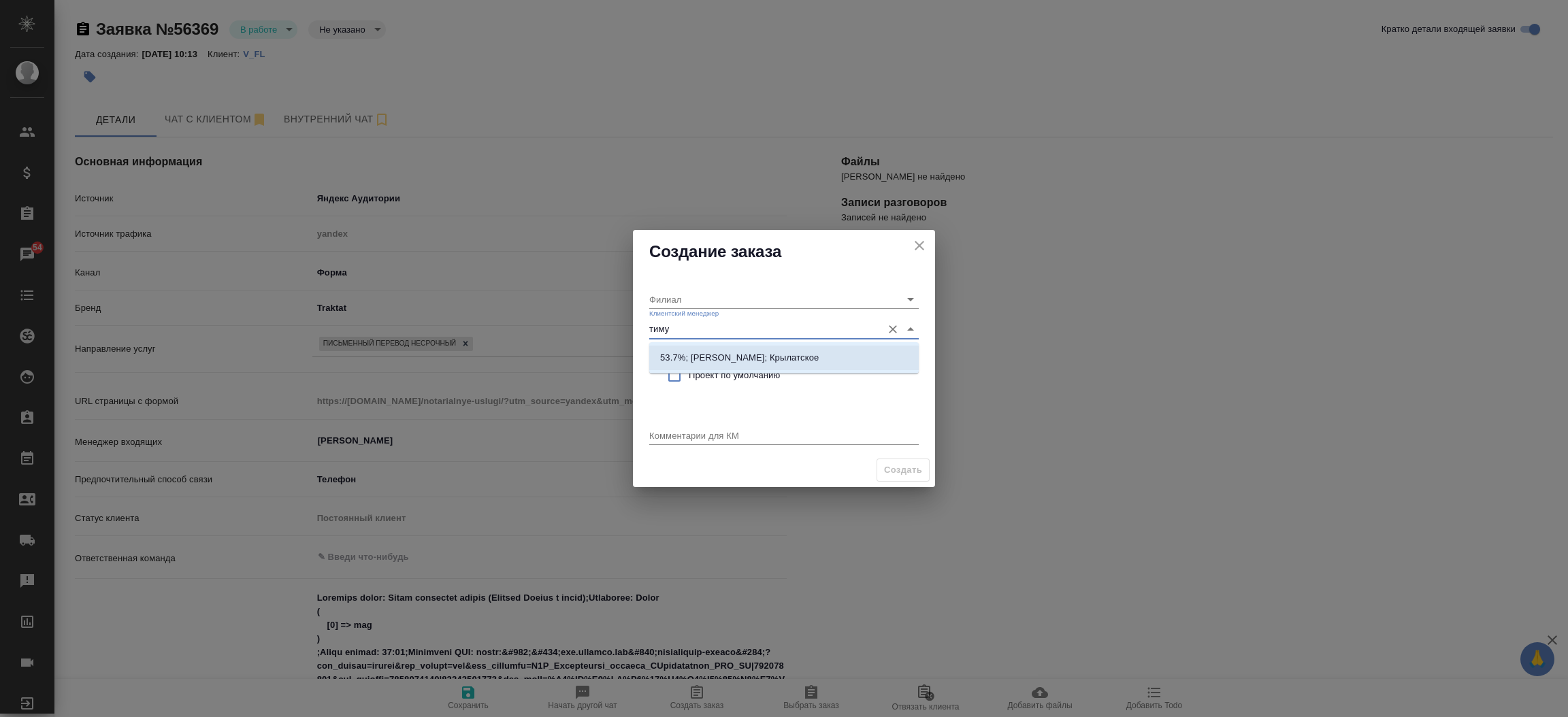
click at [712, 349] on li "53.7%; Касымов Тимур; Крылатское" at bounding box center [784, 358] width 270 height 25
type input "Крылатское"
type input "53.7%; Касымов Тимур; Крылатское"
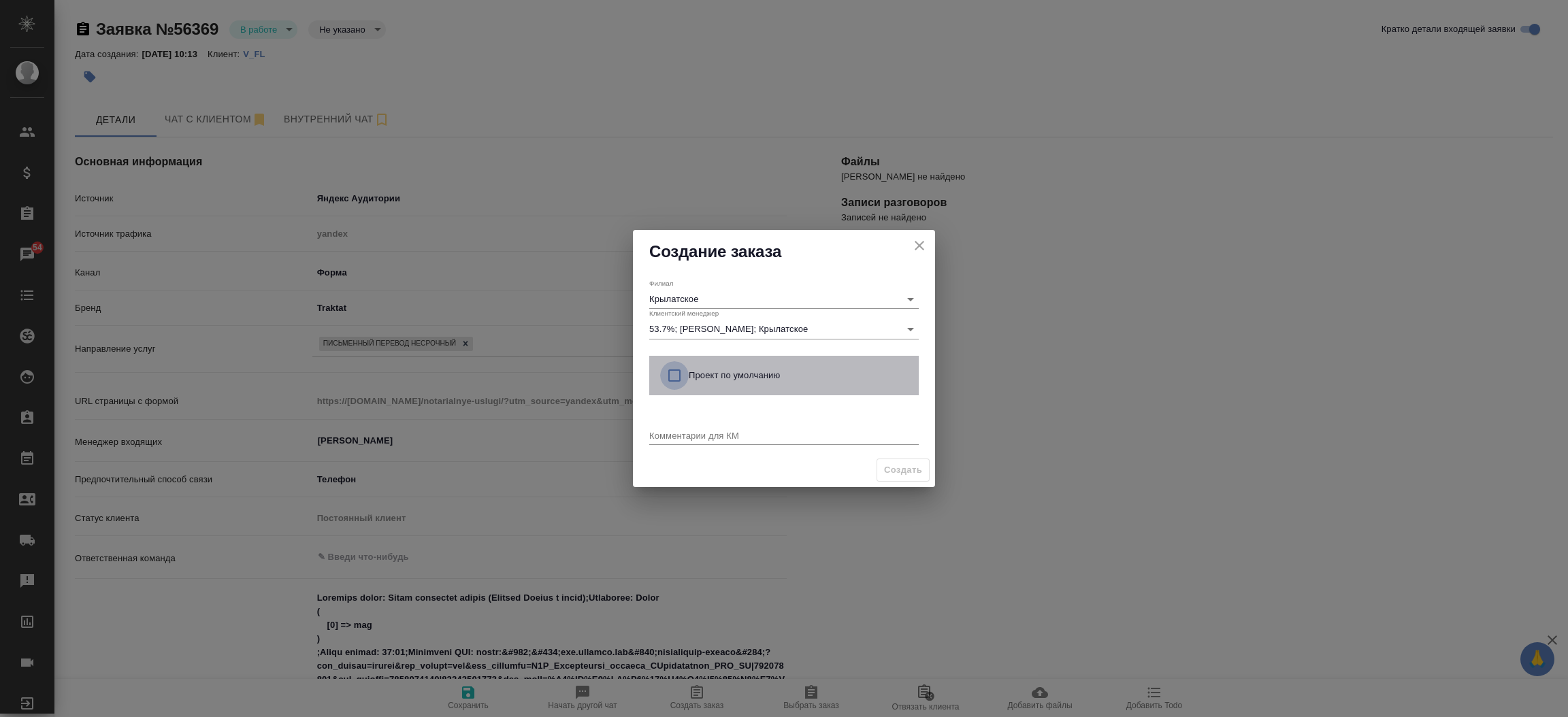
click at [671, 378] on input "checkbox" at bounding box center [674, 376] width 29 height 29
checkbox input "true"
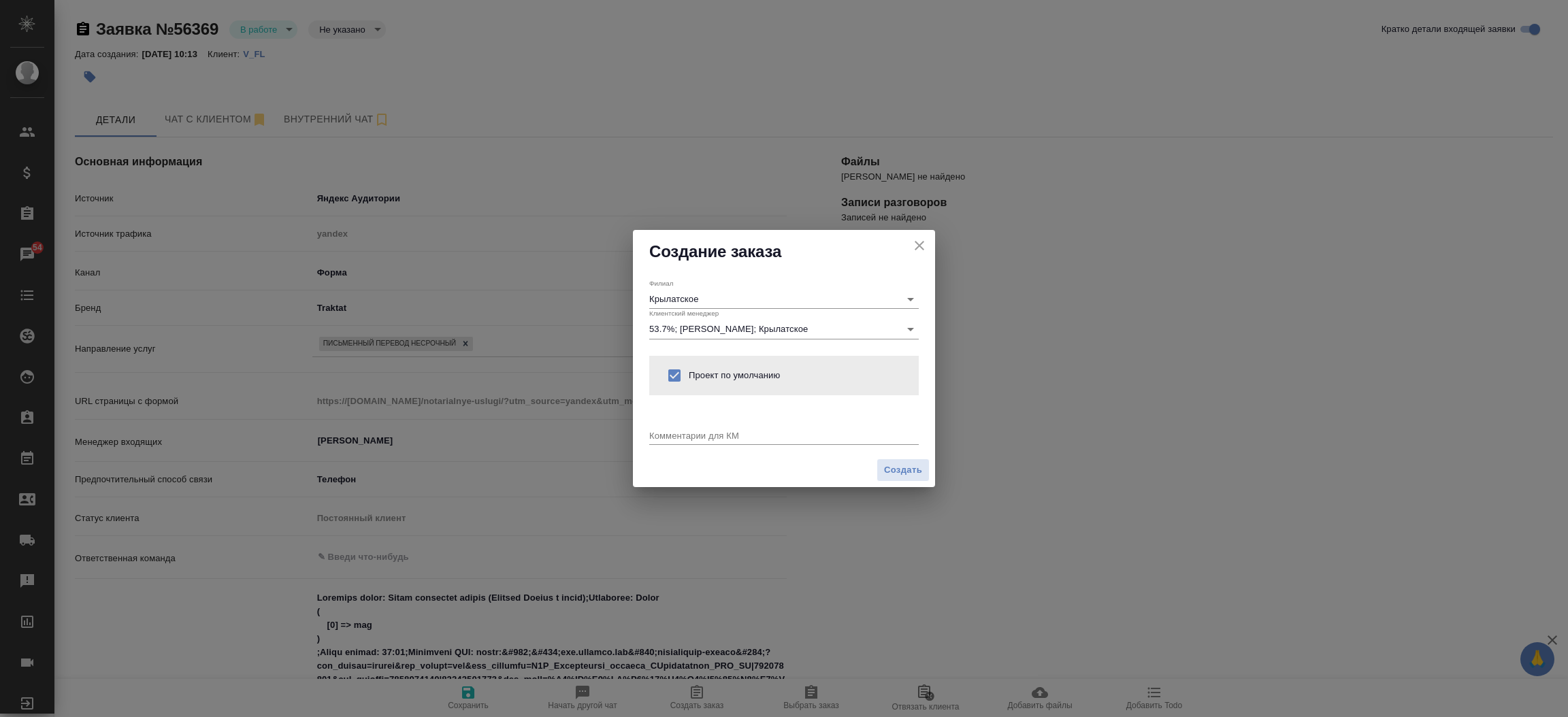
click at [662, 443] on div "x" at bounding box center [784, 437] width 270 height 17
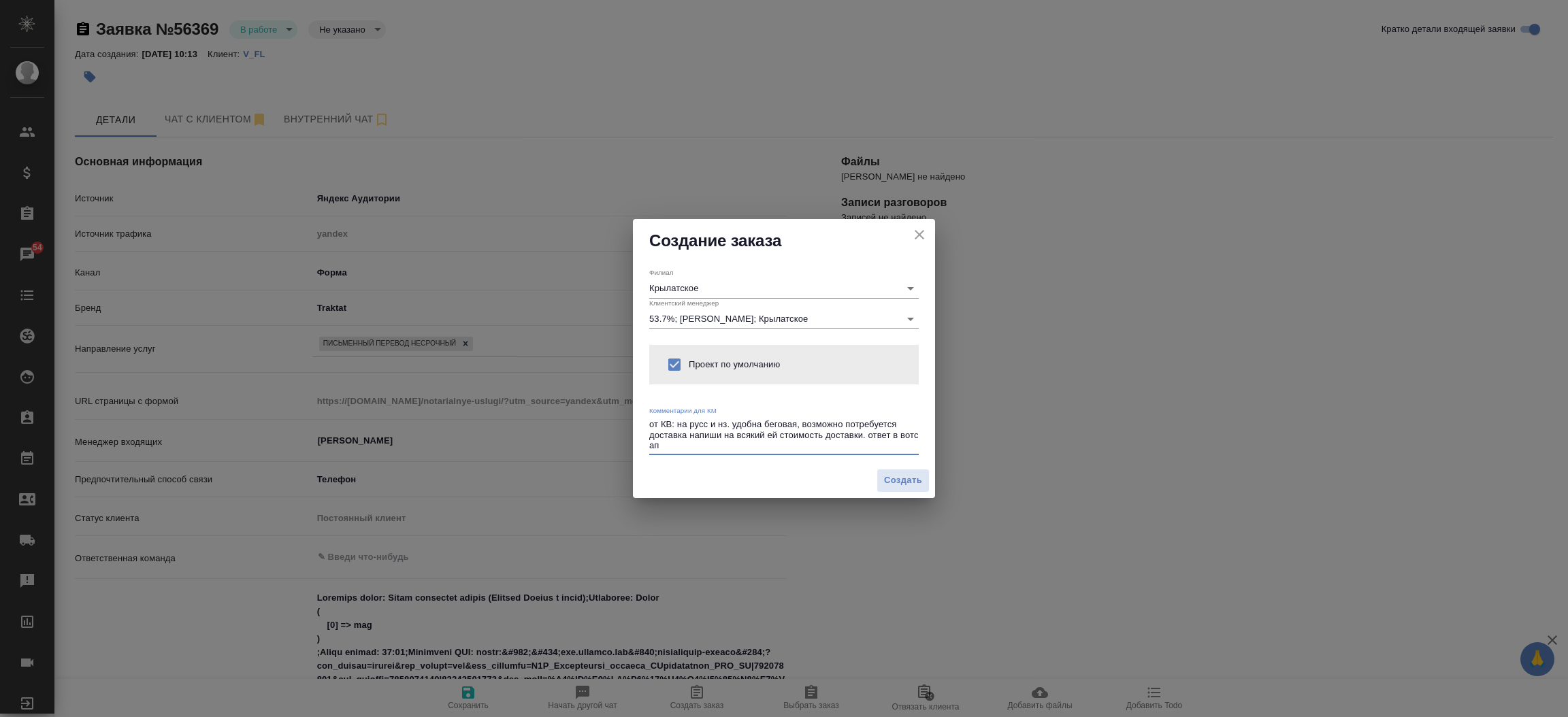
type textarea "от КВ: на русс и нз. удобна беговая, возможно потребуется доставка напиши на вс…"
click at [899, 467] on div "Создать" at bounding box center [783, 480] width 302 height 35
click at [896, 475] on span "Создать" at bounding box center [902, 481] width 38 height 15
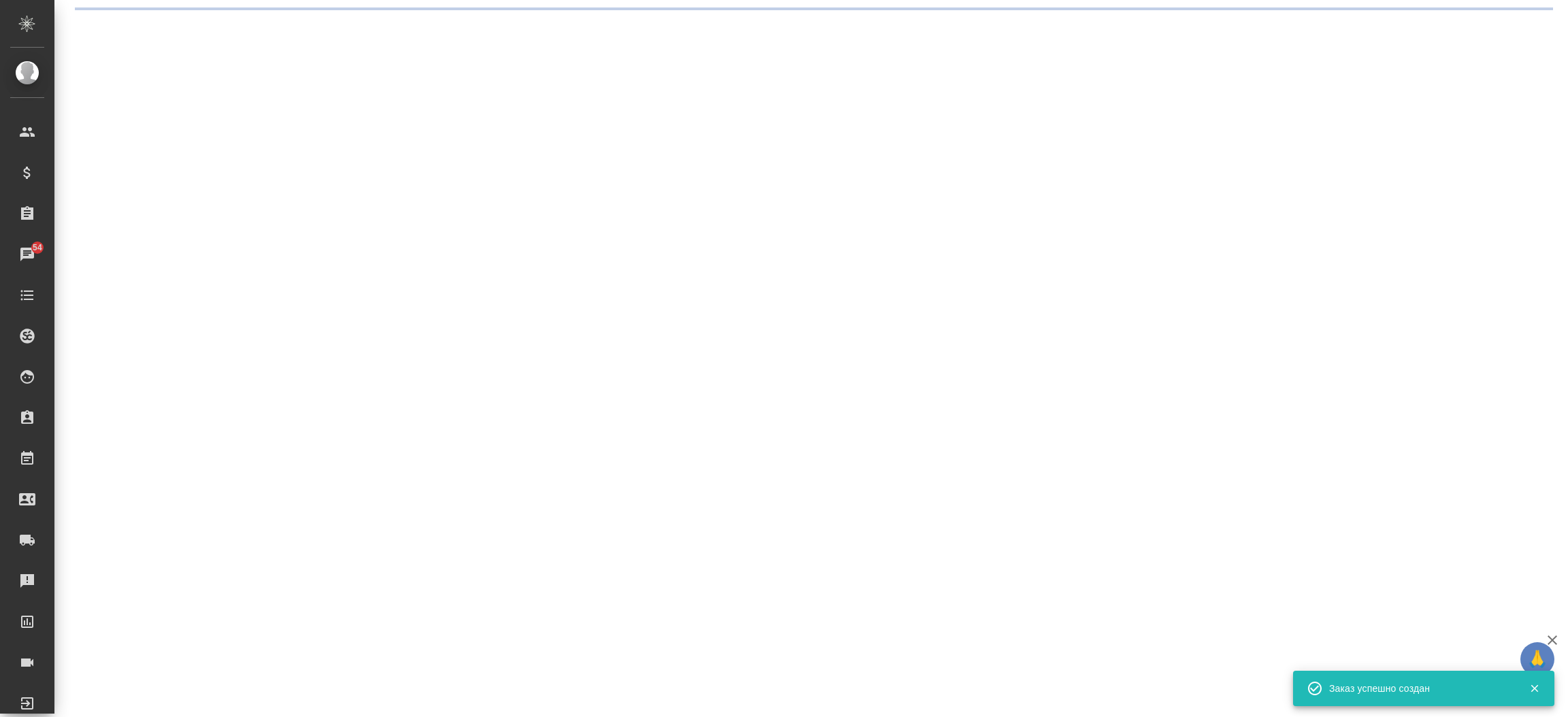
select select "RU"
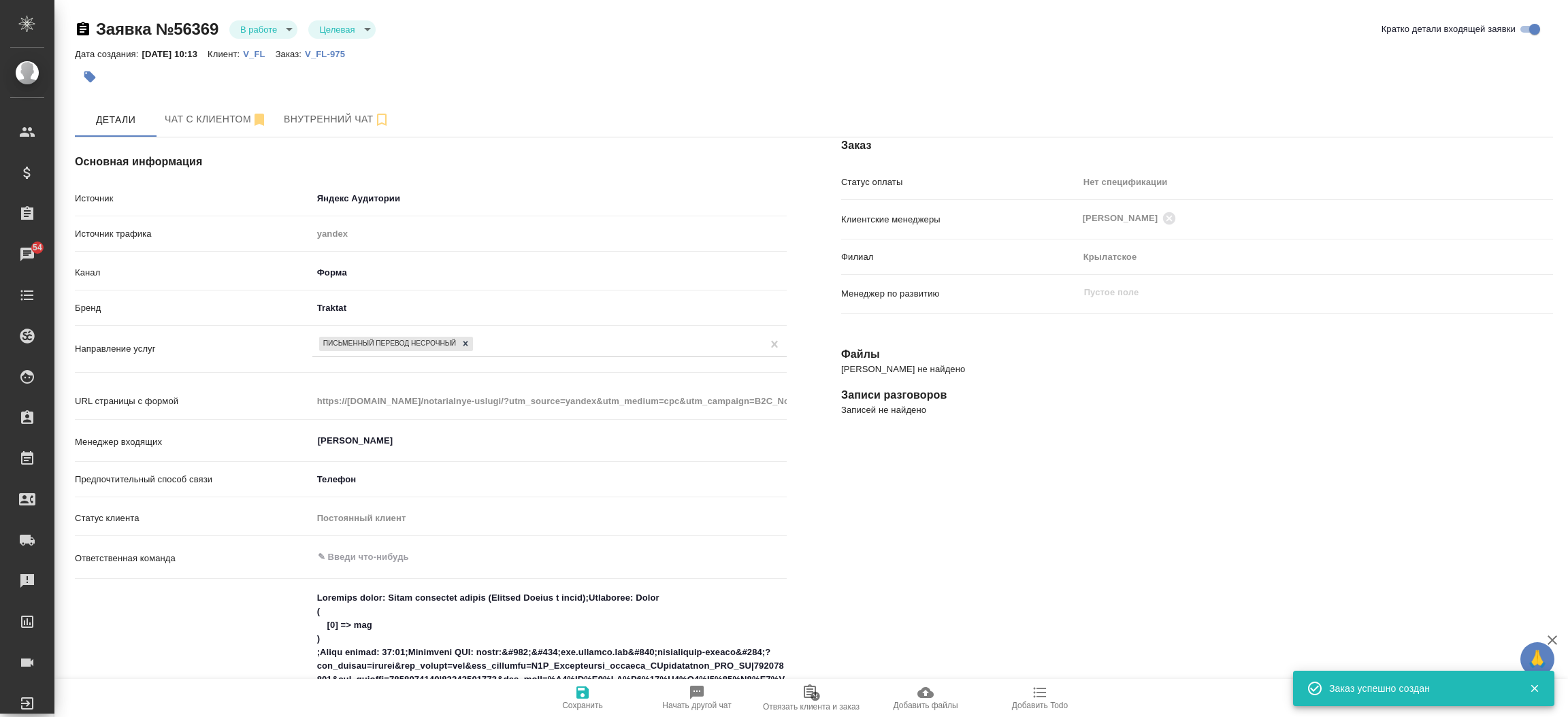
type textarea "x"
click at [198, 133] on button "Чат с клиентом" at bounding box center [216, 120] width 119 height 34
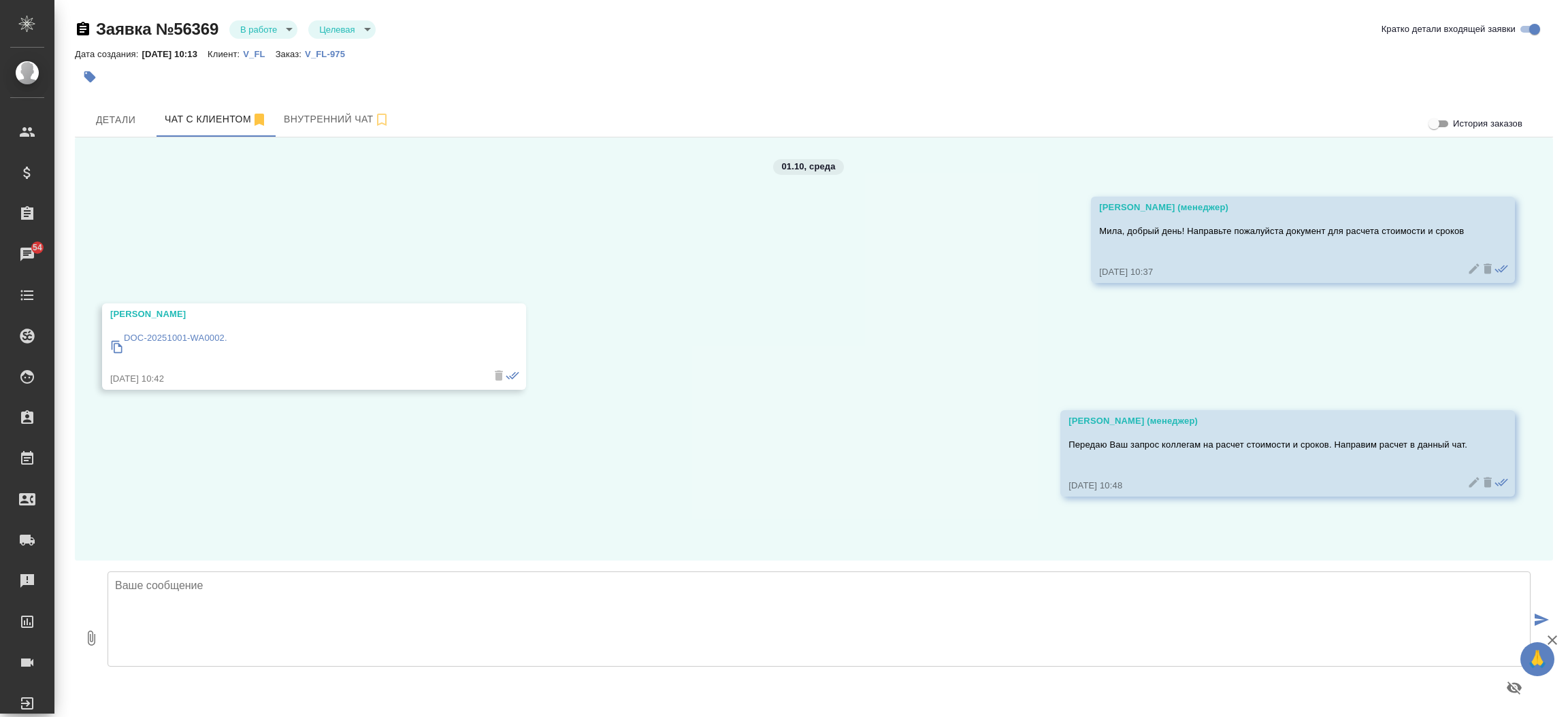
click at [173, 341] on p "DOC-20251001-WA0002." at bounding box center [175, 338] width 103 height 14
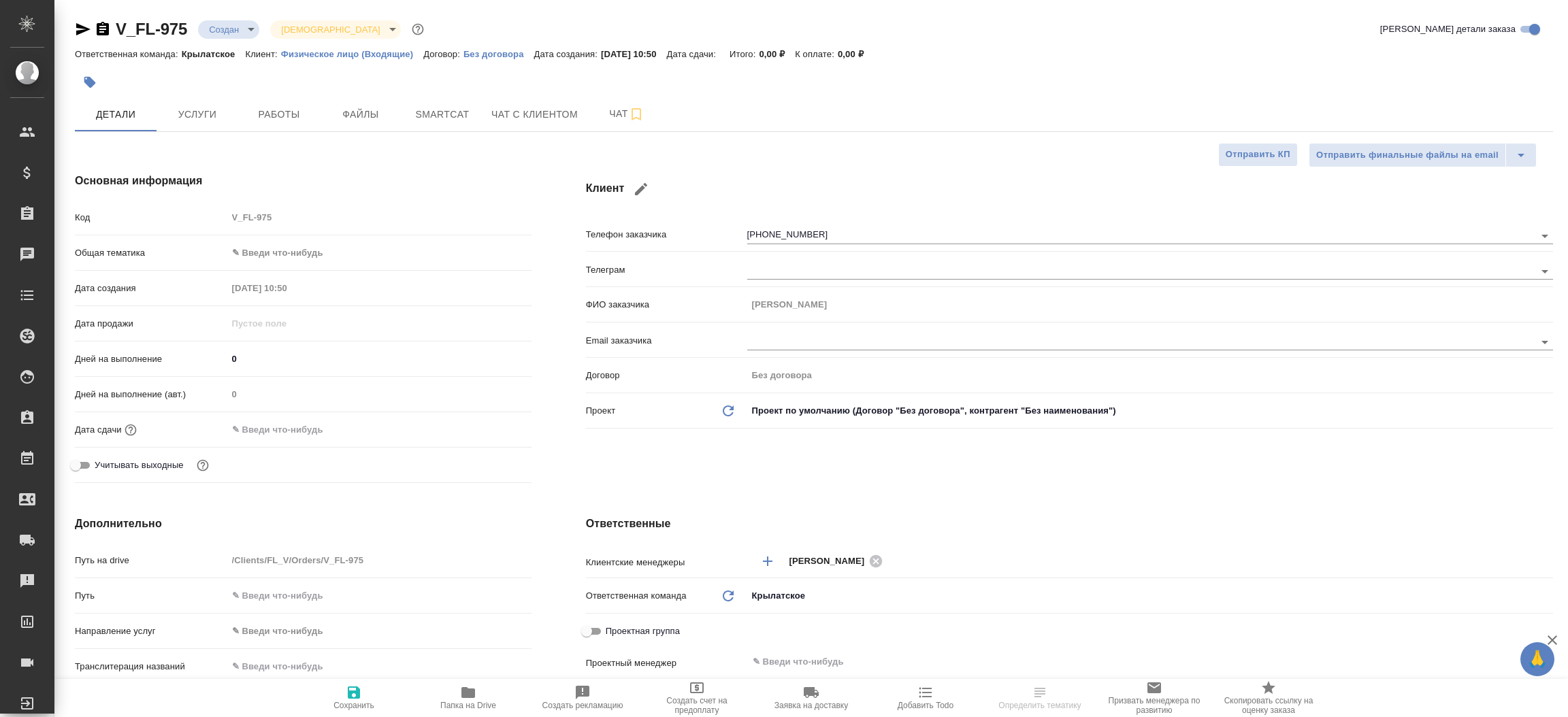
select select "RU"
click at [563, 380] on div "Клиент Телефон заказчика [PHONE_NUMBER] Телеграм ФИО заказчика [PERSON_NAME] Em…" at bounding box center [1069, 330] width 1021 height 370
select select "RU"
type textarea "x"
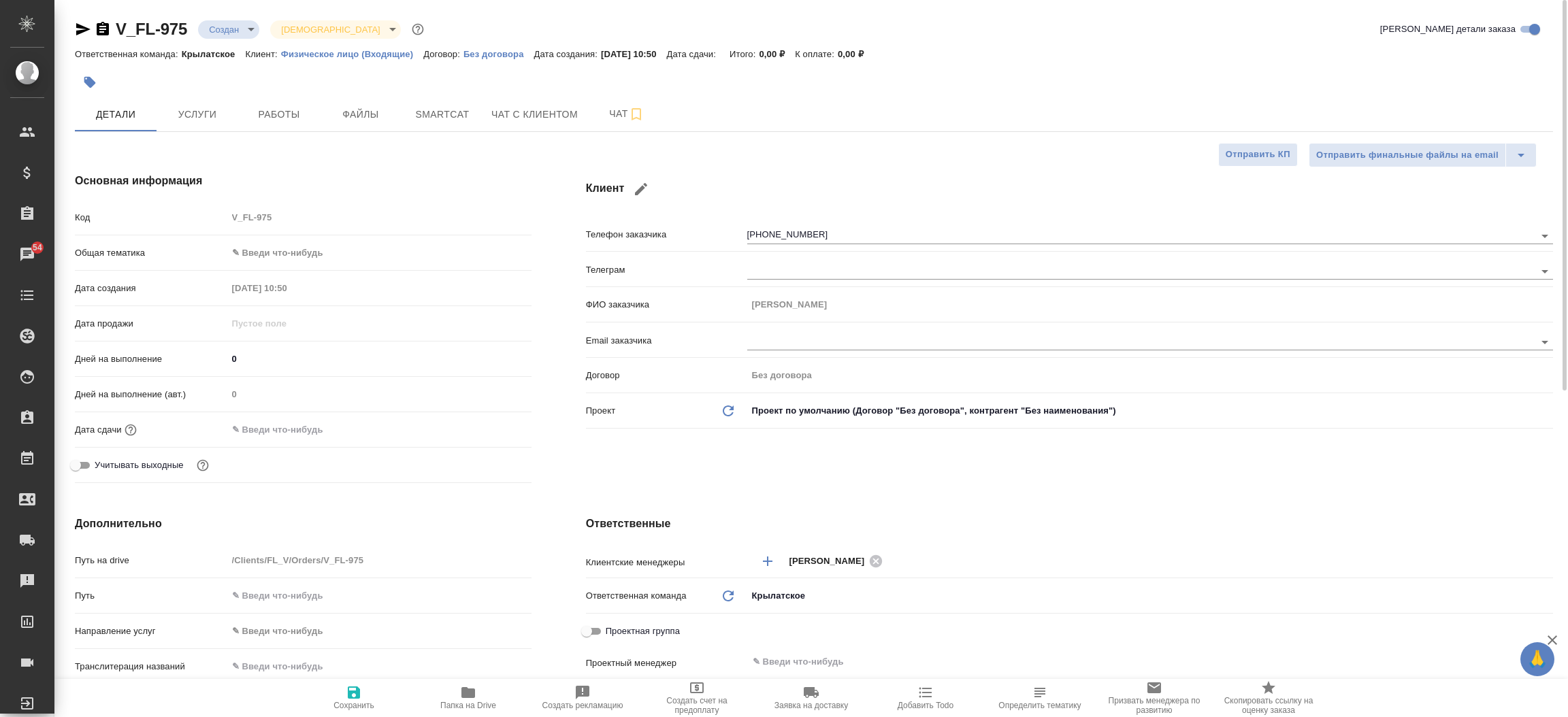
type textarea "x"
click at [376, 102] on button "Файлы" at bounding box center [361, 114] width 82 height 34
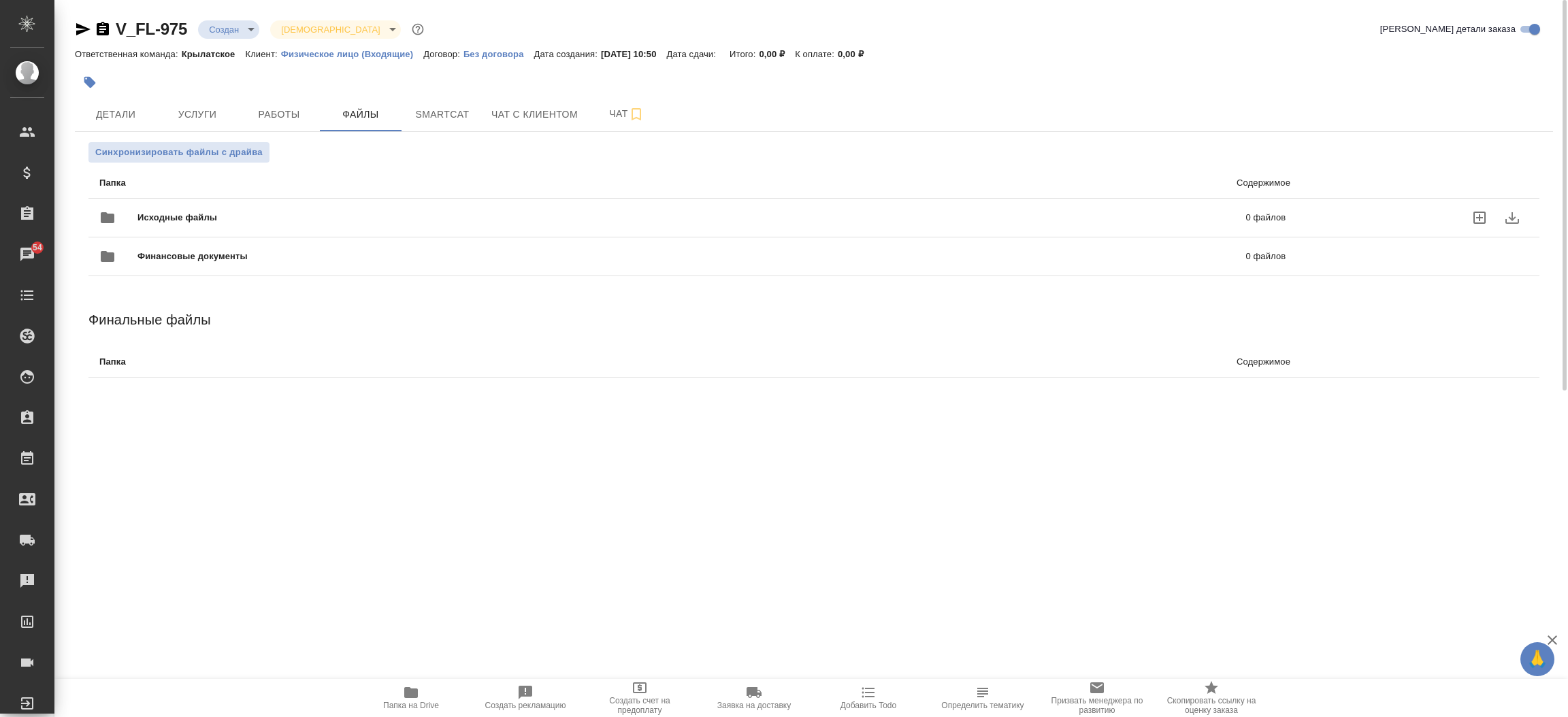
click at [227, 220] on span "Исходные файлы" at bounding box center [434, 218] width 594 height 14
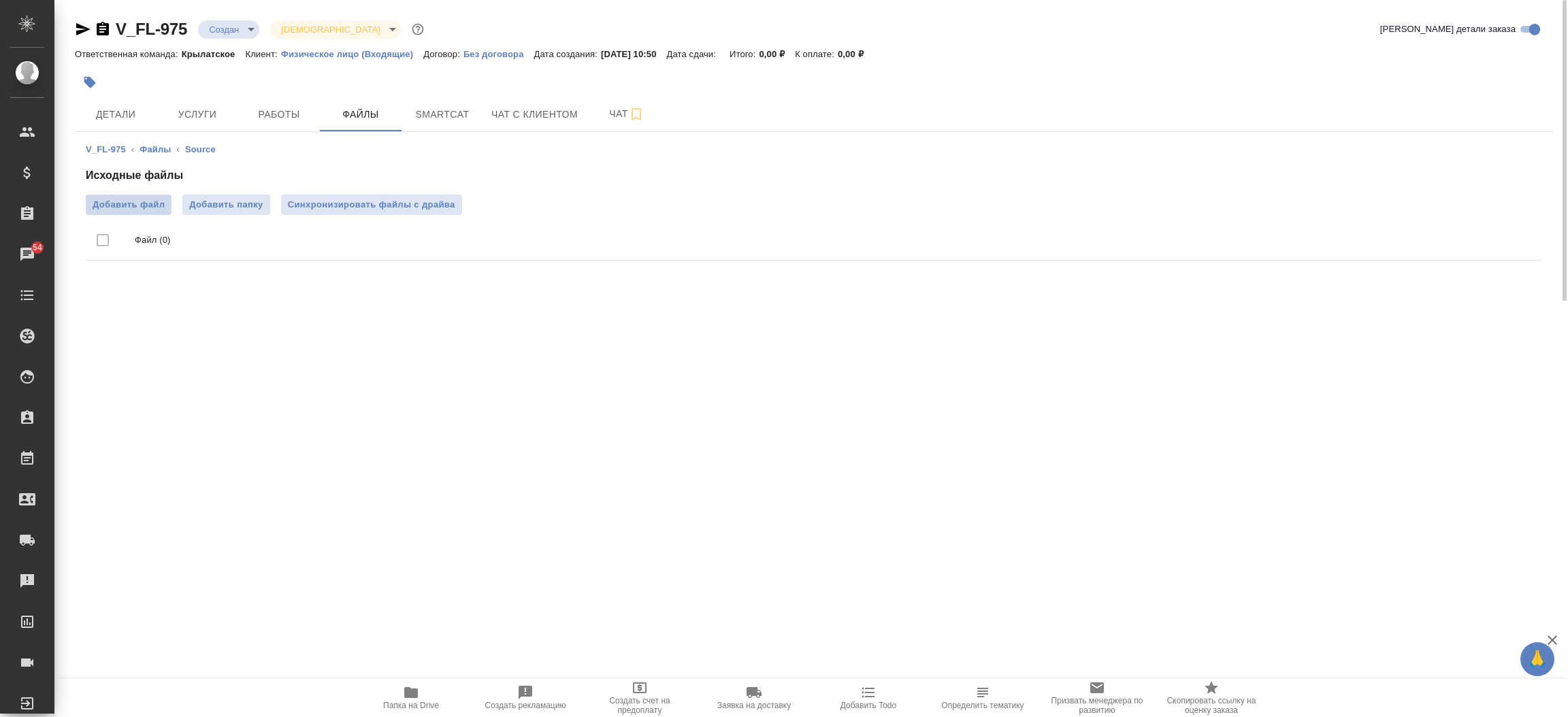
click at [137, 195] on label "Добавить файл" at bounding box center [129, 205] width 86 height 20
click at [0, 0] on input "Добавить файл" at bounding box center [0, 0] width 0 height 0
click at [130, 112] on span "Детали" at bounding box center [116, 115] width 66 height 17
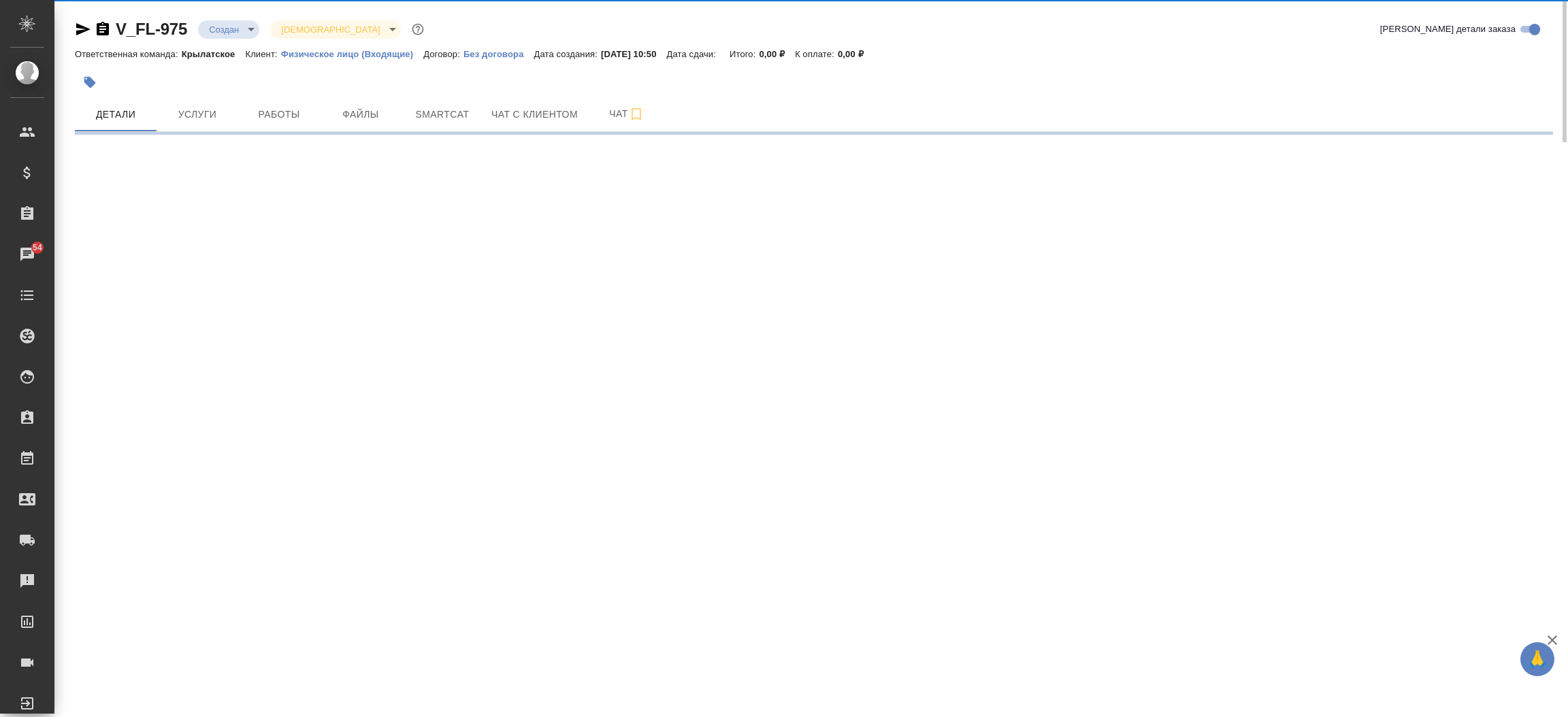
select select "RU"
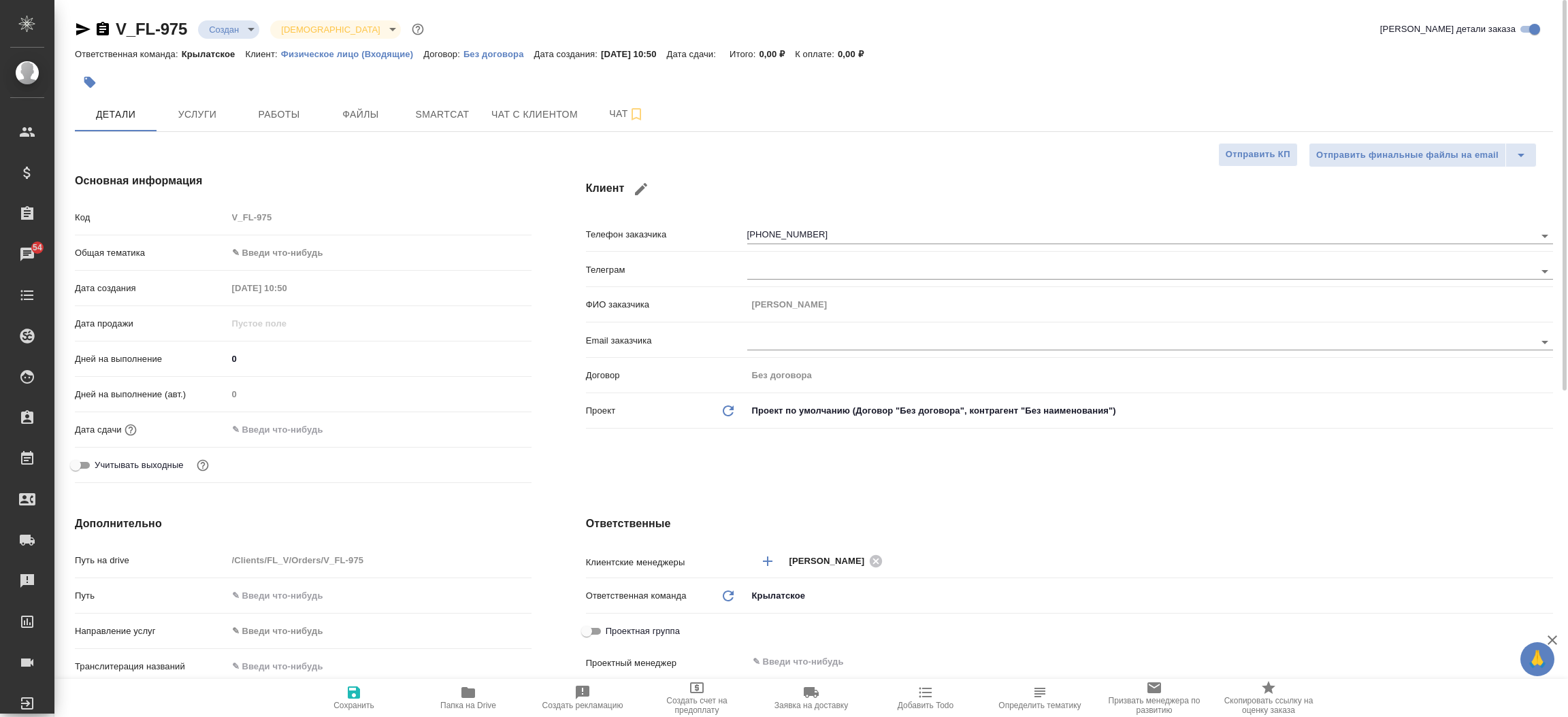
type textarea "x"
click at [84, 29] on icon "button" at bounding box center [83, 29] width 16 height 16
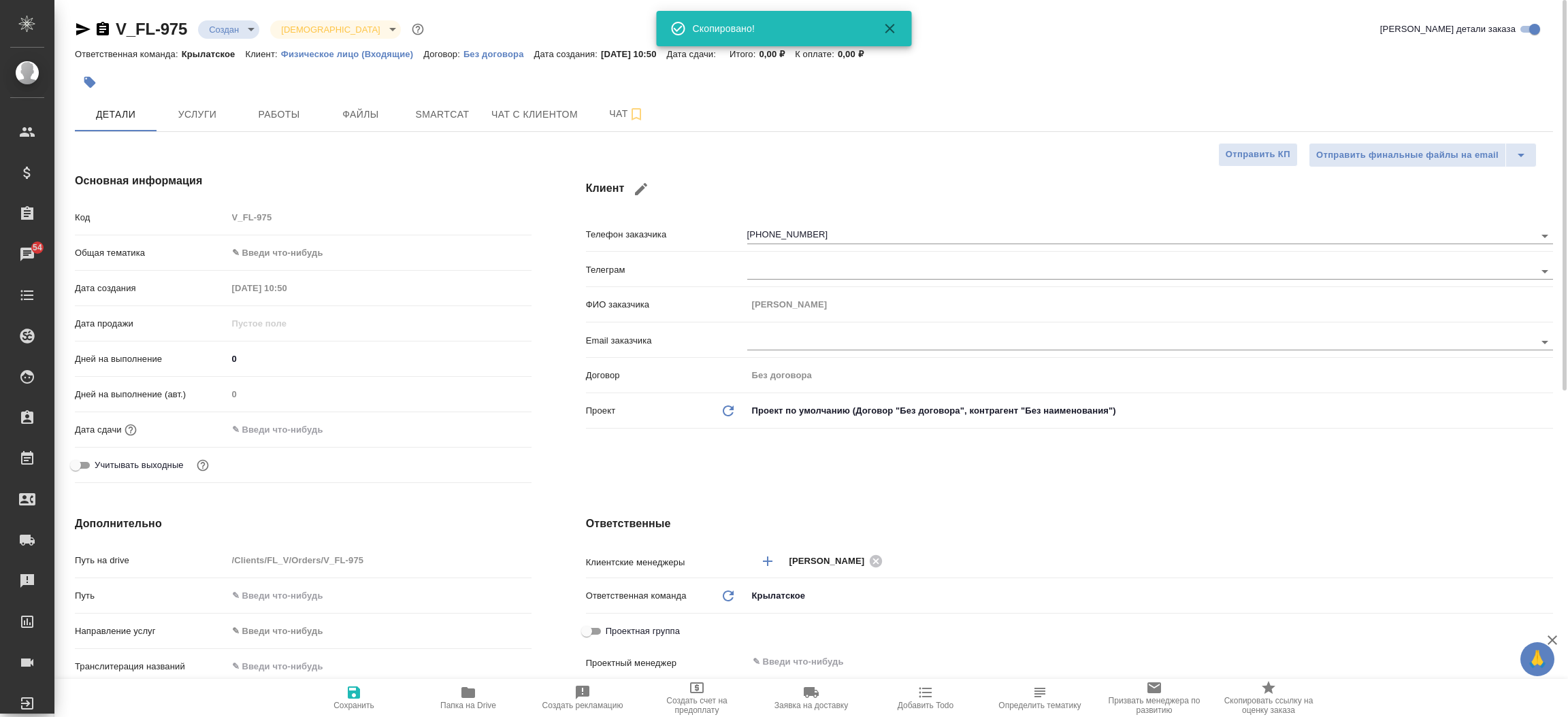
type textarea "x"
